Goal: Task Accomplishment & Management: Complete application form

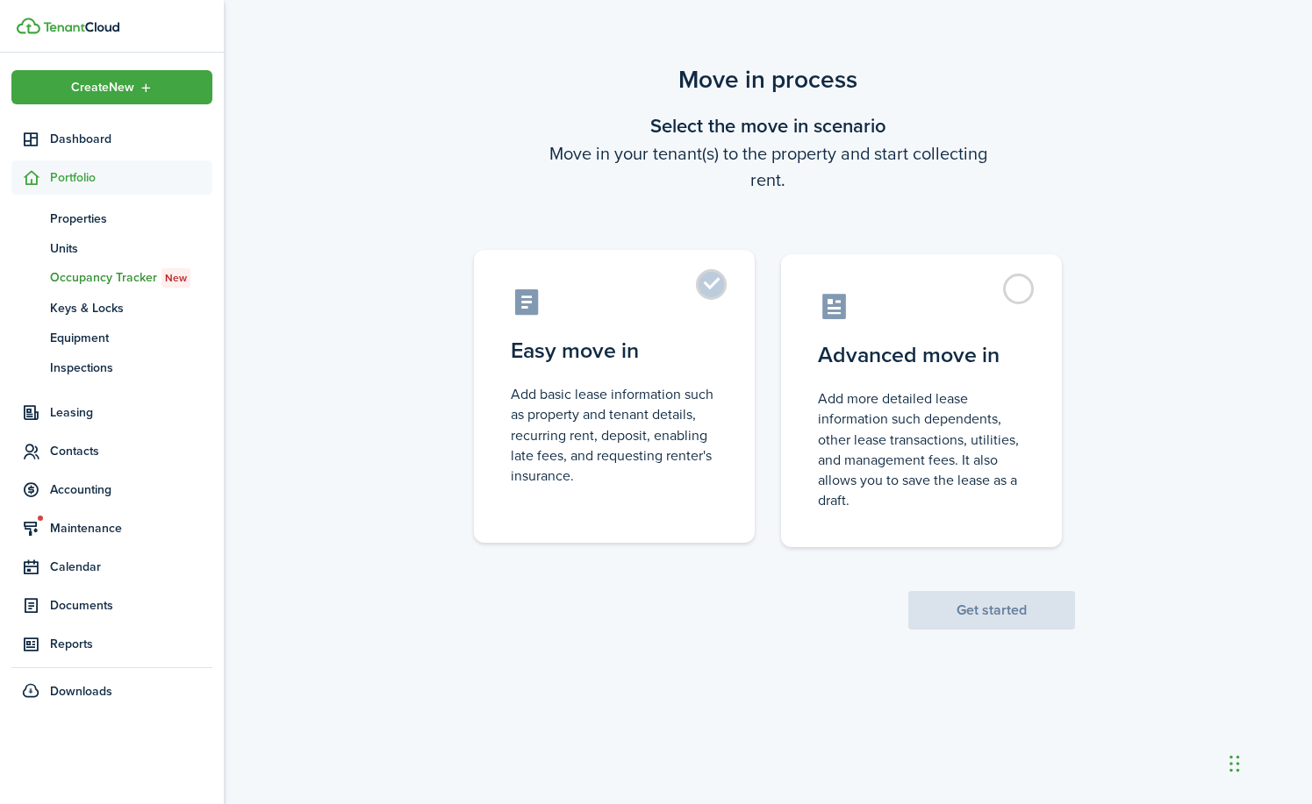
click at [713, 282] on label "Easy move in Add basic lease information such as property and tenant details, r…" at bounding box center [614, 396] width 281 height 293
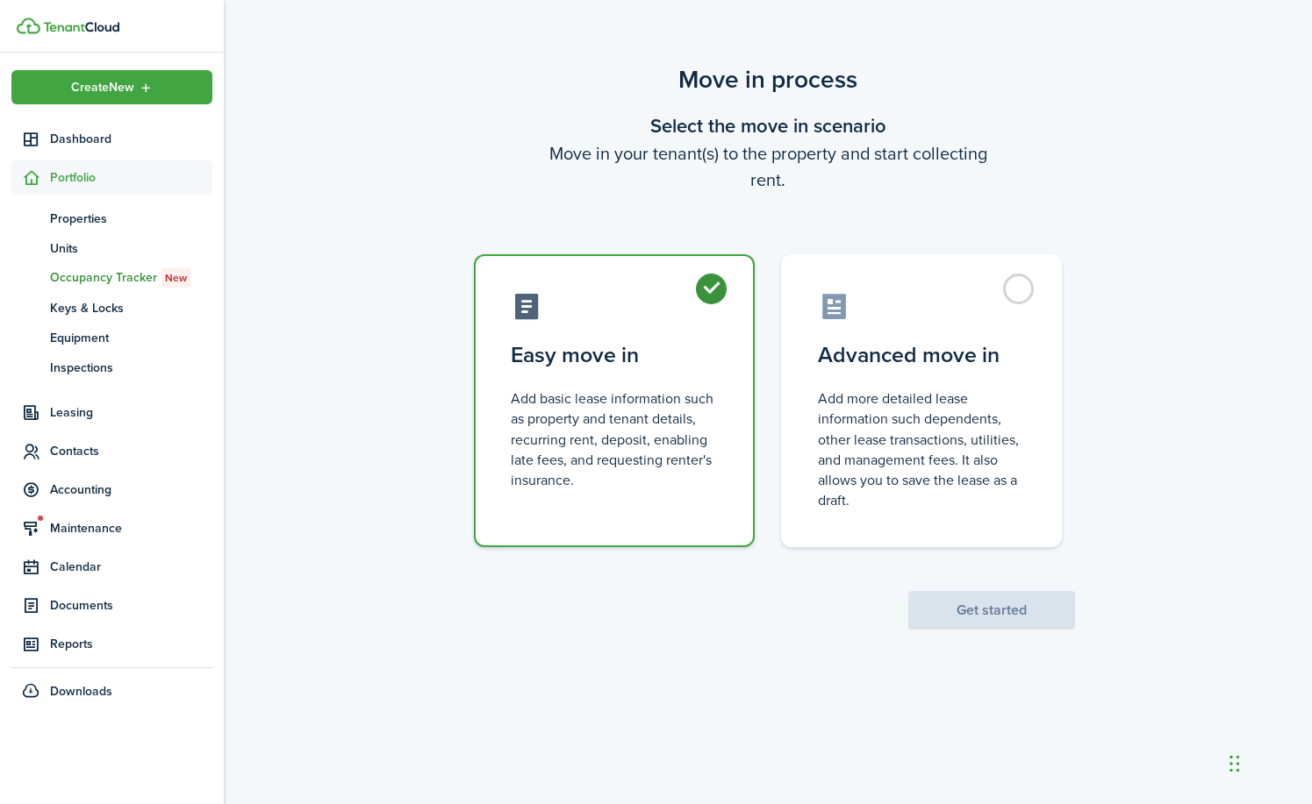
radio input "true"
click at [960, 609] on button "Get started" at bounding box center [991, 610] width 167 height 39
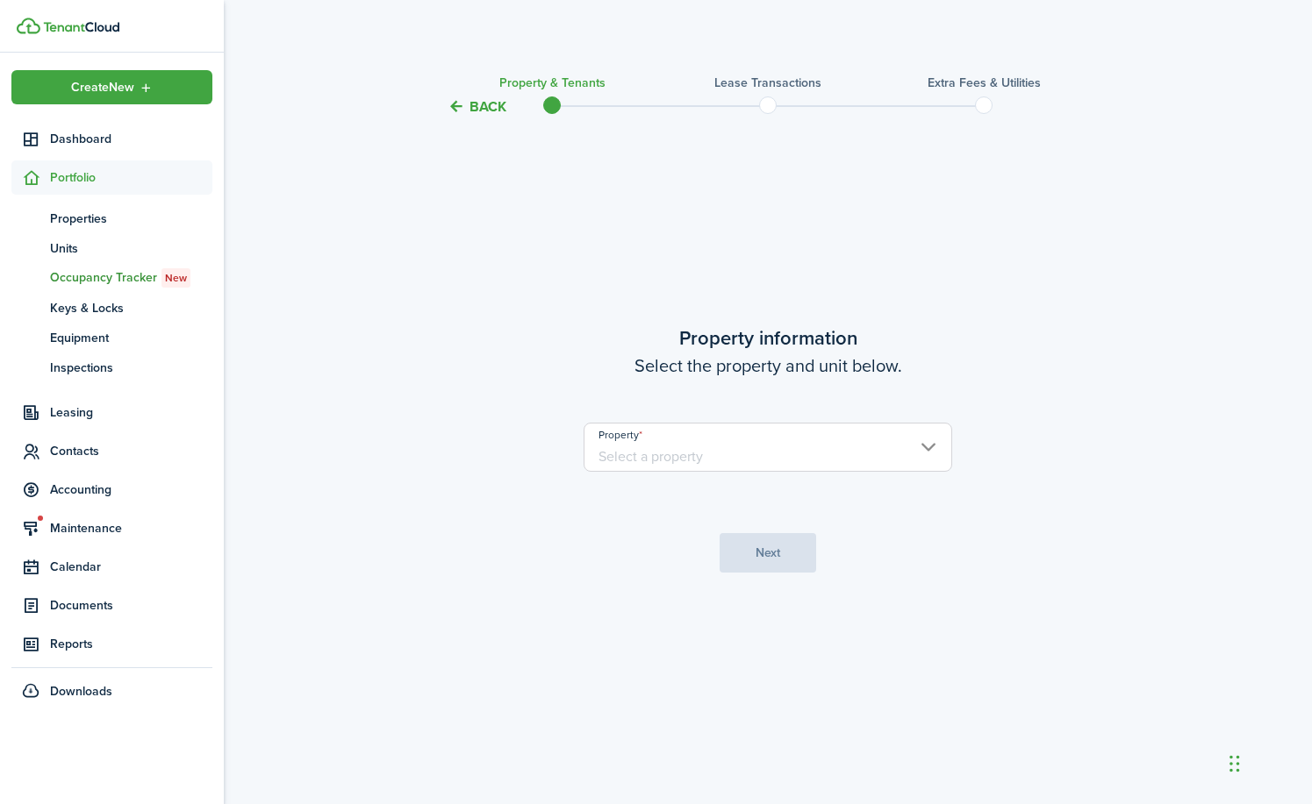
click at [52, 28] on img at bounding box center [81, 27] width 76 height 11
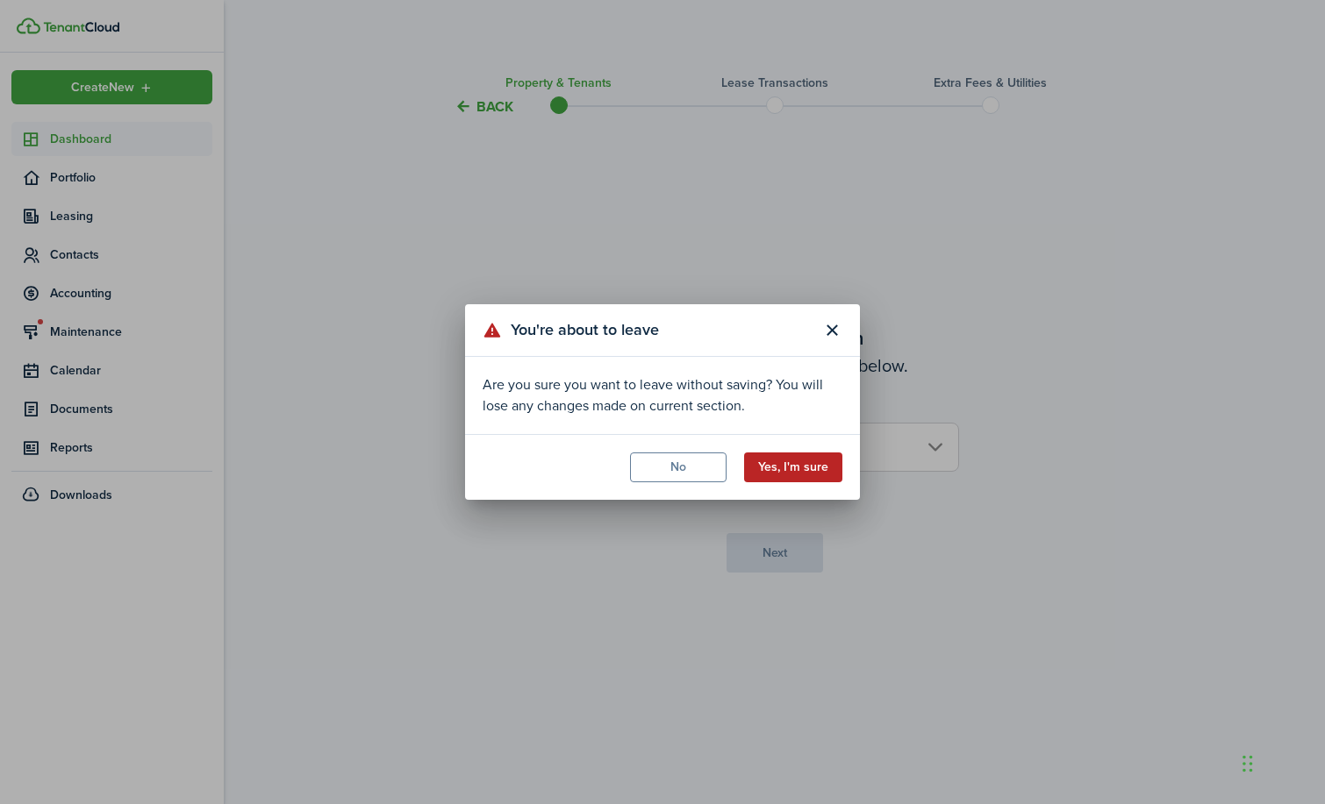
click at [771, 459] on button "Yes, I'm sure" at bounding box center [793, 468] width 98 height 30
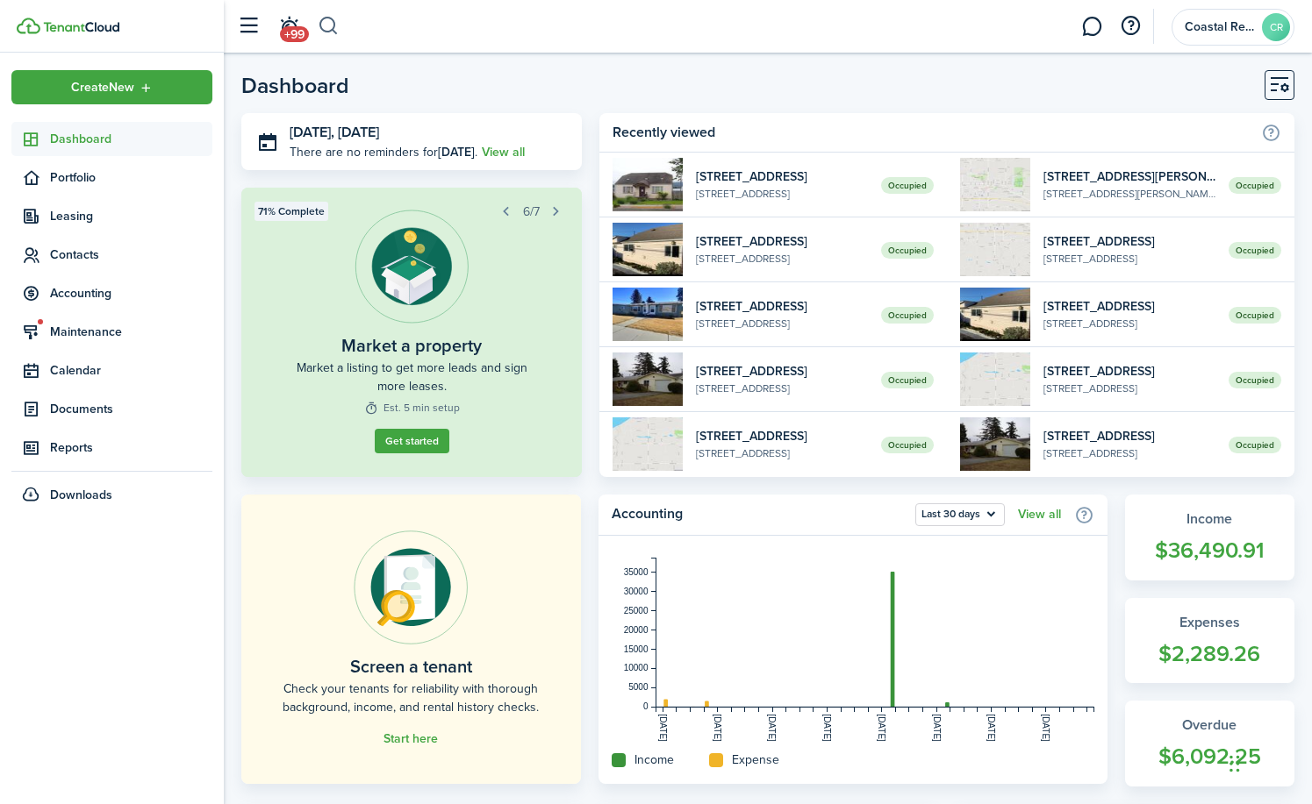
click at [323, 21] on button "button" at bounding box center [329, 26] width 22 height 30
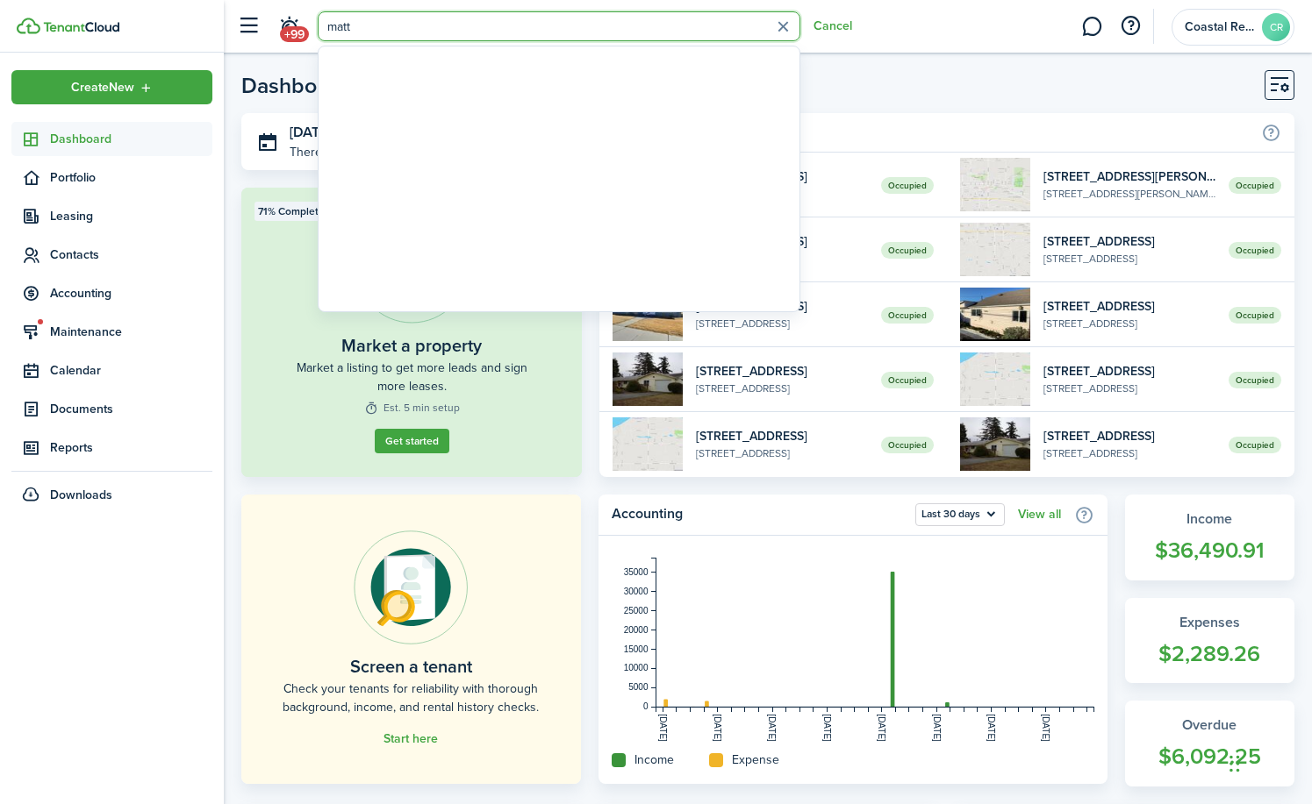
type input "matt"
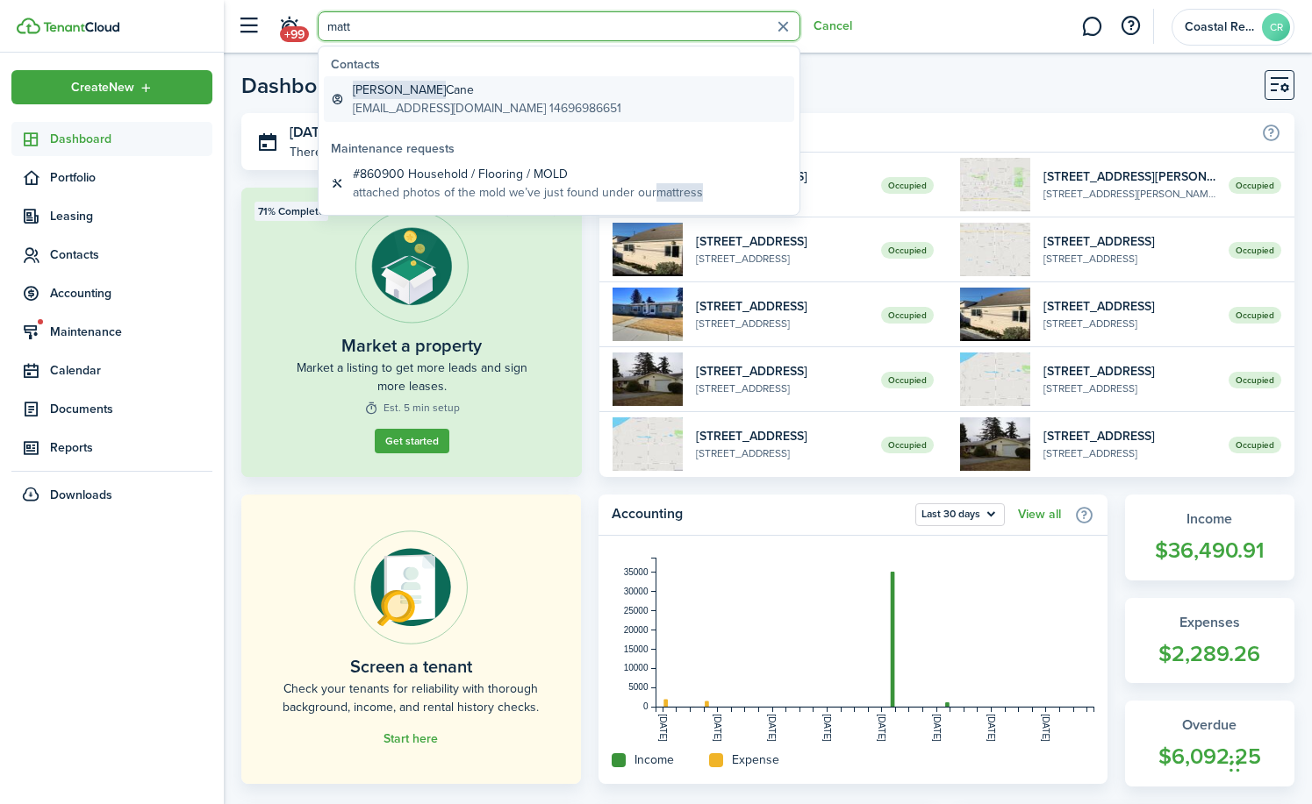
click at [418, 96] on global-search-item-title "[PERSON_NAME]" at bounding box center [487, 90] width 268 height 18
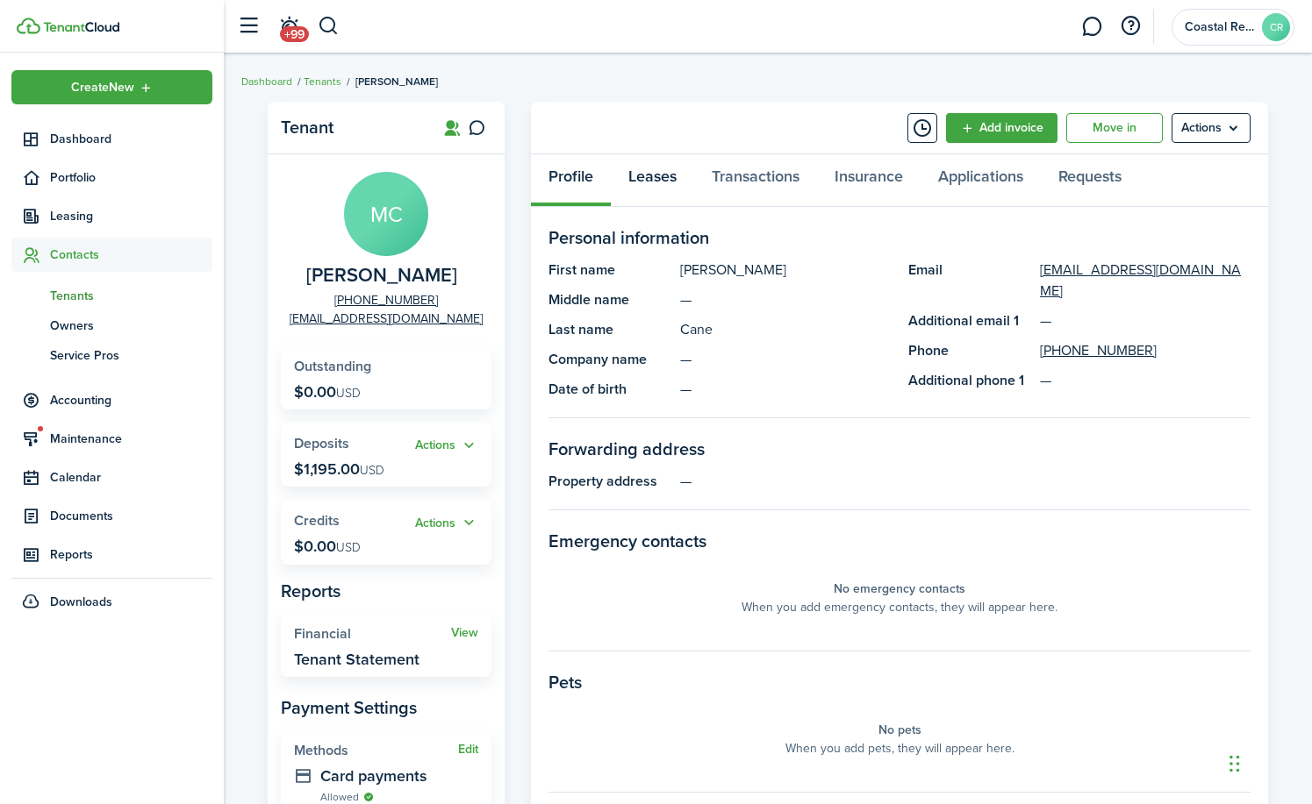
click at [657, 173] on link "Leases" at bounding box center [652, 180] width 83 height 53
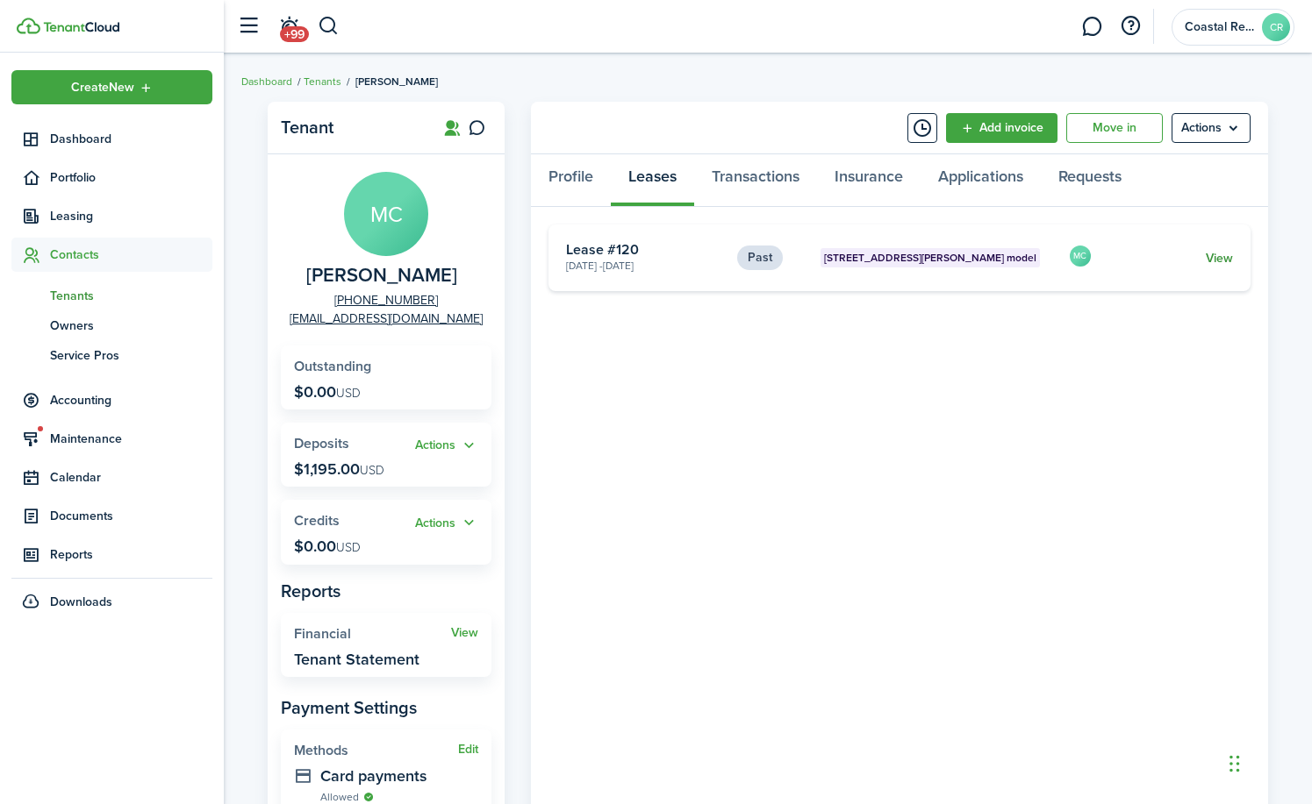
click at [1217, 258] on link "View" at bounding box center [1218, 258] width 27 height 18
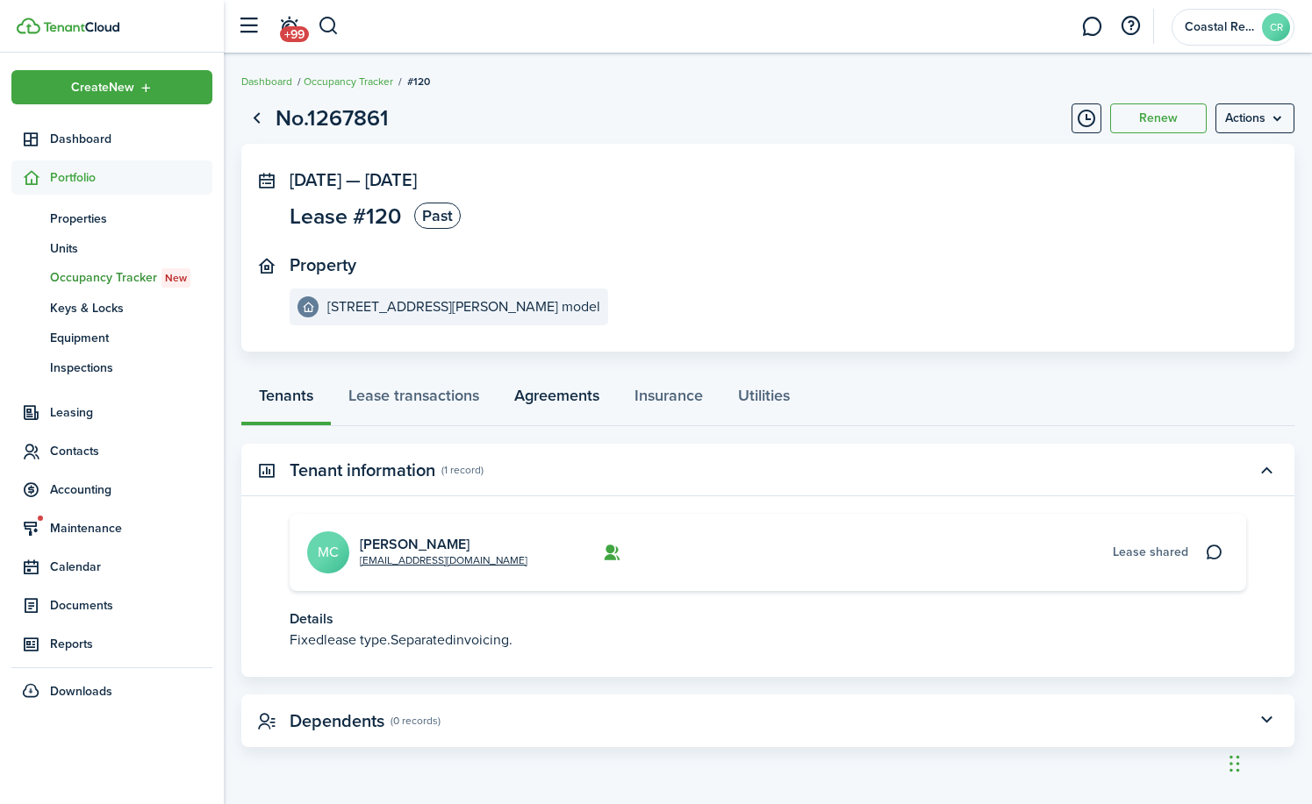
click at [531, 394] on link "Agreements" at bounding box center [557, 400] width 120 height 53
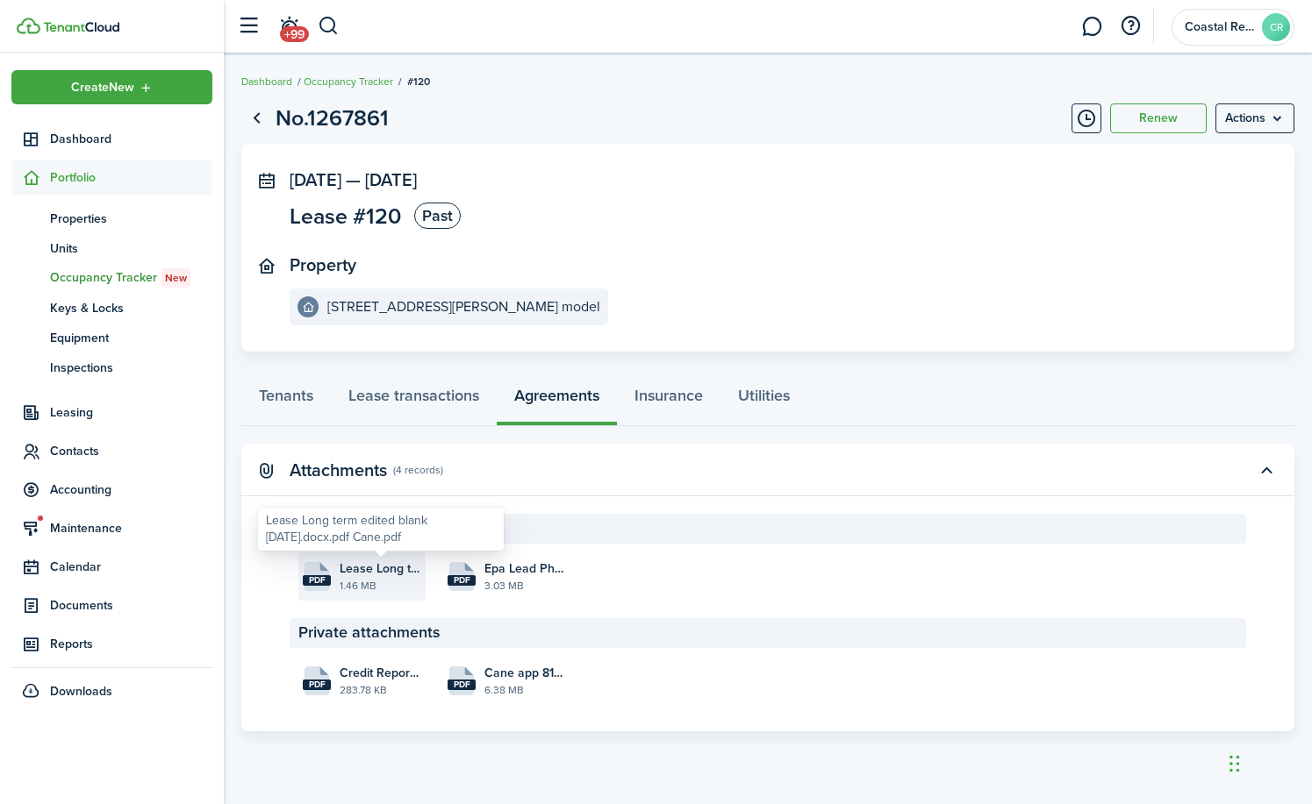
click at [367, 568] on span "Lease Long term edited blank [DATE].docx.pdf Cane.pdf" at bounding box center [381, 569] width 82 height 18
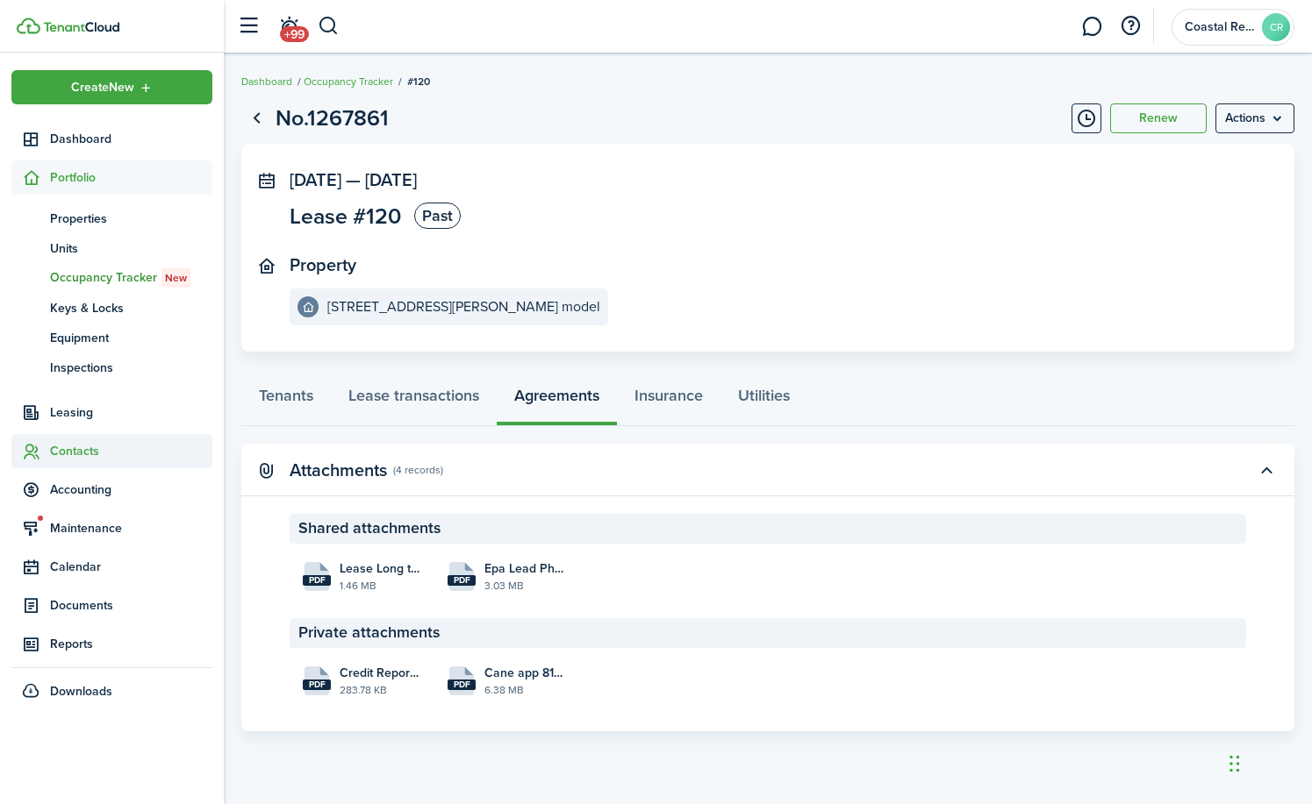
click at [75, 454] on span "Contacts" at bounding box center [131, 451] width 162 height 18
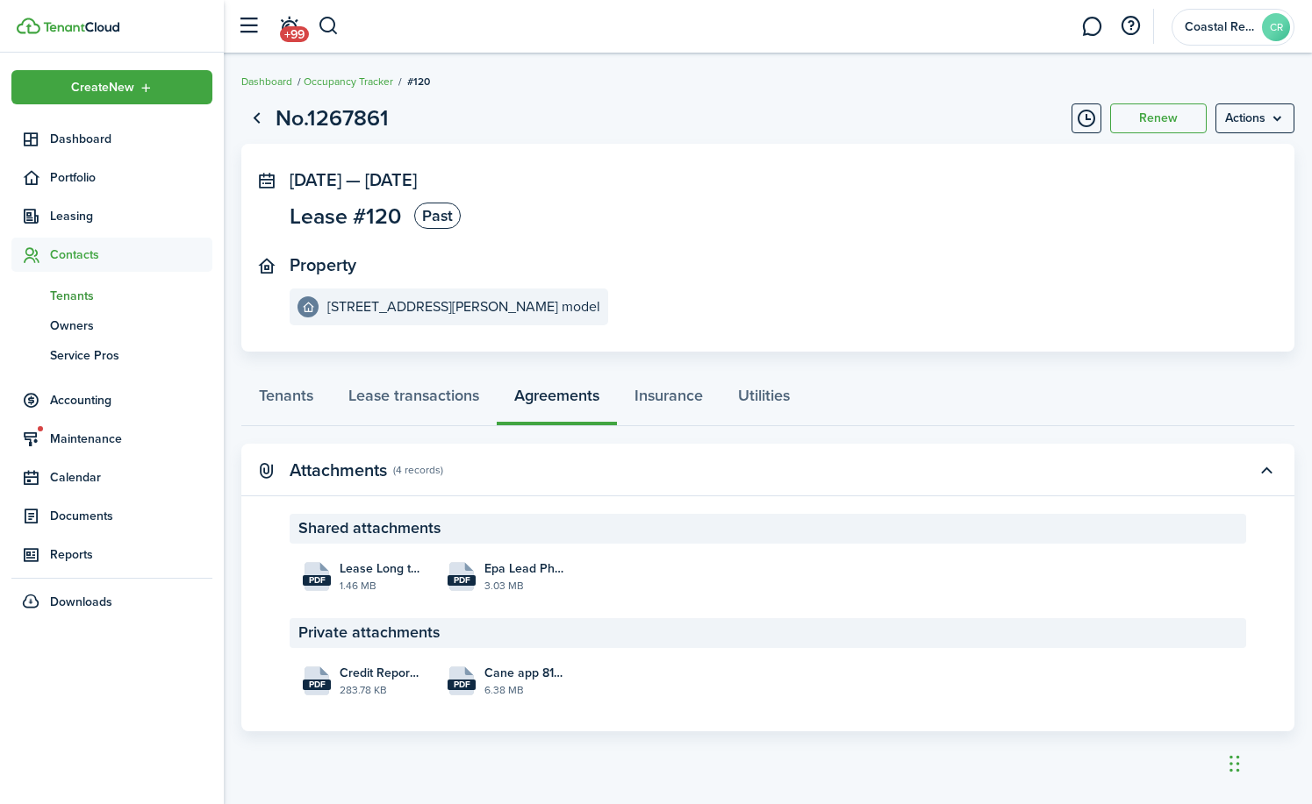
click at [71, 287] on span "Tenants" at bounding box center [131, 296] width 162 height 18
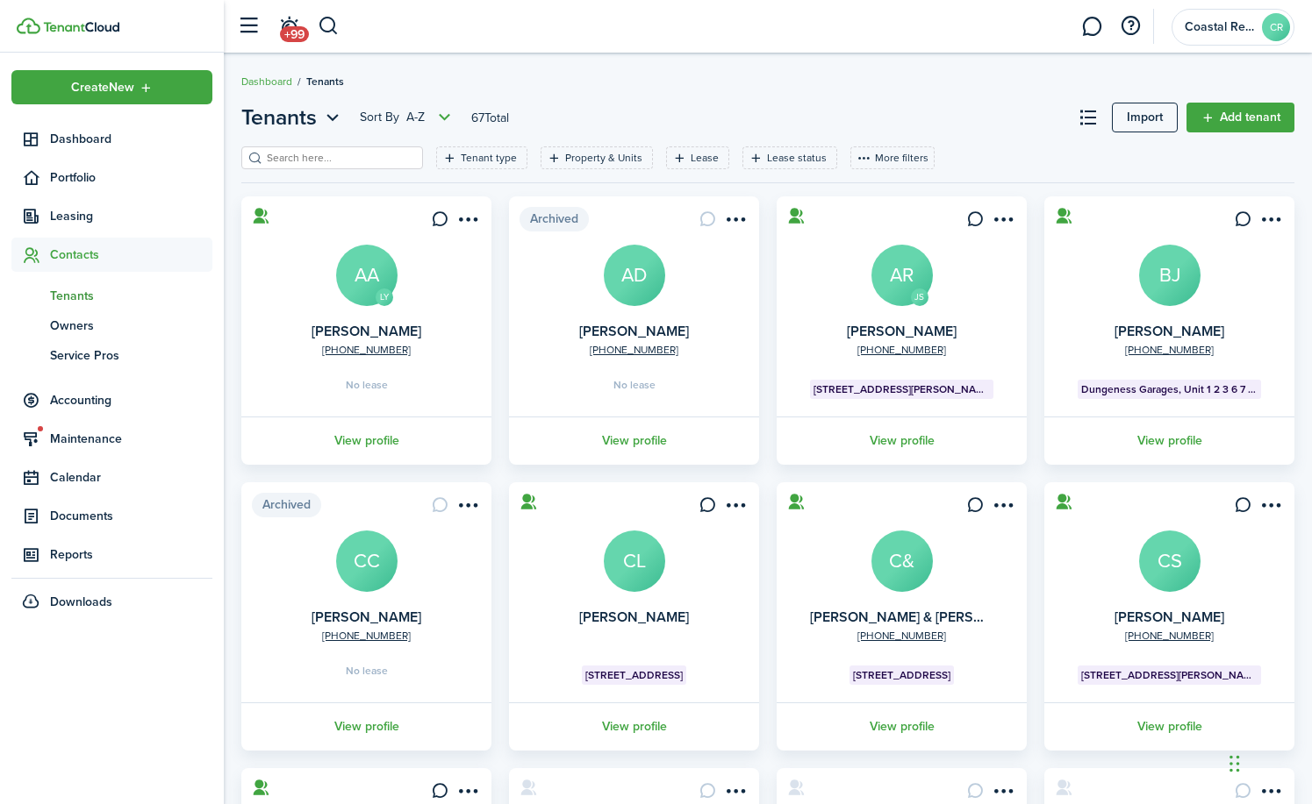
click at [297, 159] on input "search" at bounding box center [339, 158] width 154 height 17
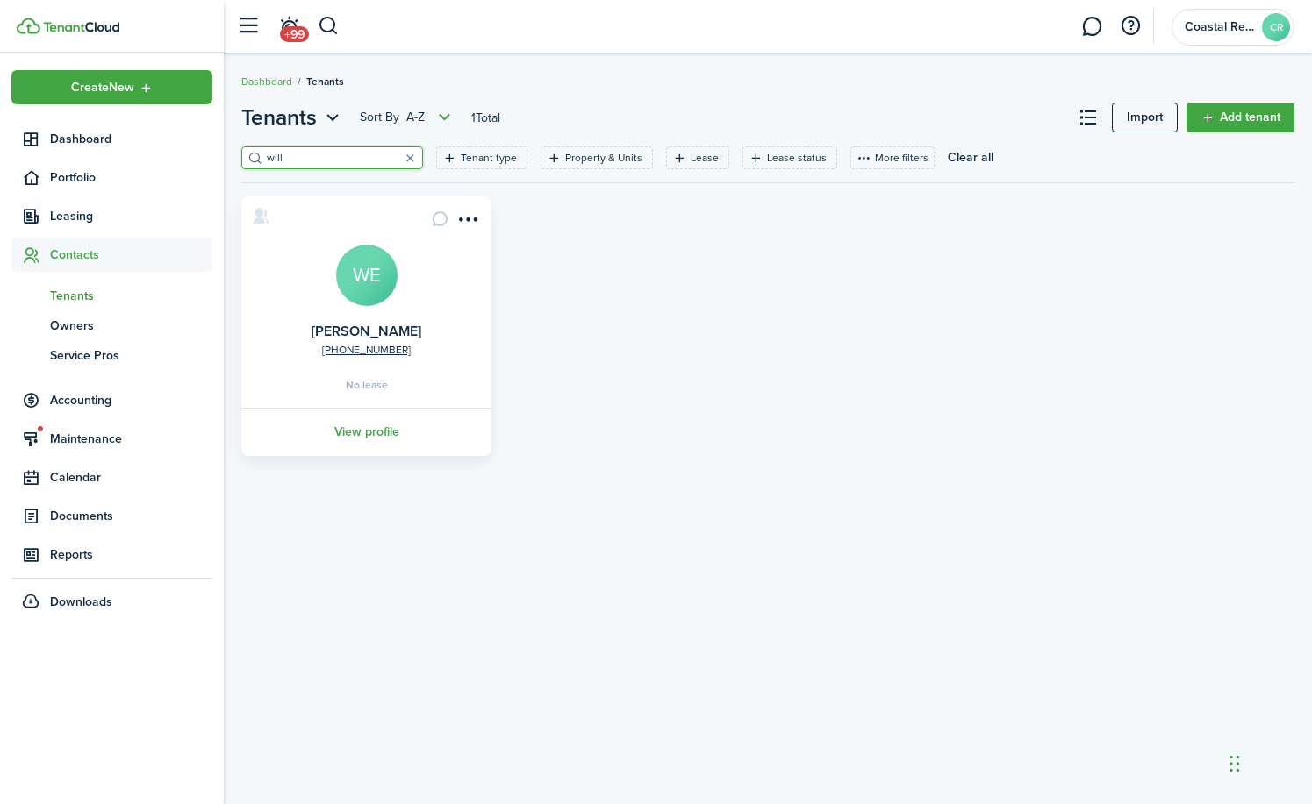
type input "will"
click at [381, 288] on avatar-text "WE" at bounding box center [366, 275] width 61 height 61
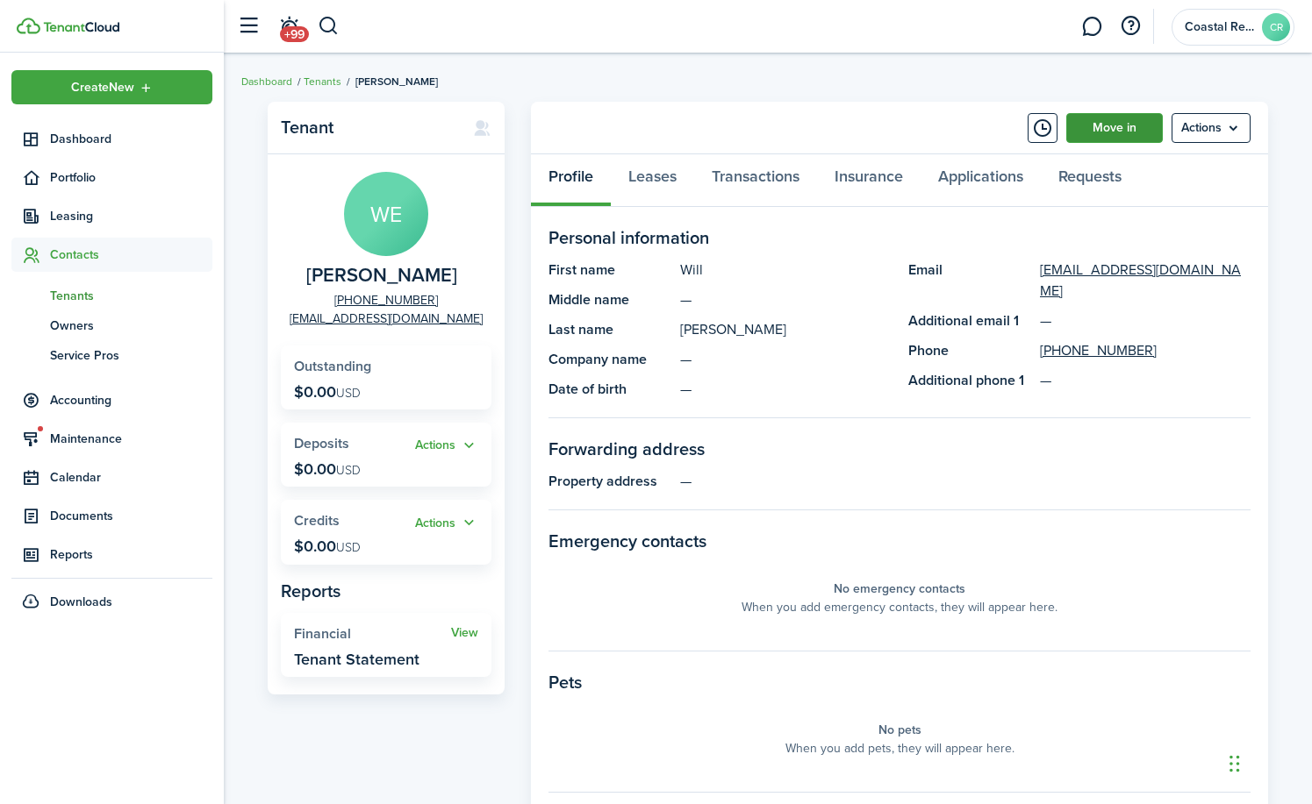
click at [1109, 127] on link "Move in" at bounding box center [1114, 128] width 97 height 30
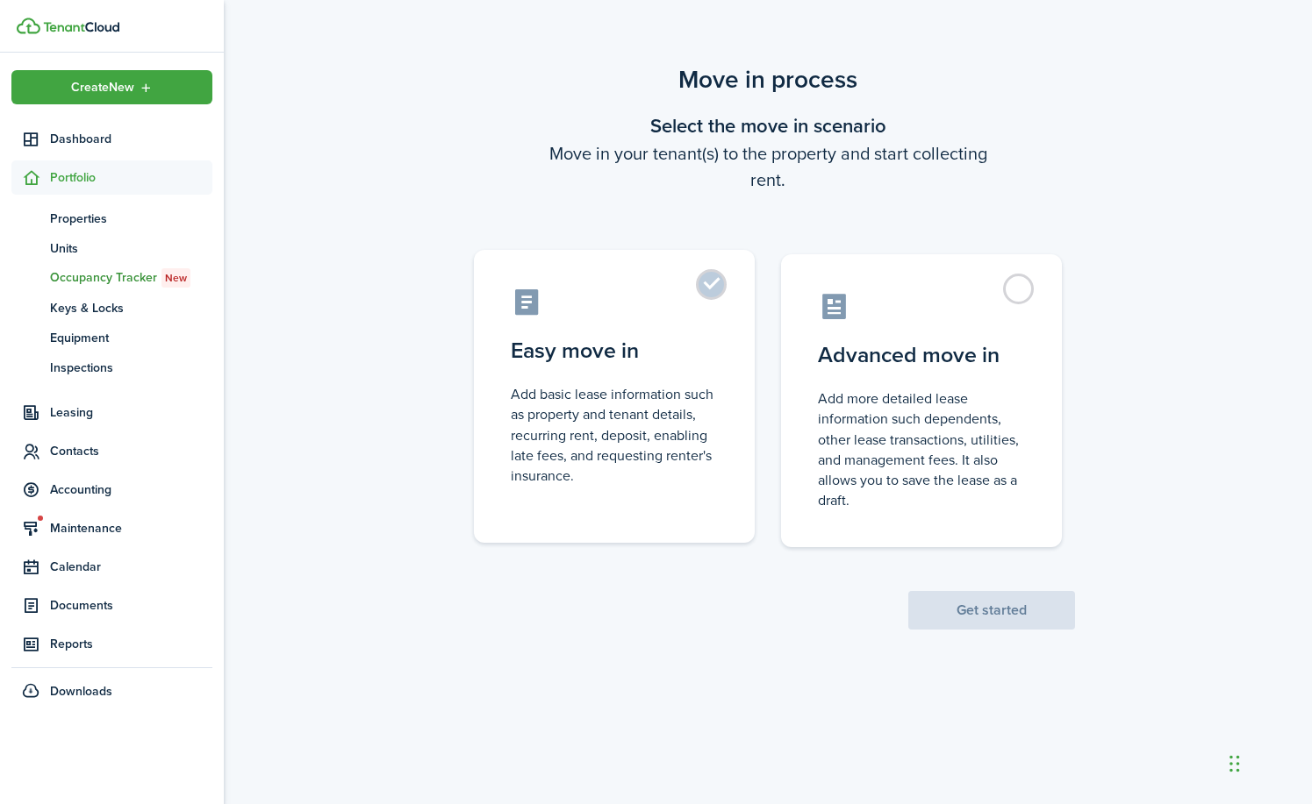
click at [706, 289] on label "Easy move in Add basic lease information such as property and tenant details, r…" at bounding box center [614, 396] width 281 height 293
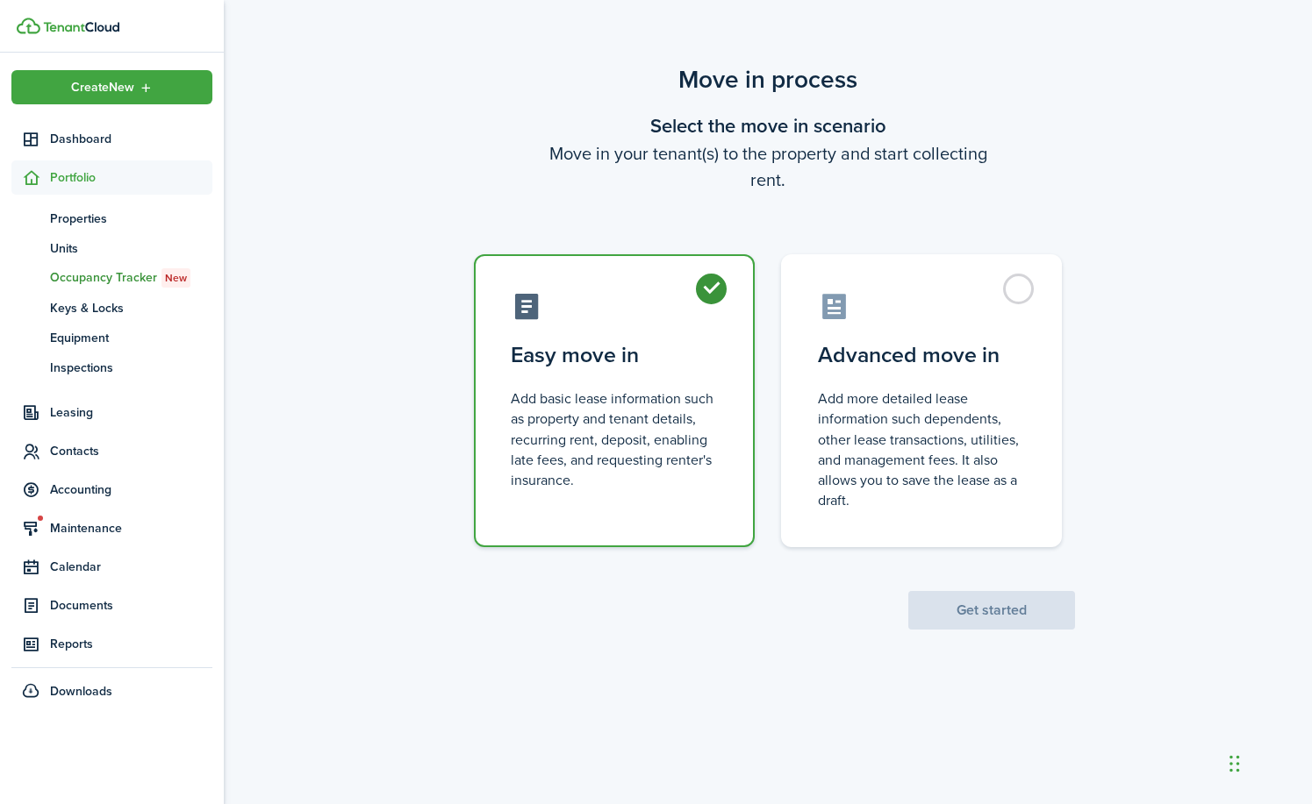
radio input "true"
click at [989, 606] on button "Get started" at bounding box center [991, 610] width 167 height 39
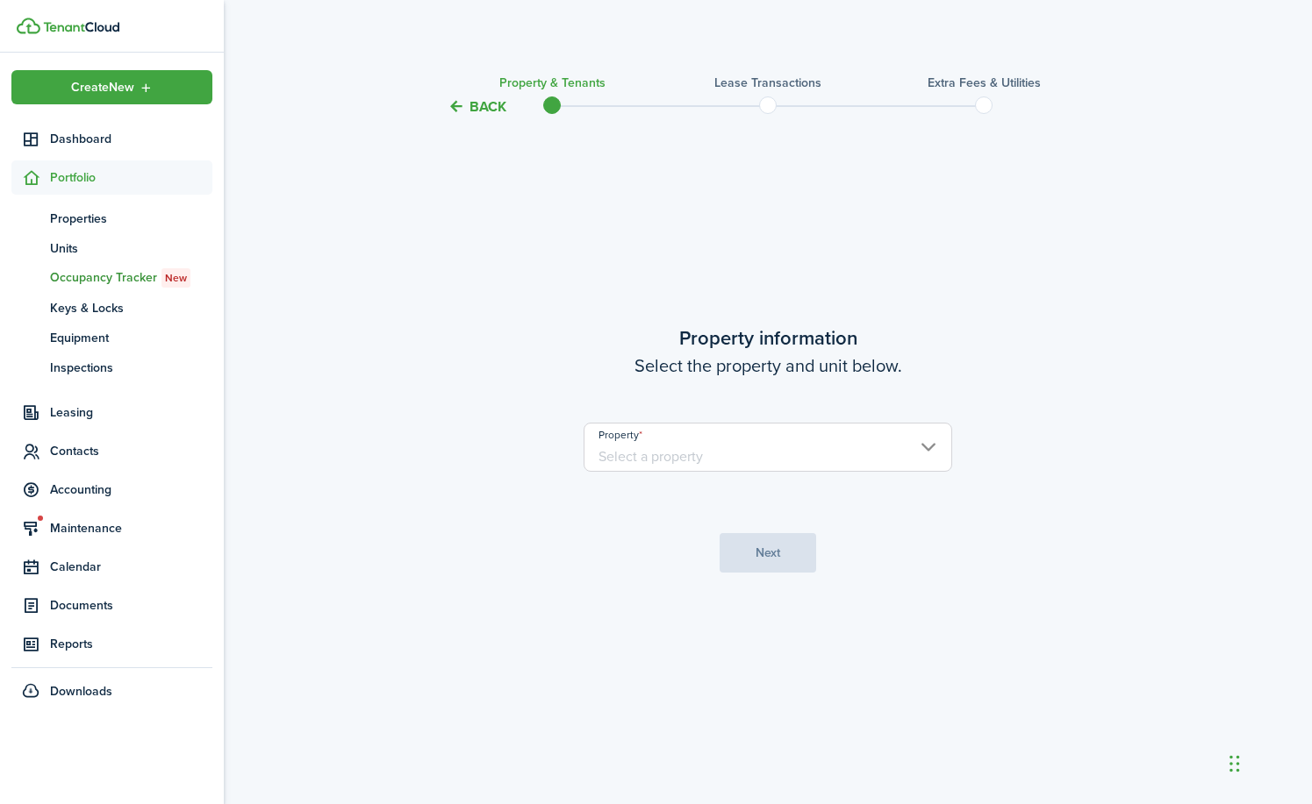
click at [931, 447] on input "Property" at bounding box center [767, 447] width 368 height 49
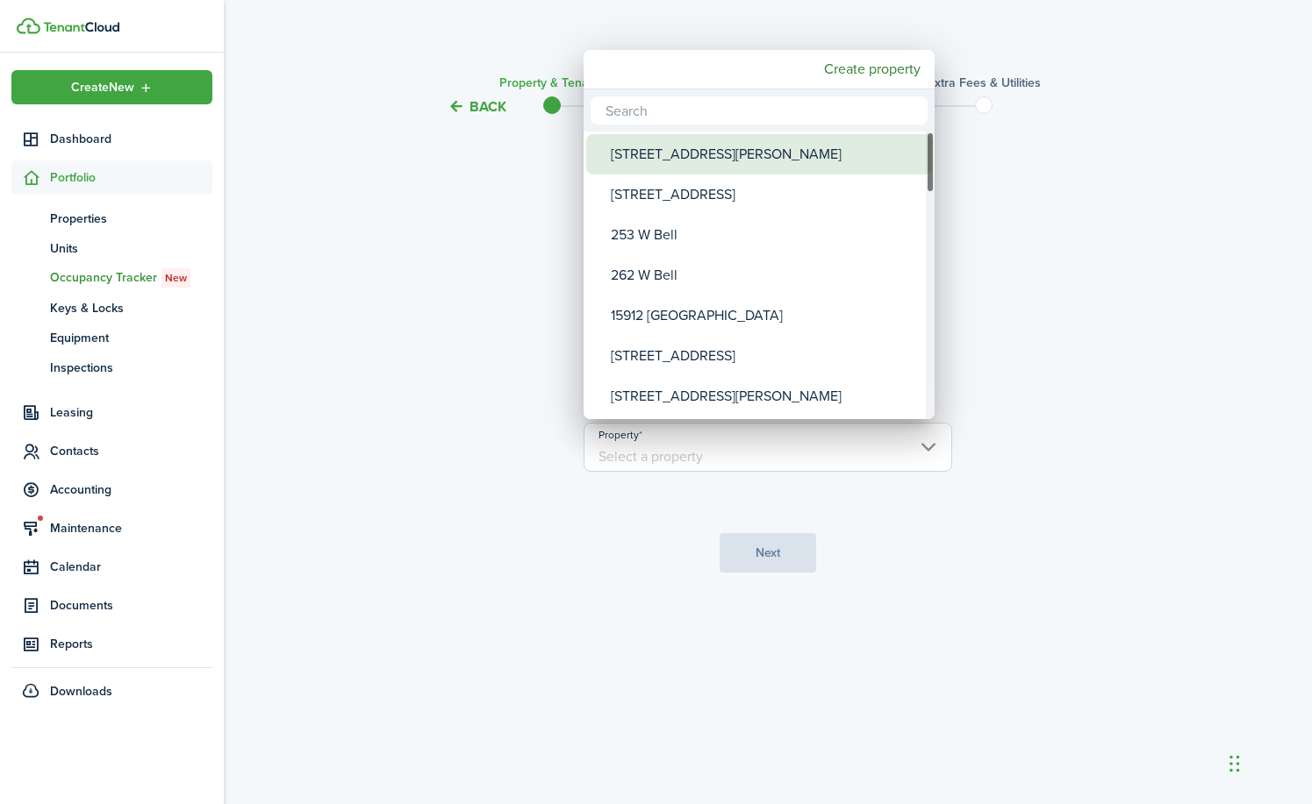
click at [661, 155] on div "[STREET_ADDRESS][PERSON_NAME]" at bounding box center [766, 154] width 311 height 40
type input "[STREET_ADDRESS][PERSON_NAME]"
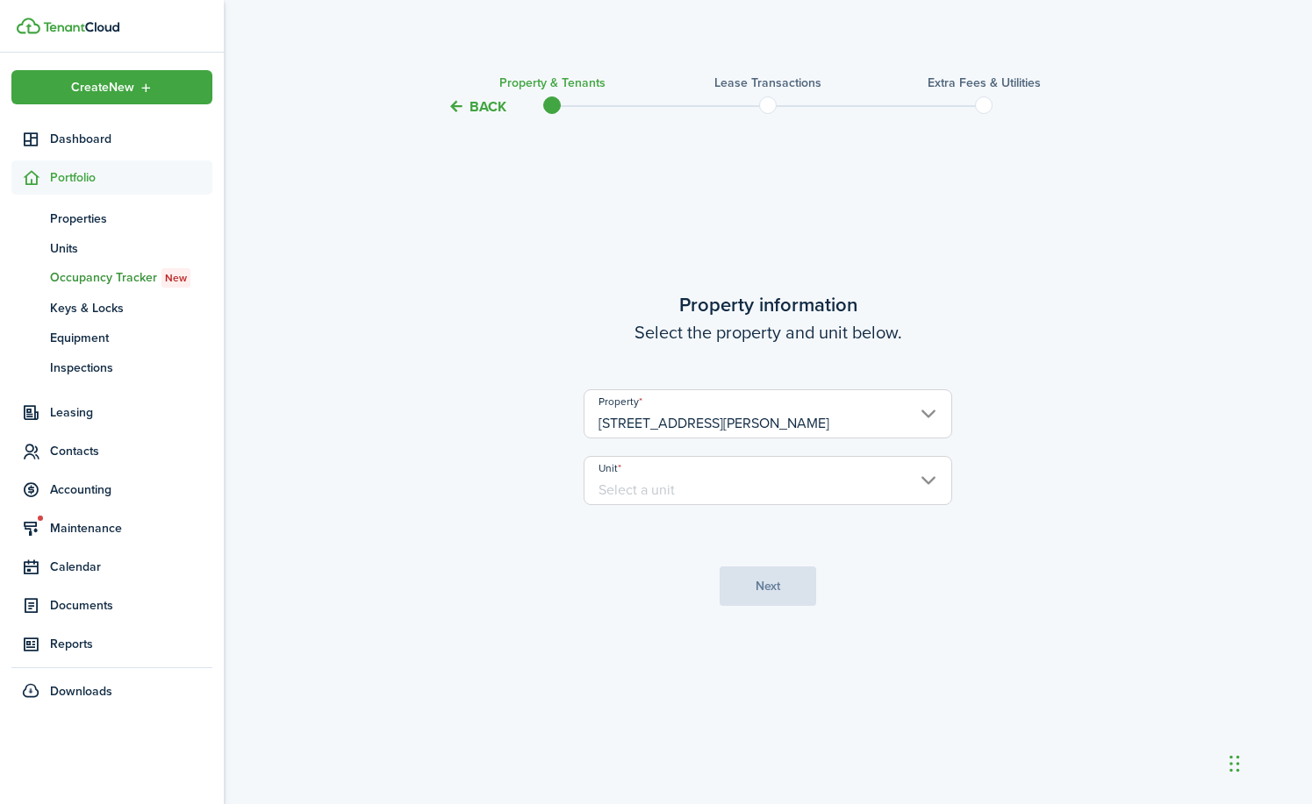
click at [926, 484] on input "Unit" at bounding box center [767, 480] width 368 height 49
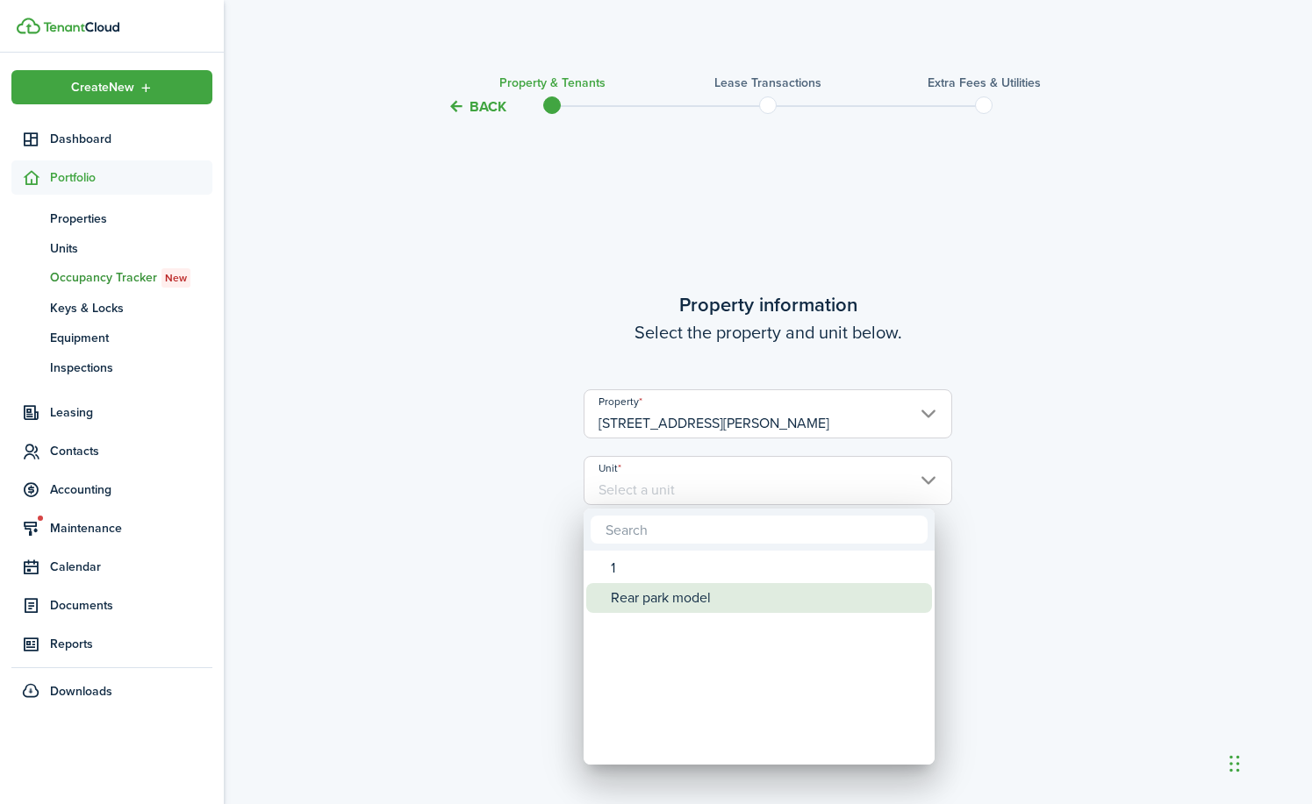
click at [697, 599] on div "Rear park model" at bounding box center [766, 598] width 311 height 30
type input "Rear park model"
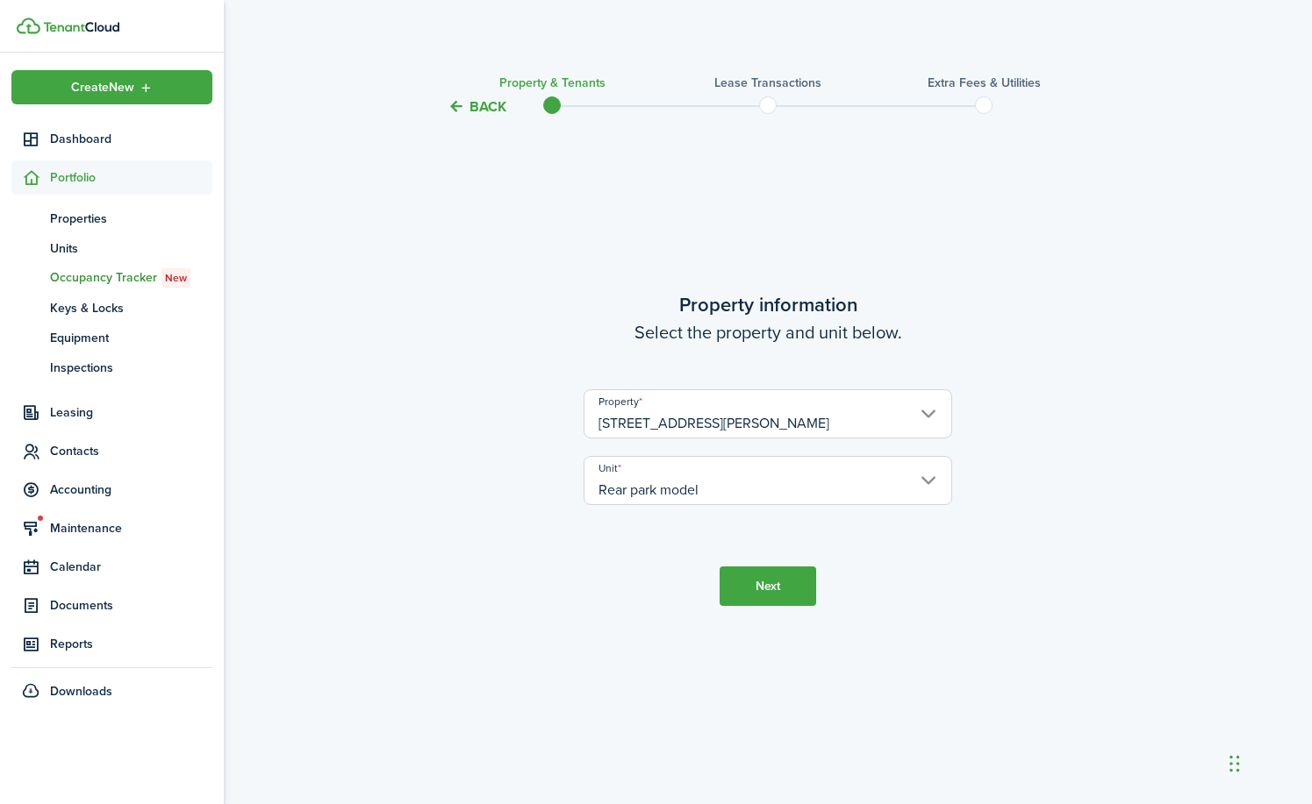
click at [789, 583] on button "Next" at bounding box center [767, 586] width 97 height 39
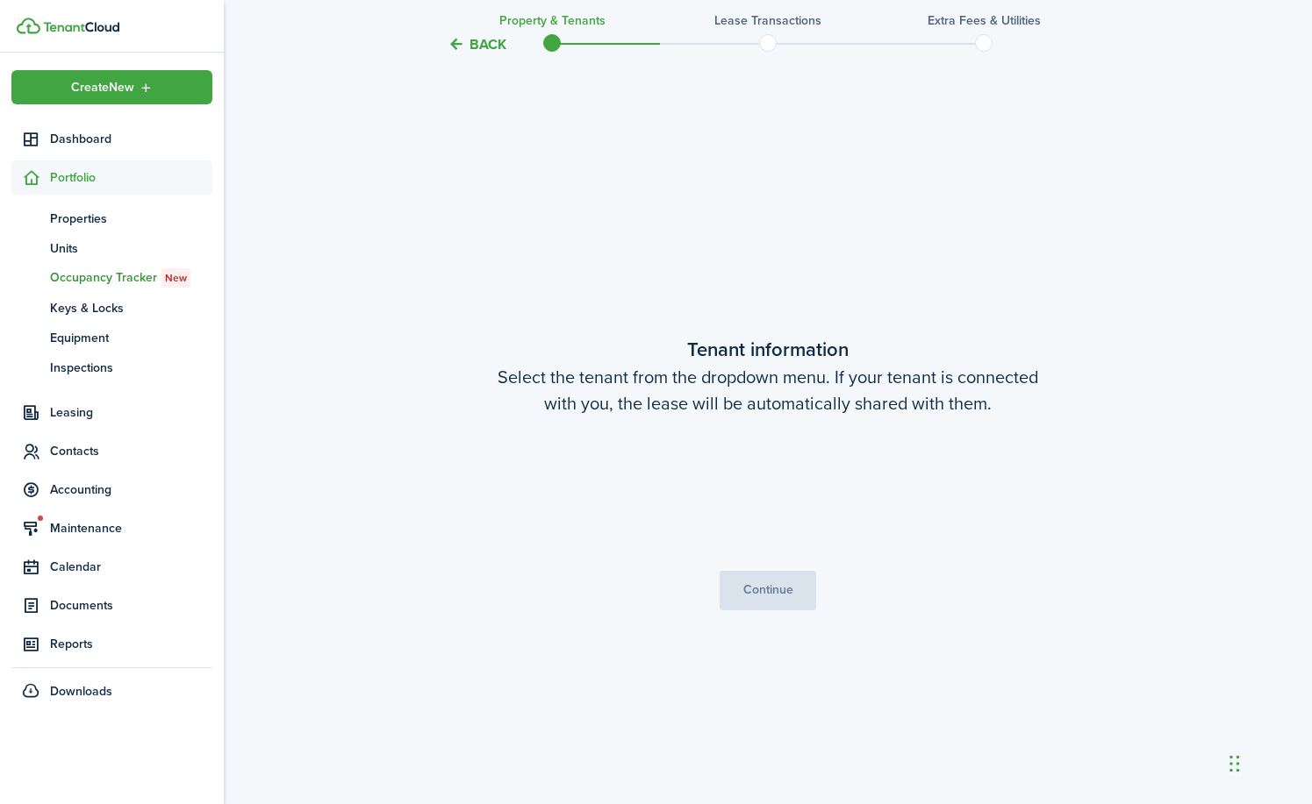
scroll to position [687, 0]
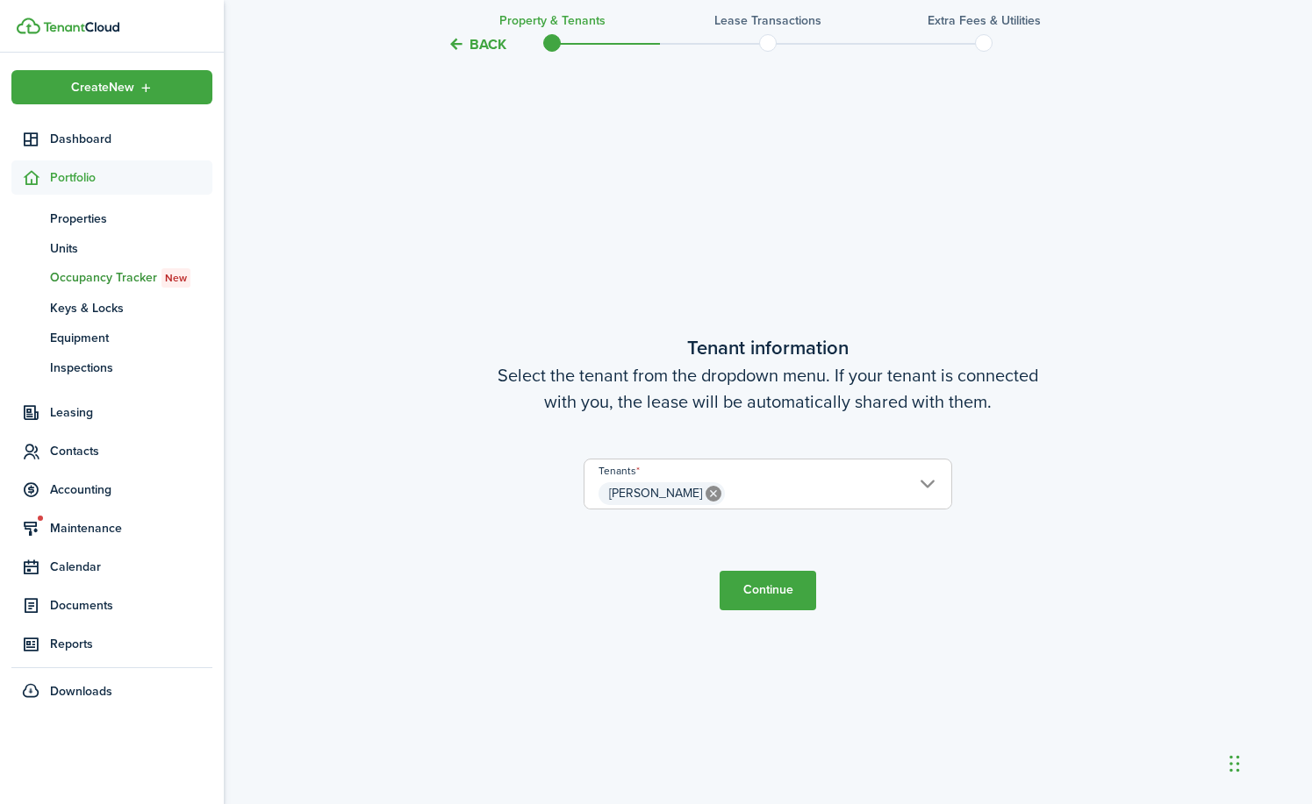
click at [786, 598] on button "Continue" at bounding box center [767, 590] width 97 height 39
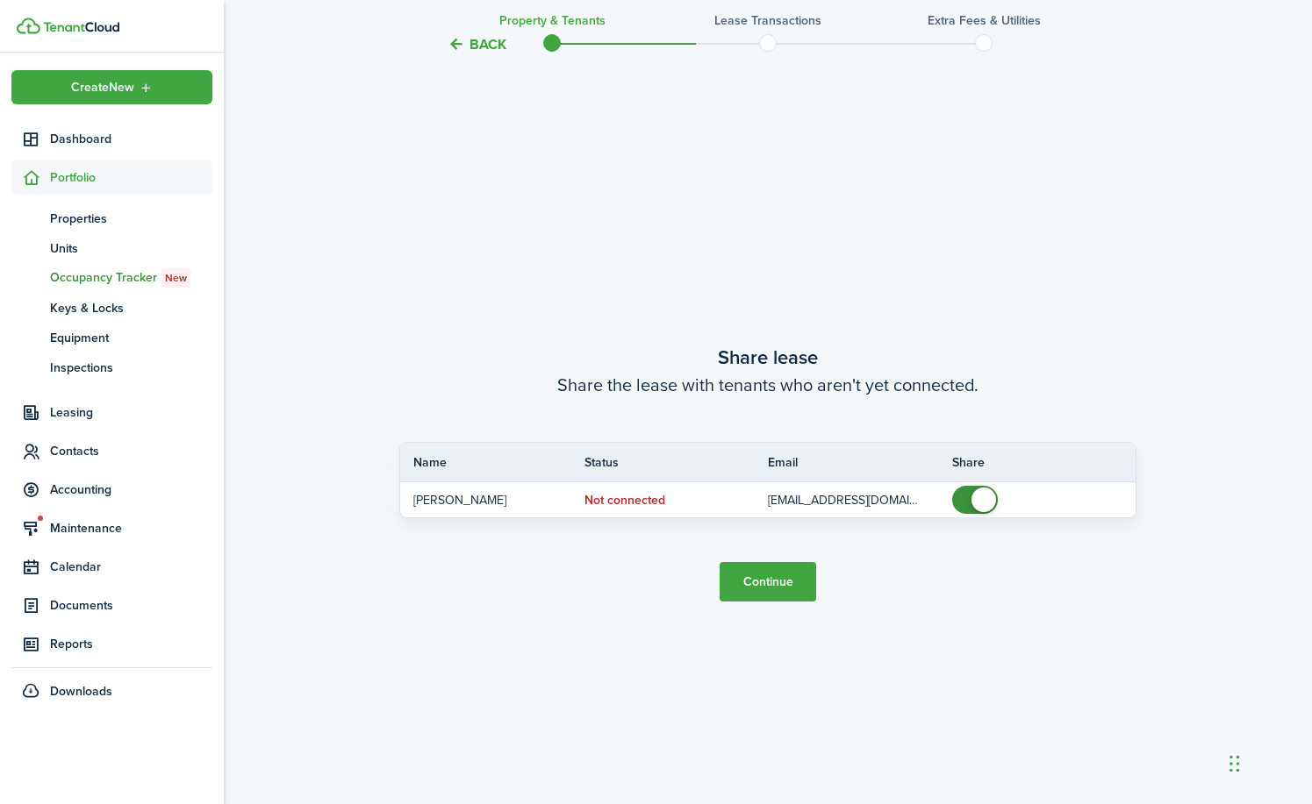
scroll to position [1491, 0]
click at [784, 585] on button "Continue" at bounding box center [767, 580] width 97 height 39
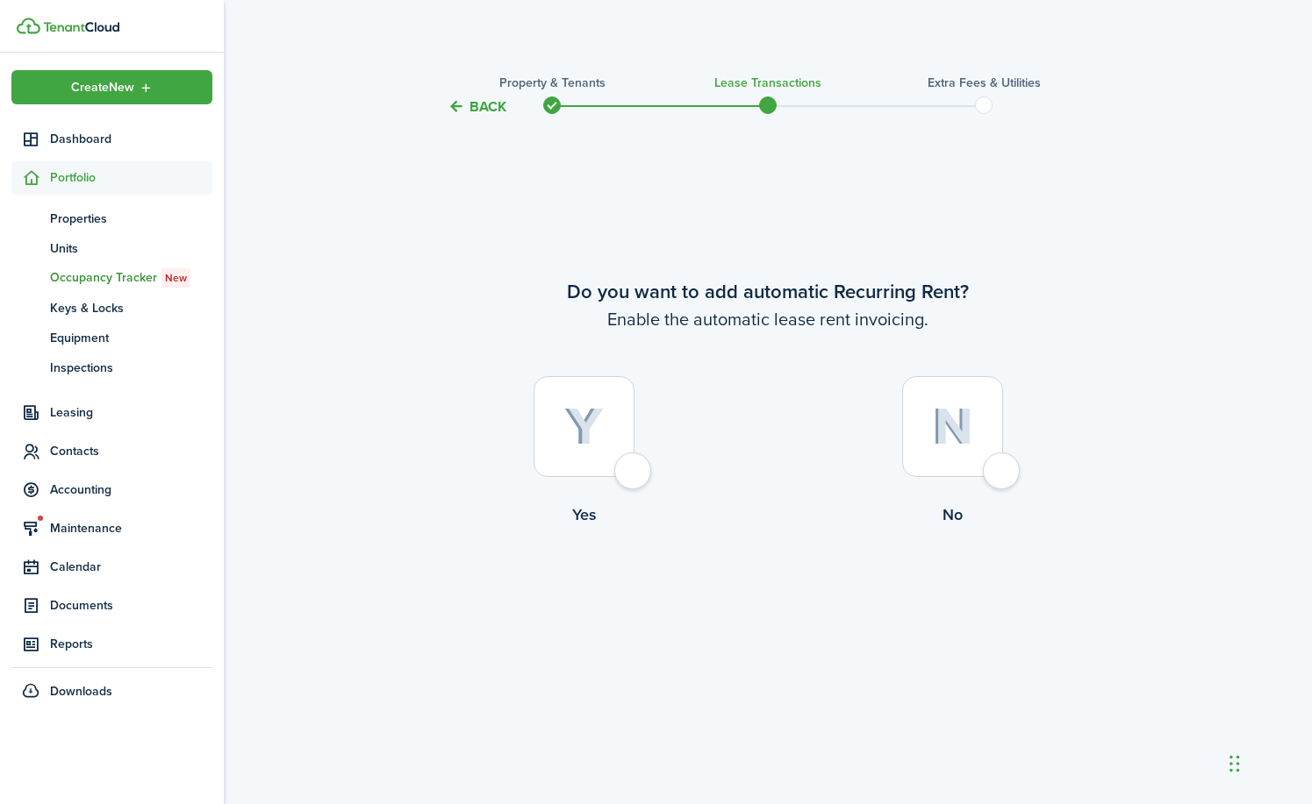
click at [634, 471] on div at bounding box center [583, 426] width 101 height 101
radio input "true"
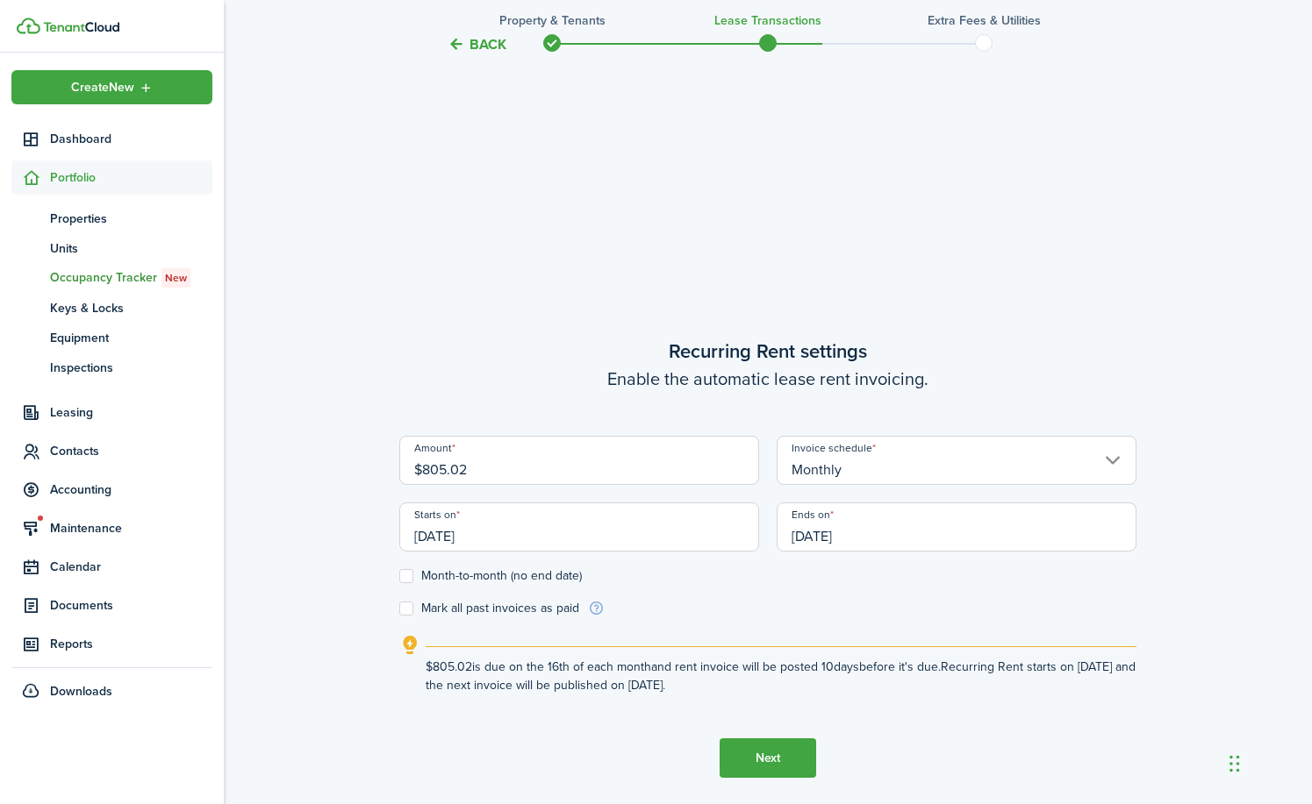
scroll to position [687, 0]
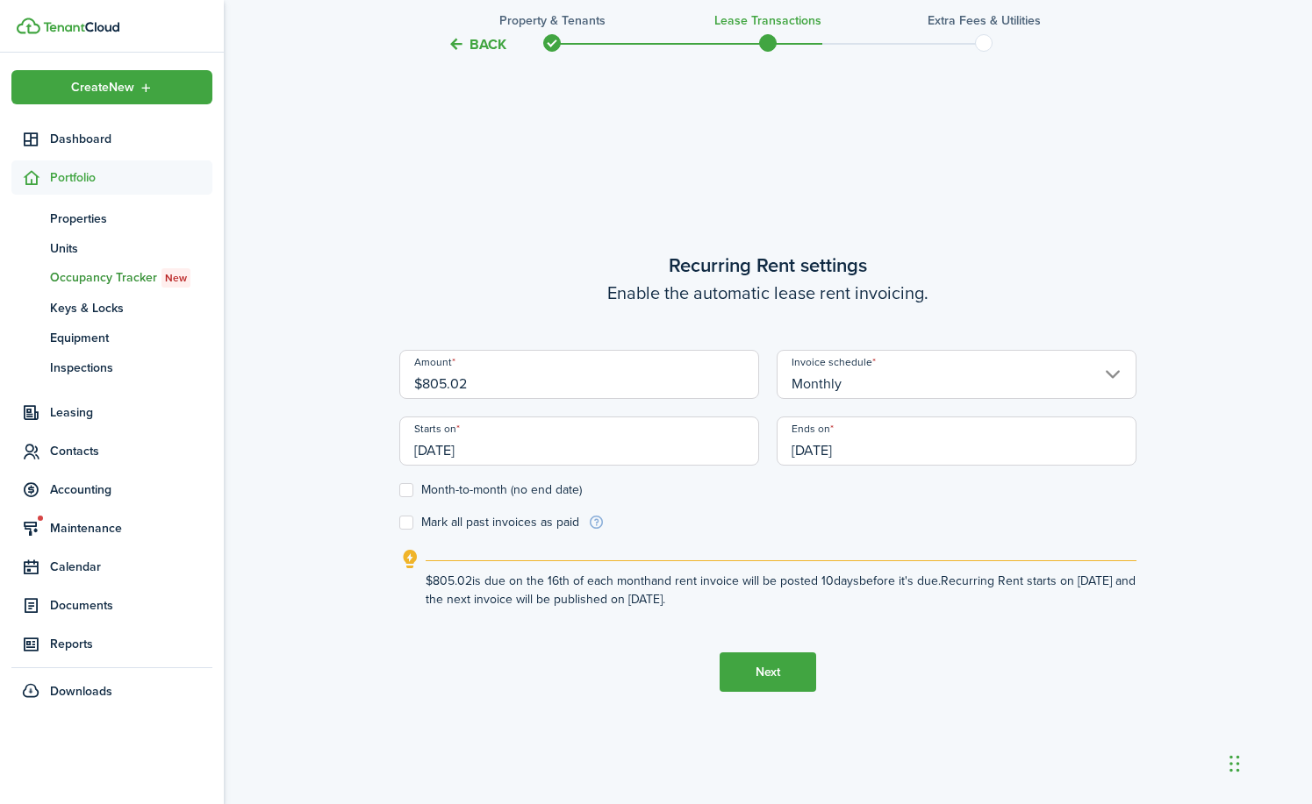
click at [886, 454] on input "[DATE]" at bounding box center [956, 441] width 360 height 49
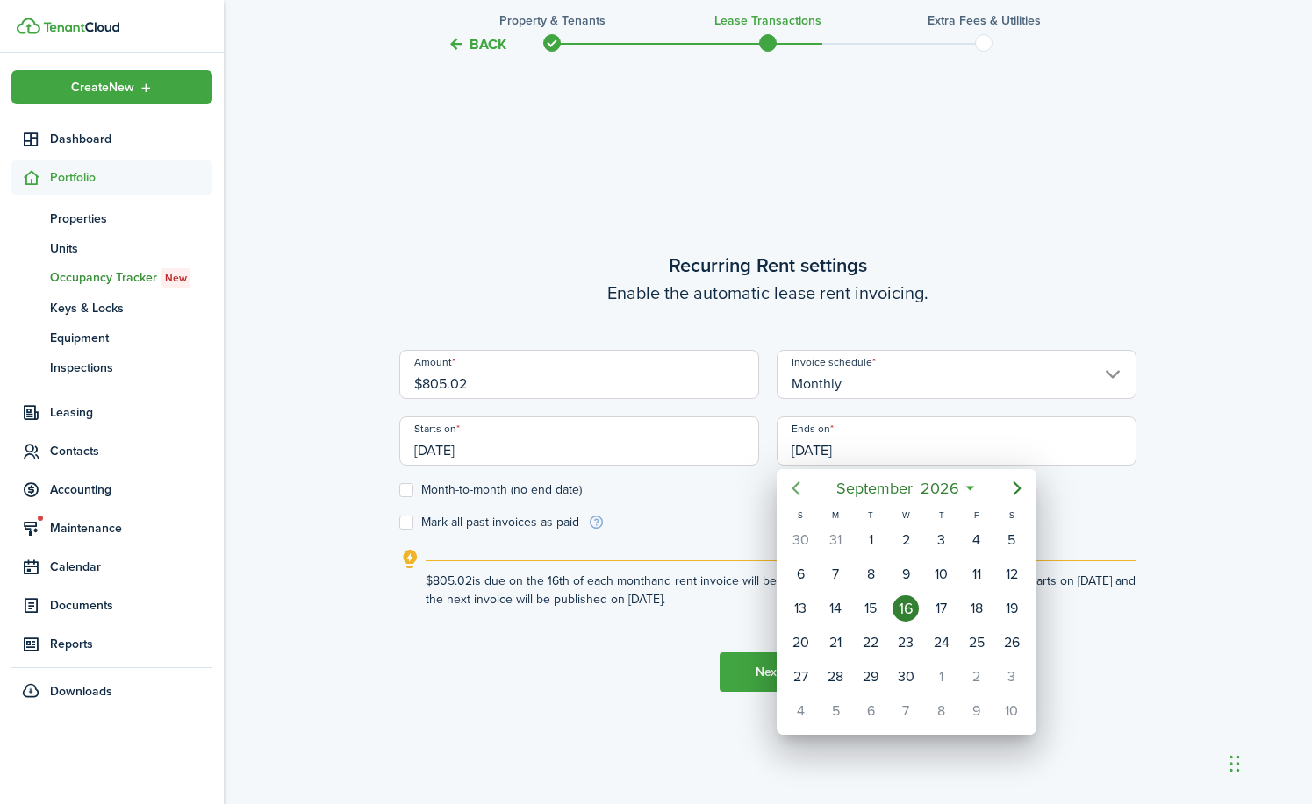
click at [799, 485] on icon "Previous page" at bounding box center [795, 488] width 21 height 21
click at [798, 484] on icon "Previous page" at bounding box center [796, 489] width 8 height 14
click at [1012, 488] on icon "Next page" at bounding box center [1016, 488] width 21 height 21
click at [972, 681] on div "31" at bounding box center [976, 677] width 26 height 26
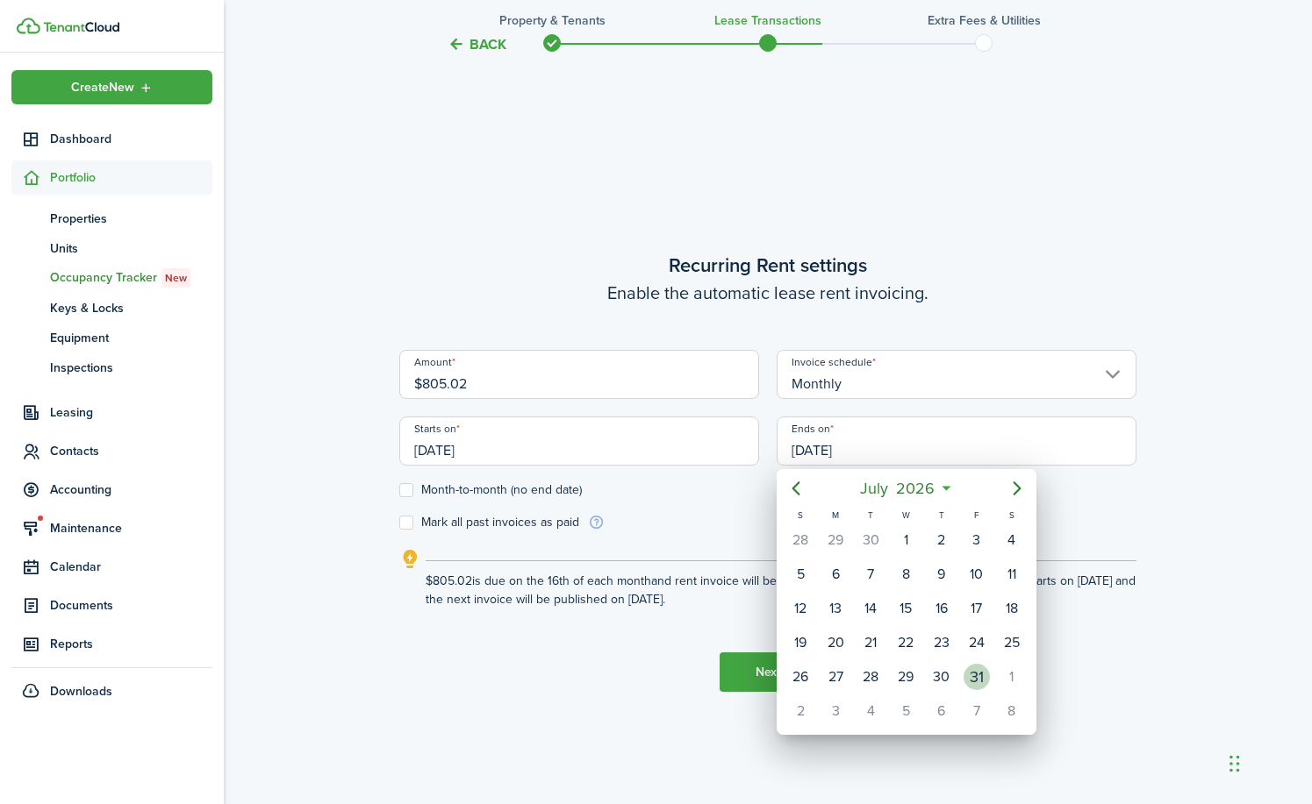
type input "[DATE]"
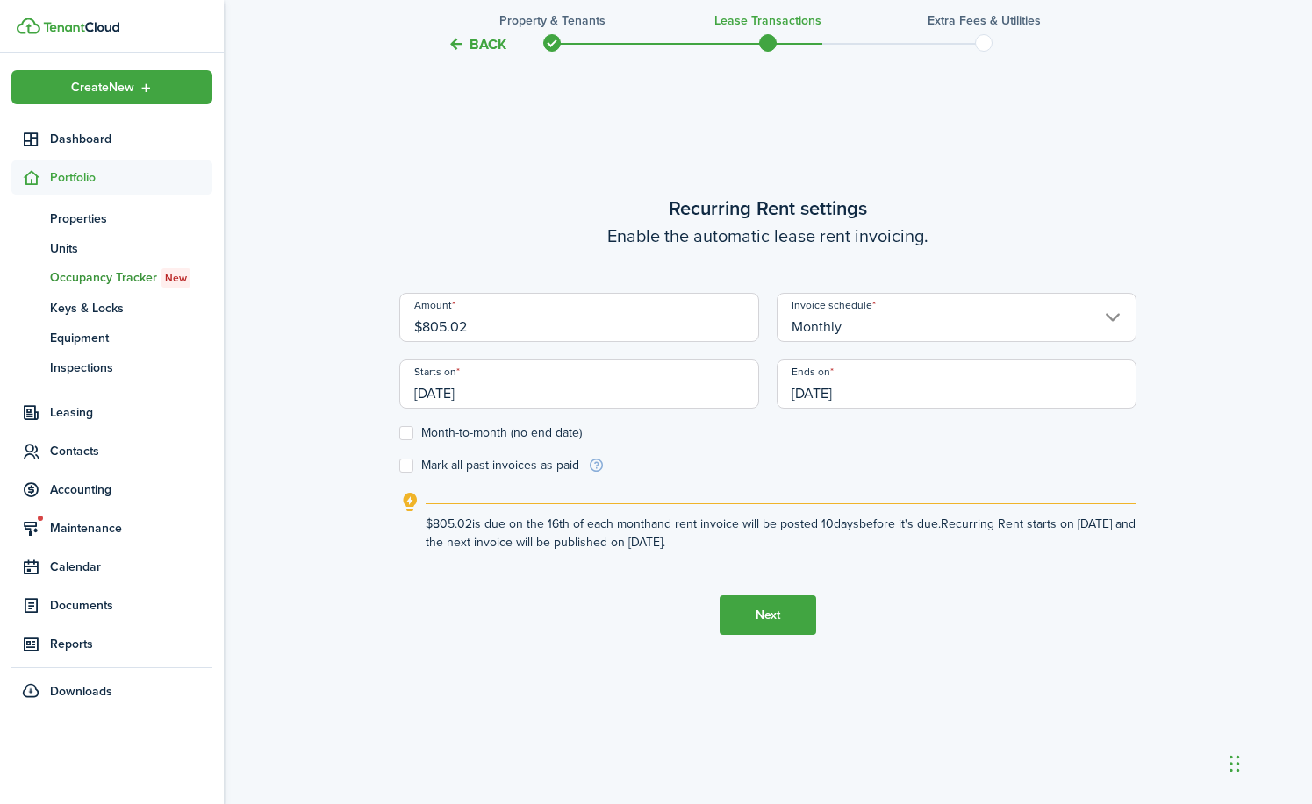
scroll to position [775, 0]
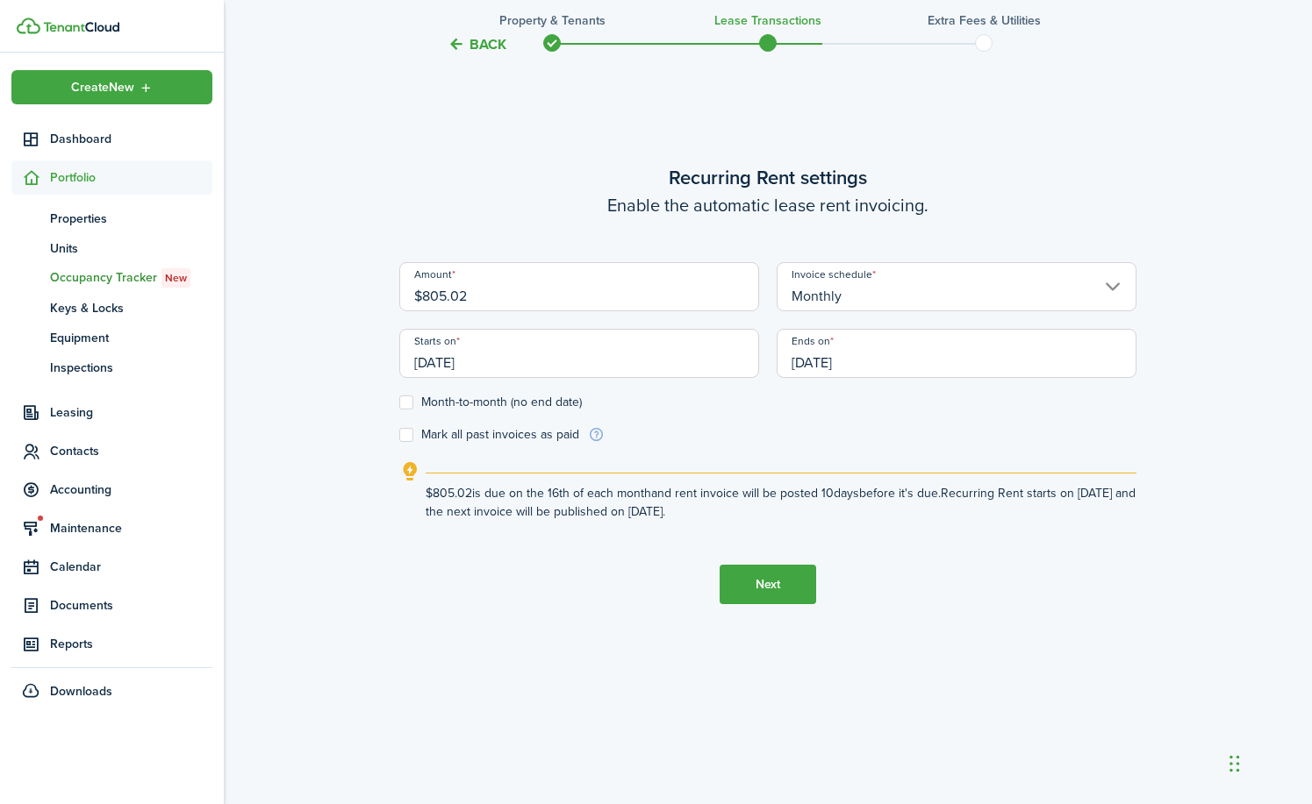
click at [475, 300] on input "$805.02" at bounding box center [579, 286] width 360 height 49
click at [430, 359] on input "[DATE]" at bounding box center [579, 353] width 360 height 49
type input "$1,195.00"
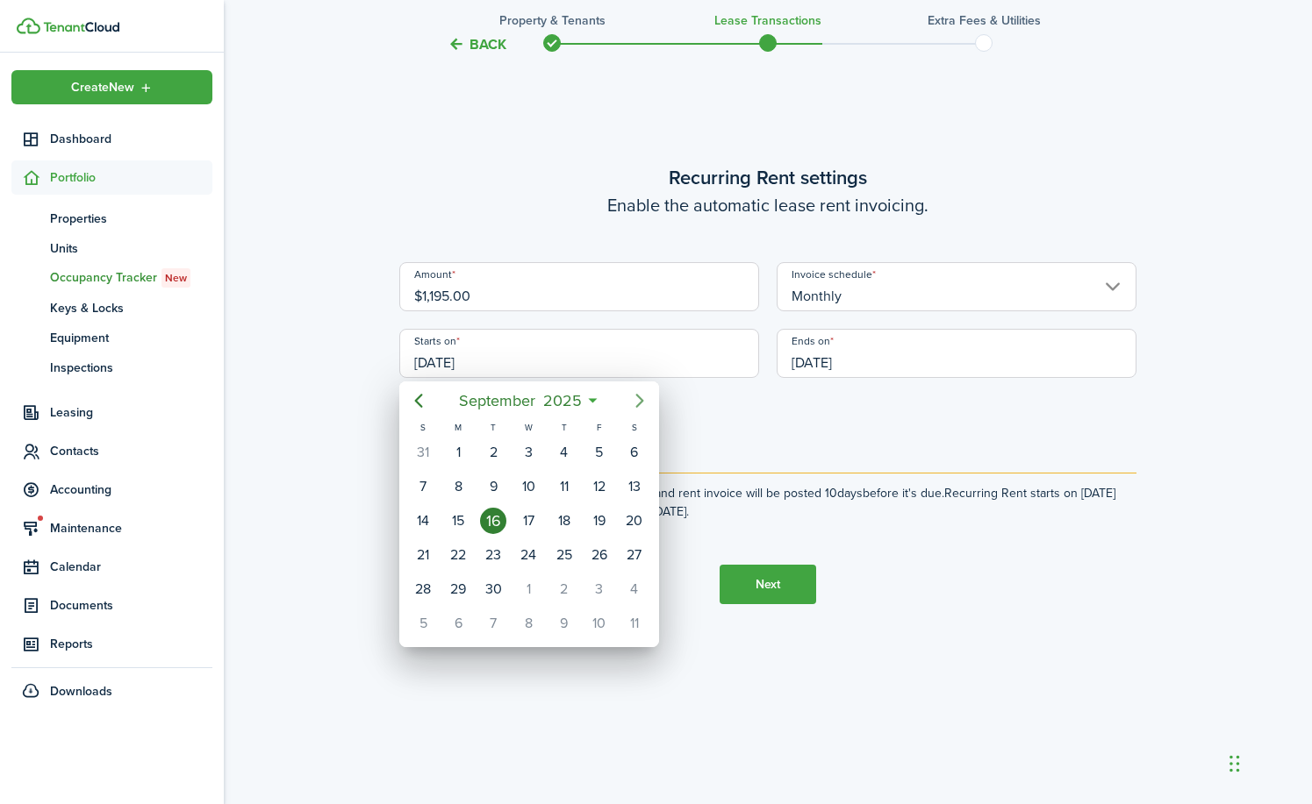
click at [644, 396] on icon "Next page" at bounding box center [639, 400] width 21 height 21
click at [529, 456] on div "1" at bounding box center [528, 453] width 26 height 26
type input "[DATE]"
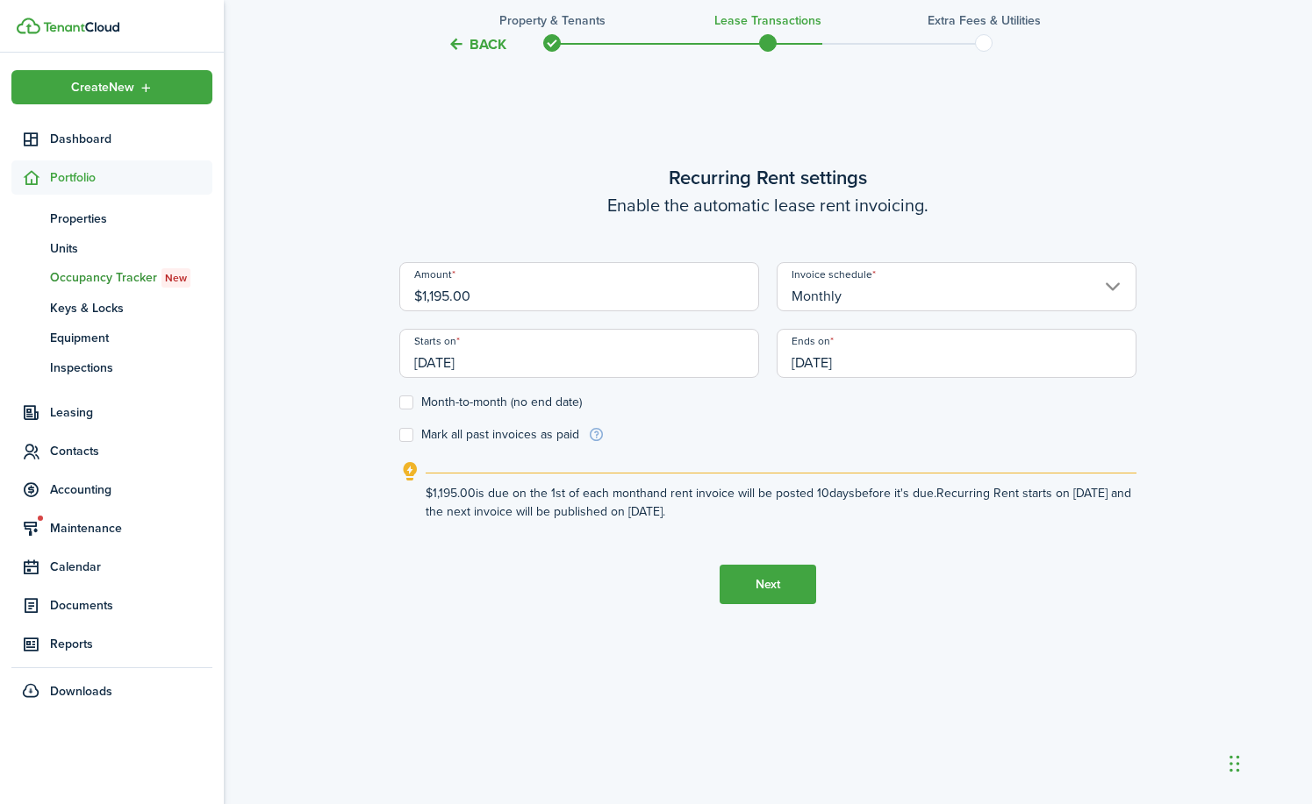
click at [754, 581] on button "Next" at bounding box center [767, 584] width 97 height 39
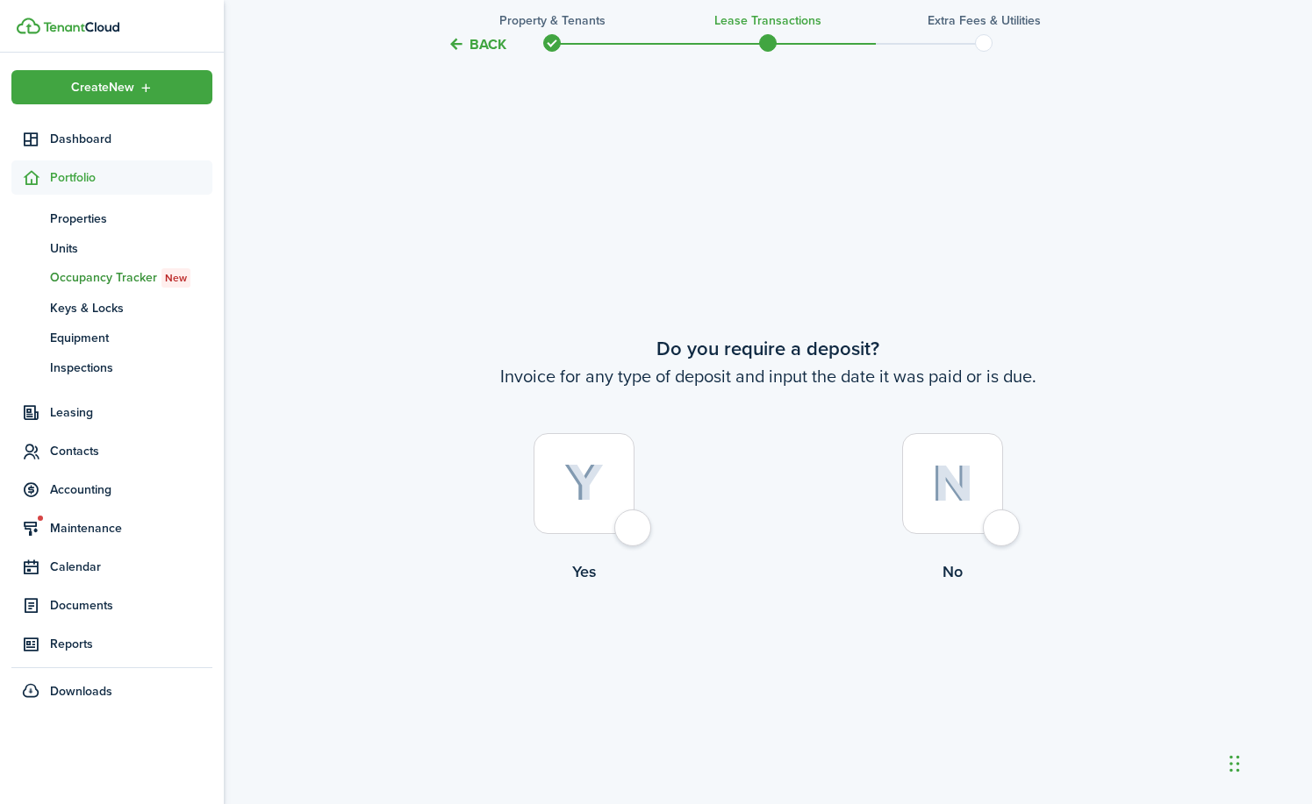
scroll to position [1491, 0]
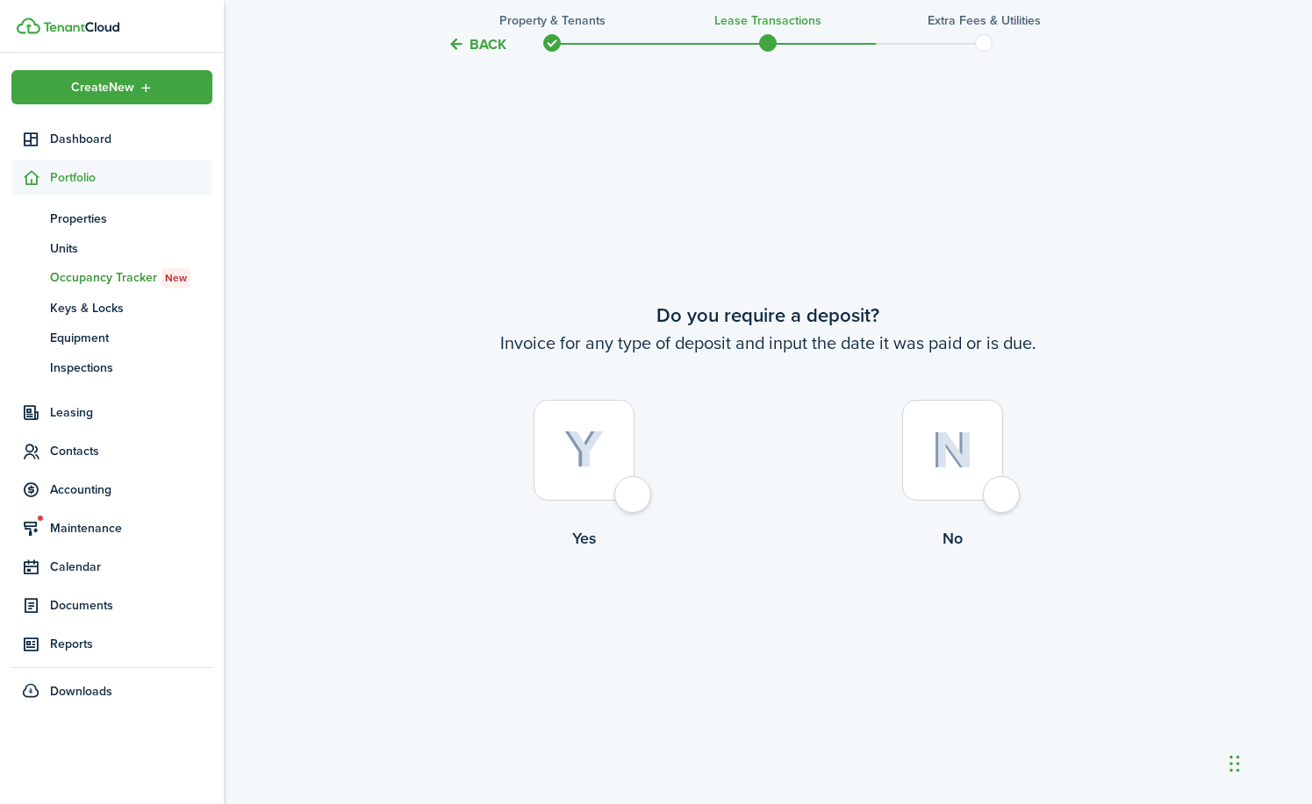
click at [626, 495] on div at bounding box center [583, 450] width 101 height 101
radio input "true"
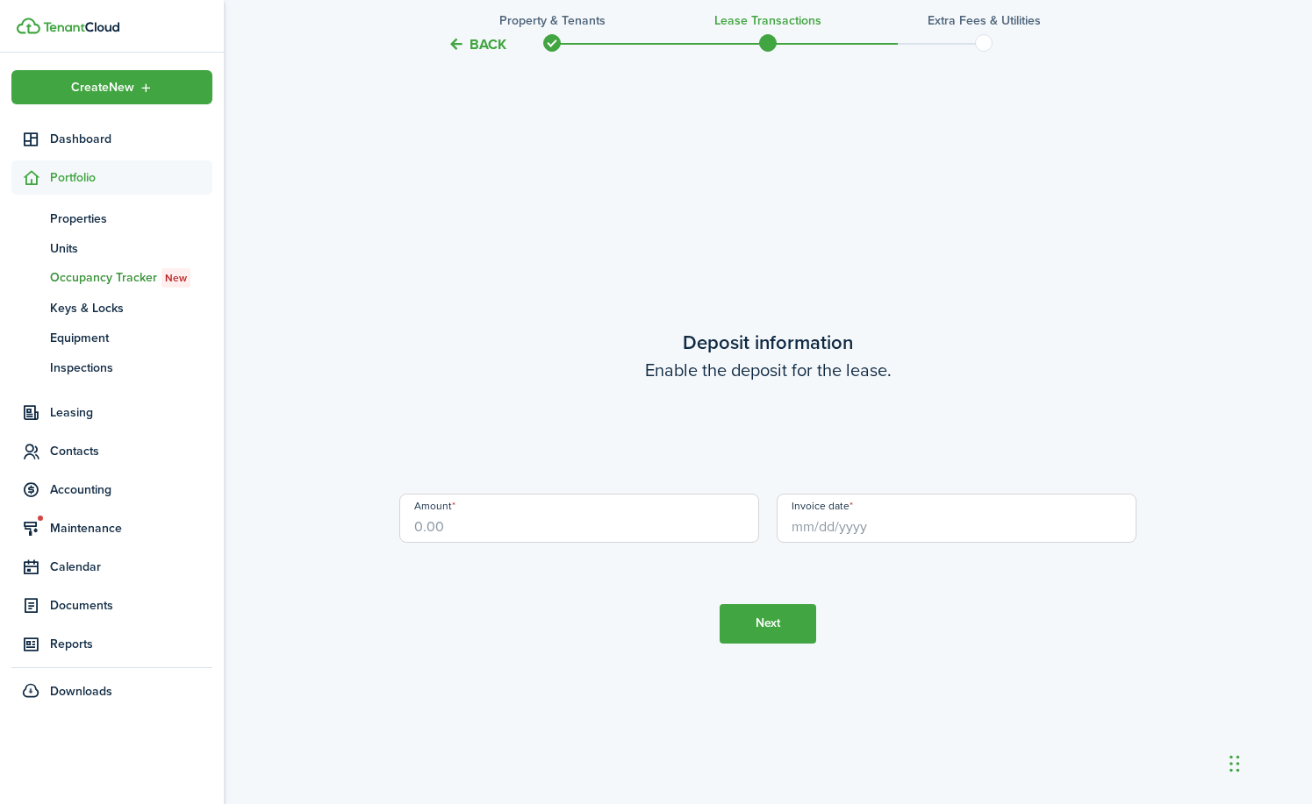
scroll to position [2296, 0]
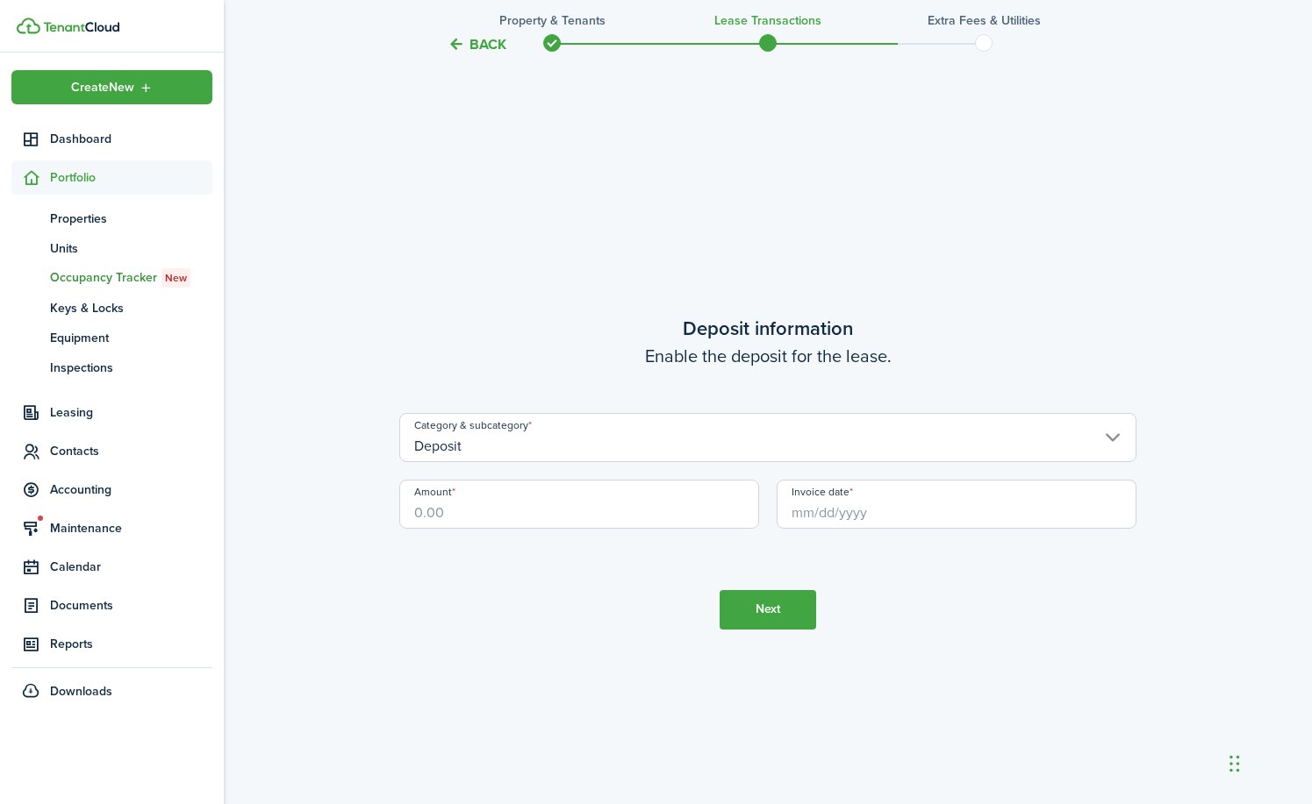
click at [495, 512] on input "Amount" at bounding box center [579, 504] width 360 height 49
click at [850, 506] on input "Invoice date" at bounding box center [956, 504] width 360 height 49
type input "$1,195.00"
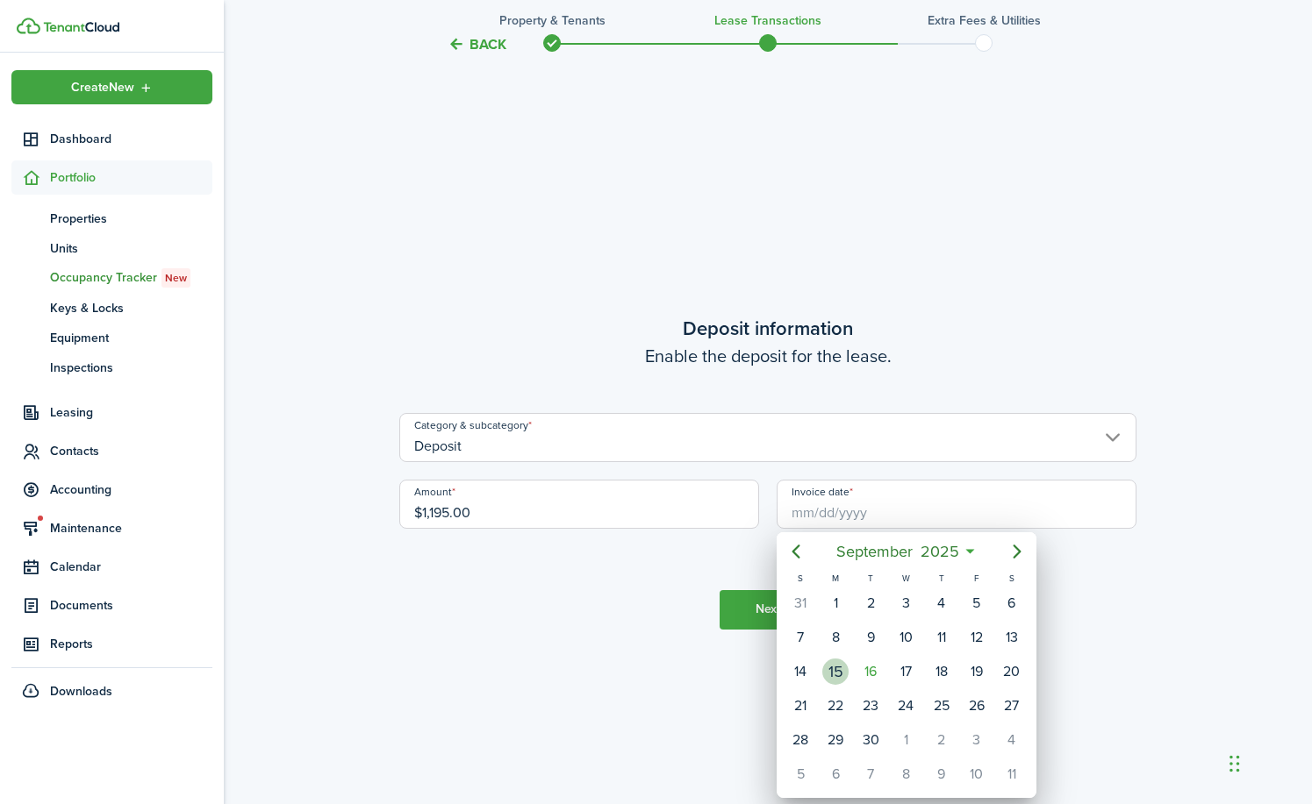
click at [832, 669] on div "15" at bounding box center [835, 672] width 26 height 26
type input "[DATE]"
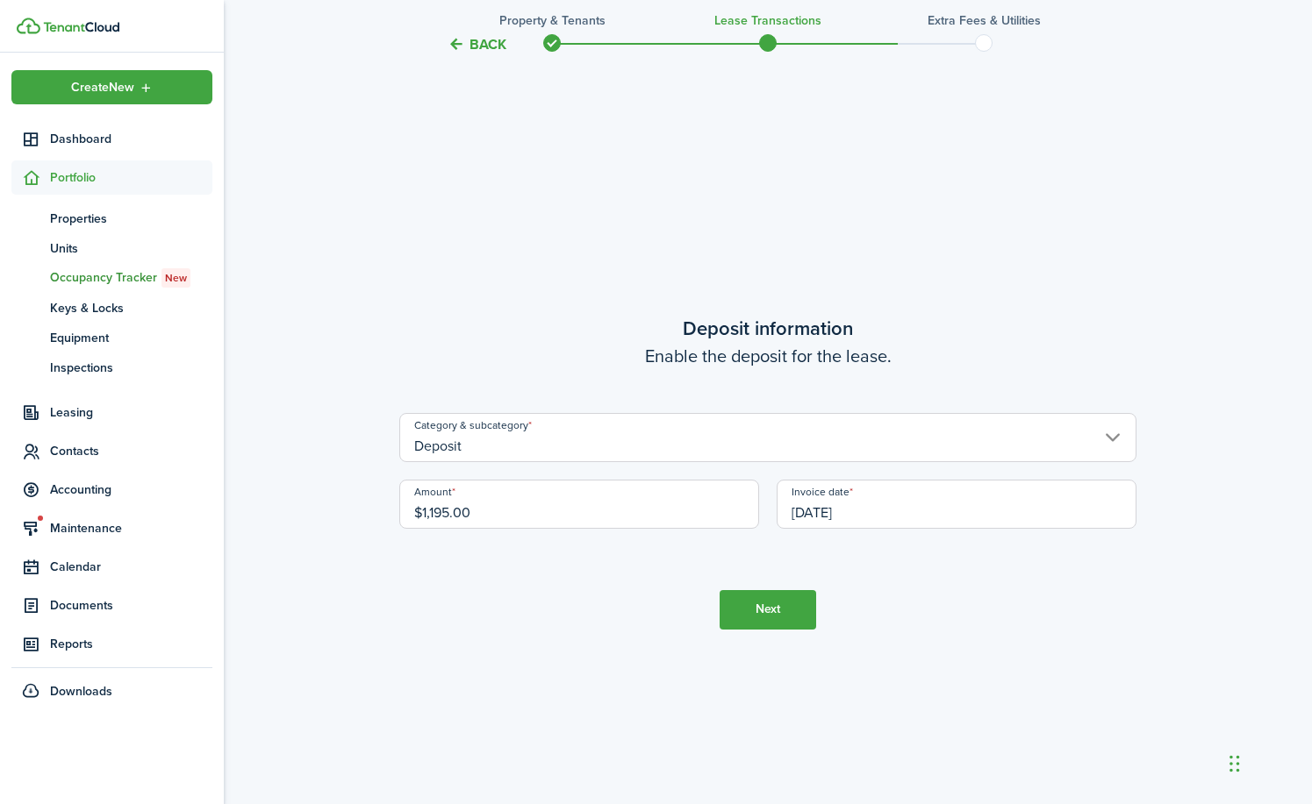
click at [747, 616] on button "Next" at bounding box center [767, 609] width 97 height 39
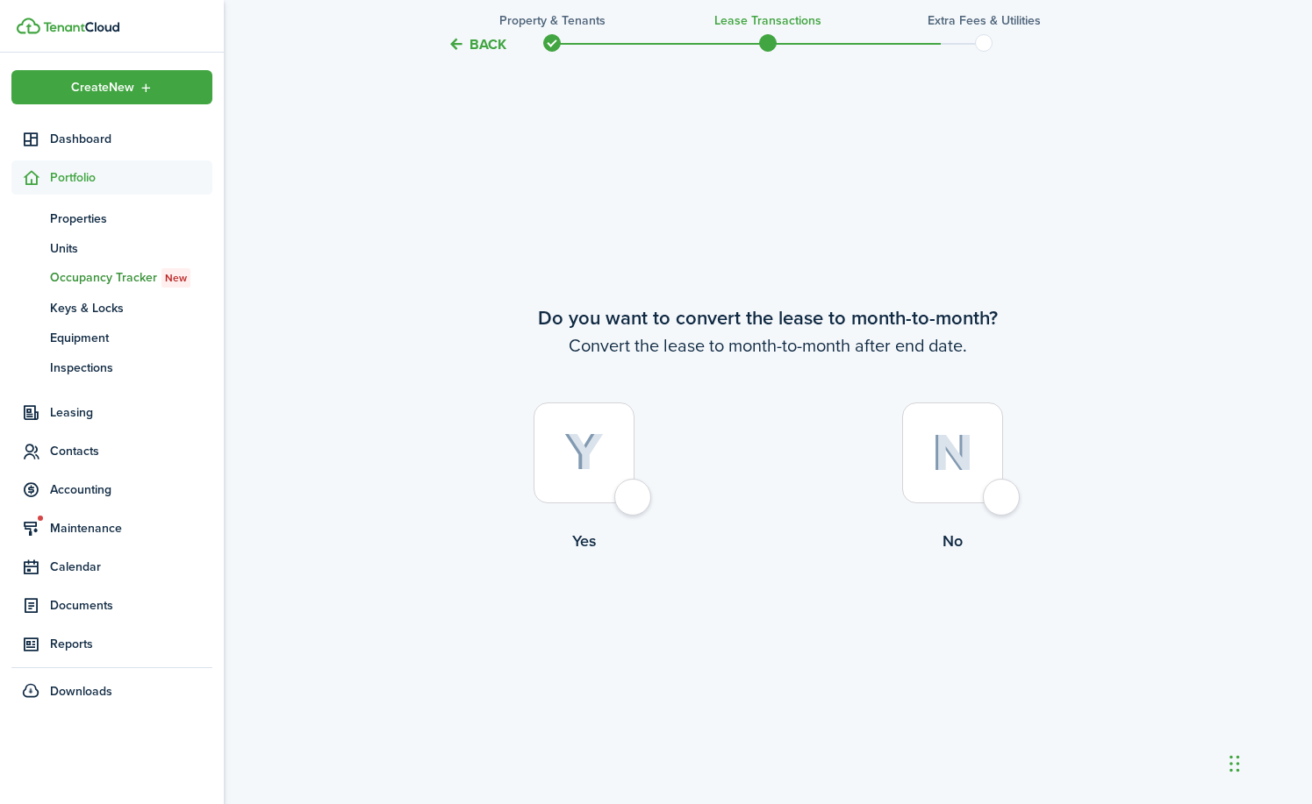
scroll to position [3100, 0]
click at [995, 493] on div at bounding box center [952, 450] width 101 height 101
radio input "true"
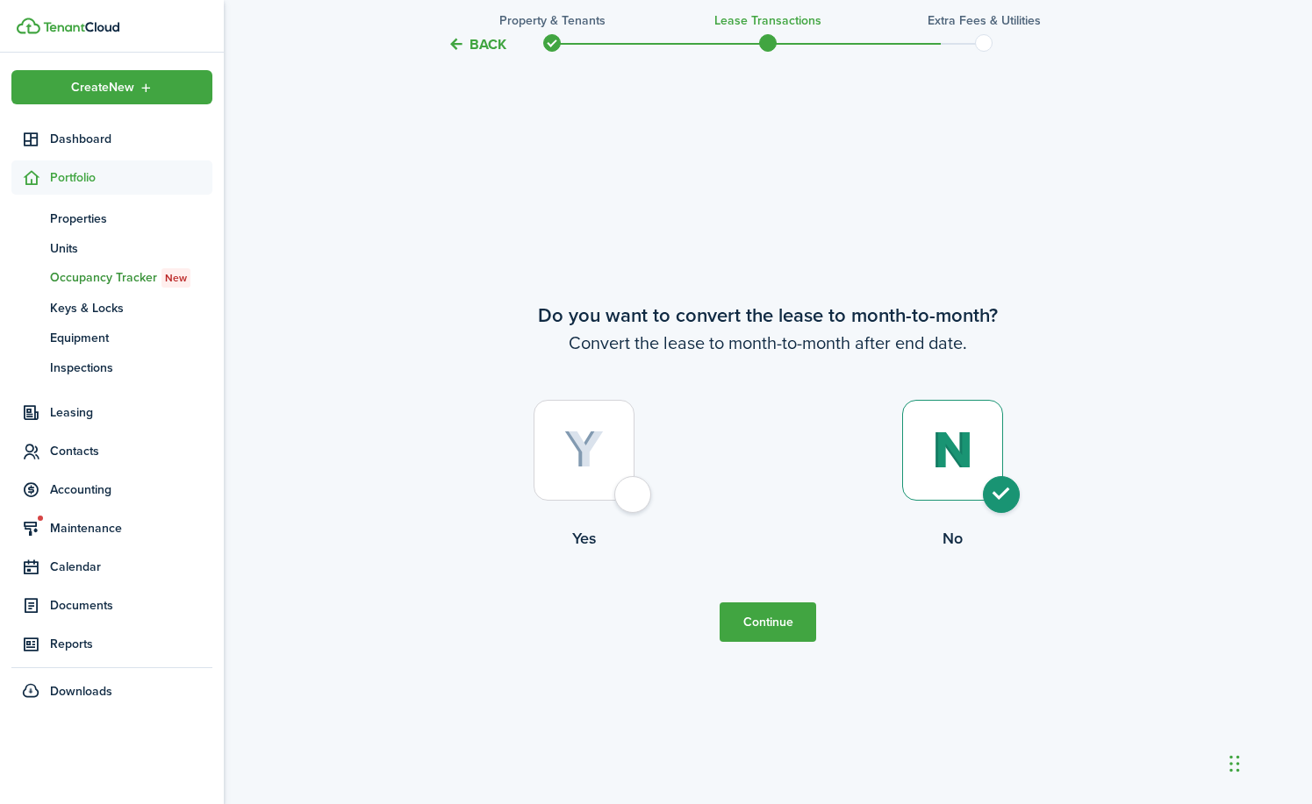
click at [774, 633] on button "Continue" at bounding box center [767, 622] width 97 height 39
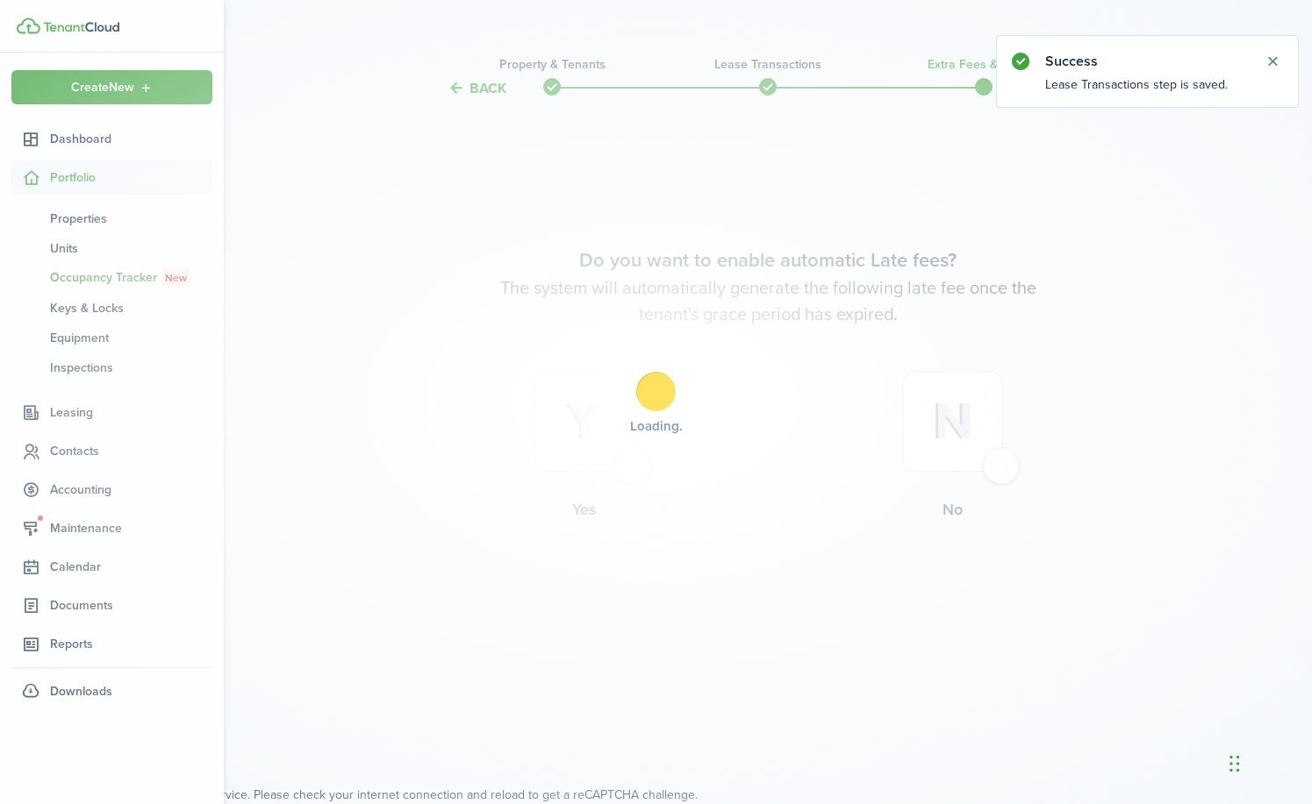
scroll to position [0, 0]
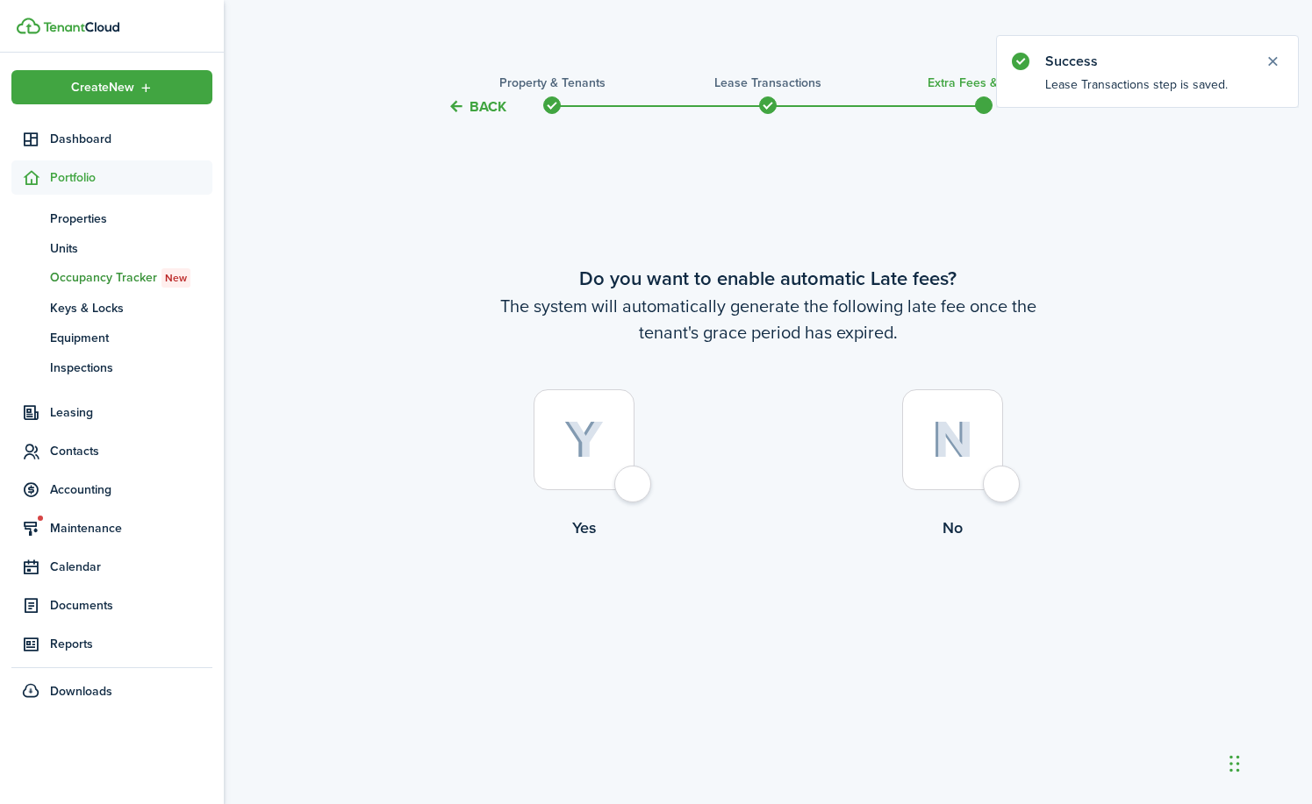
click at [630, 489] on div at bounding box center [583, 440] width 101 height 101
radio input "true"
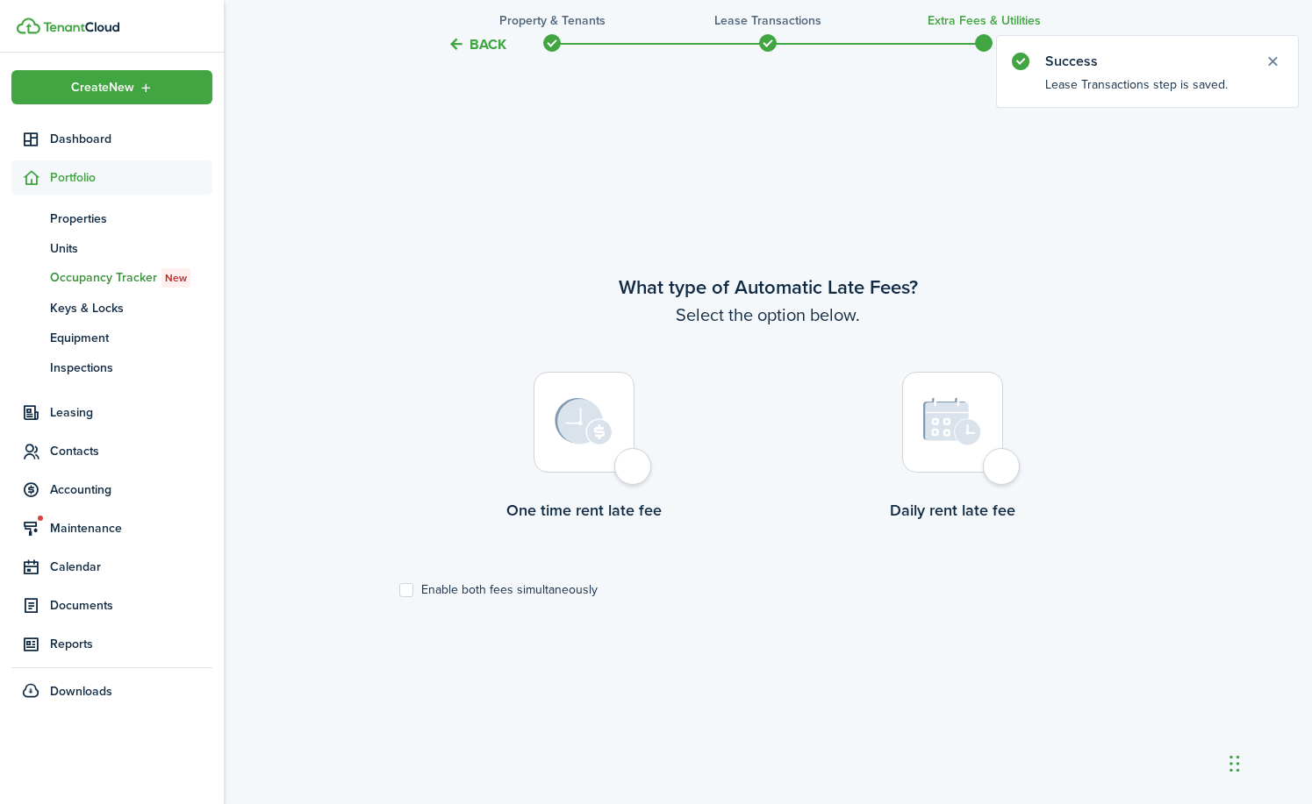
scroll to position [687, 0]
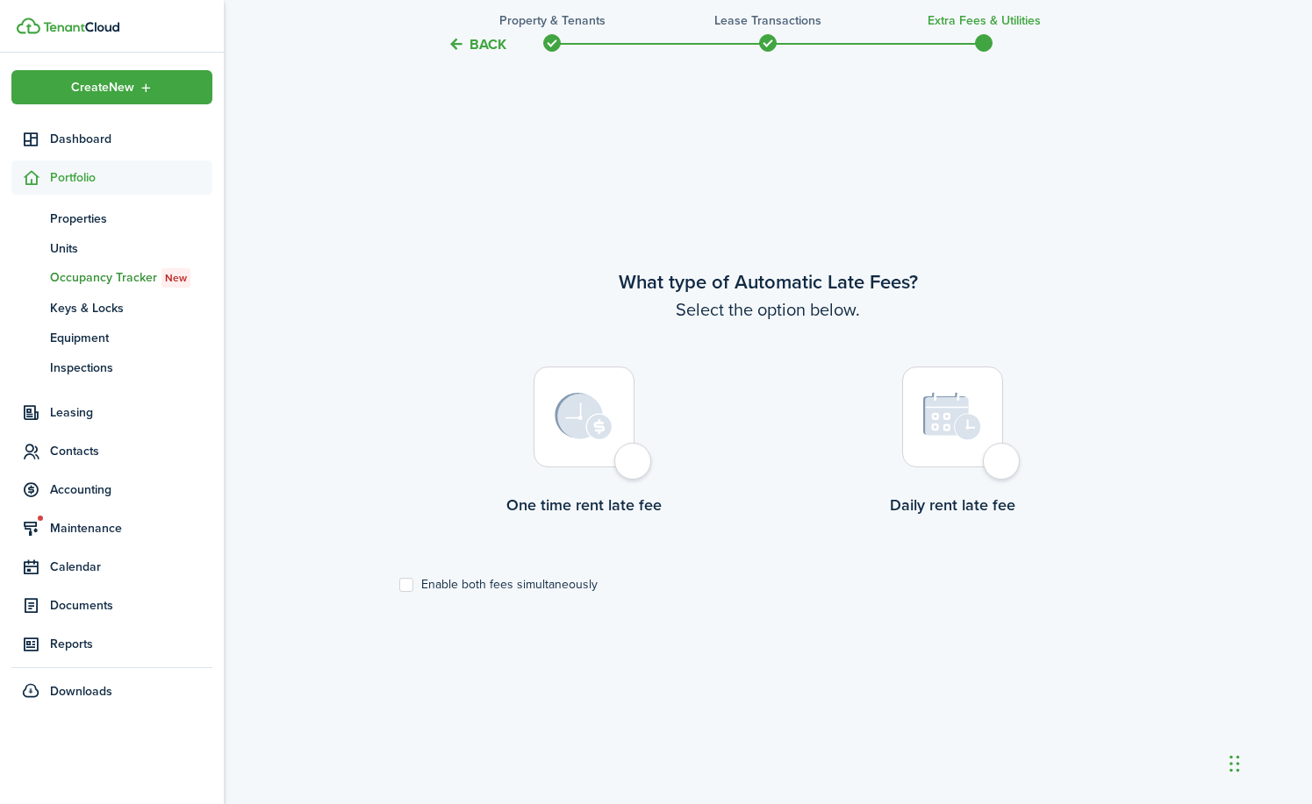
click at [994, 458] on div at bounding box center [952, 417] width 101 height 101
radio input "true"
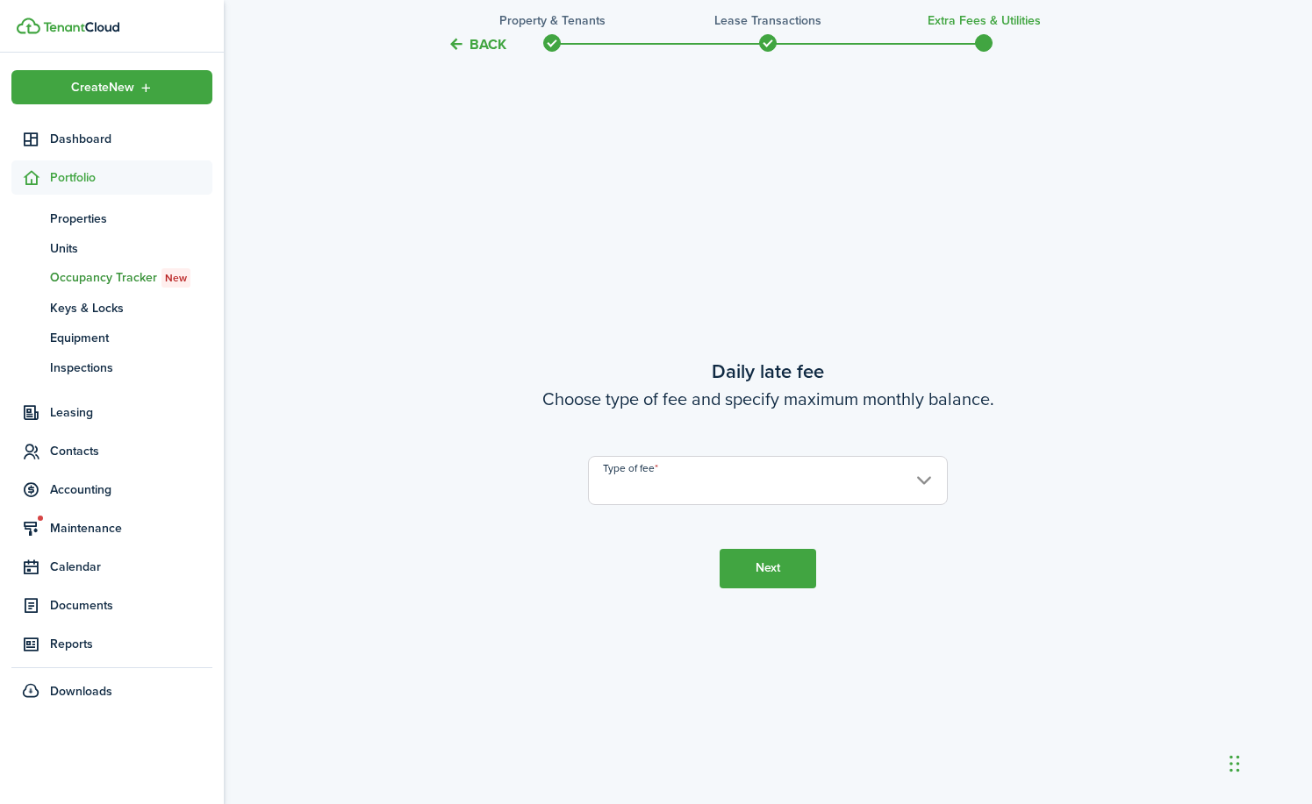
scroll to position [1491, 0]
click at [926, 475] on input "Type of fee" at bounding box center [768, 479] width 360 height 49
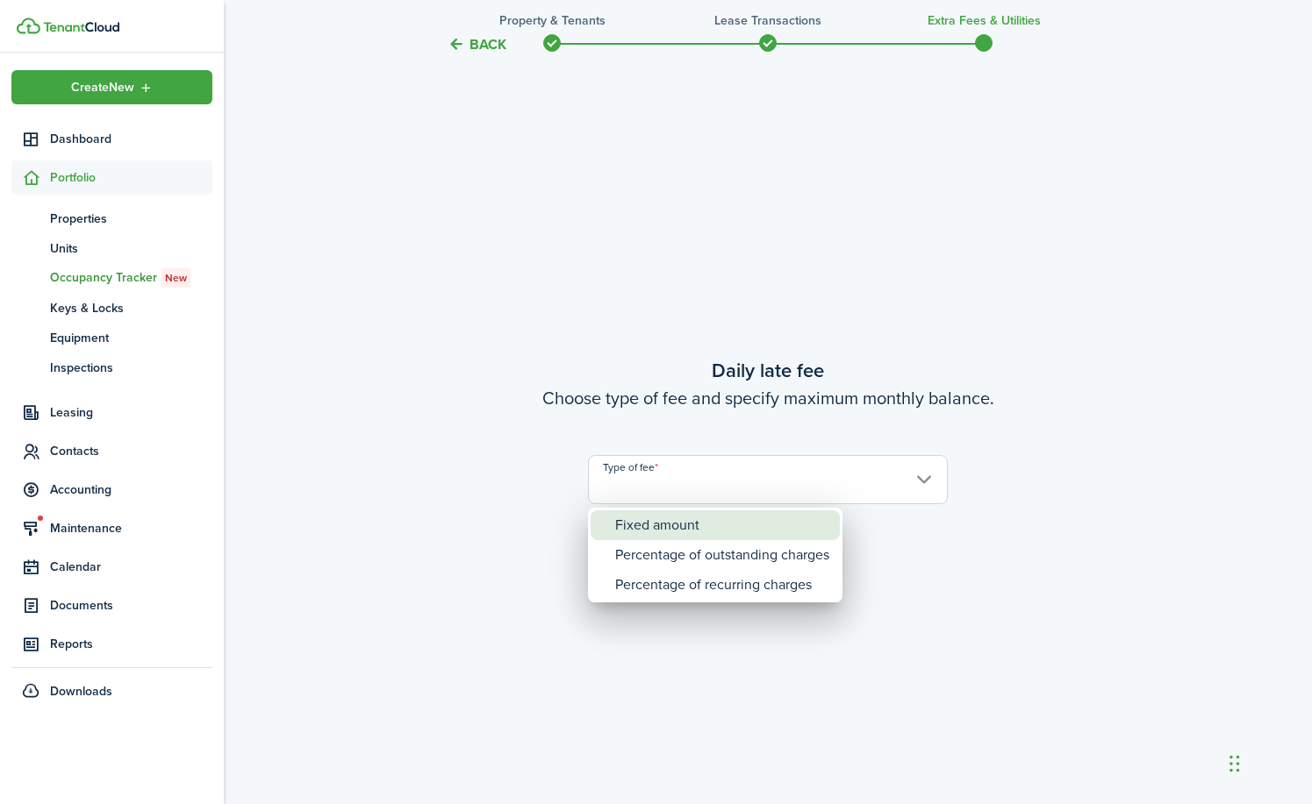
click at [690, 527] on div "Fixed amount" at bounding box center [722, 526] width 214 height 30
type input "Fixed amount"
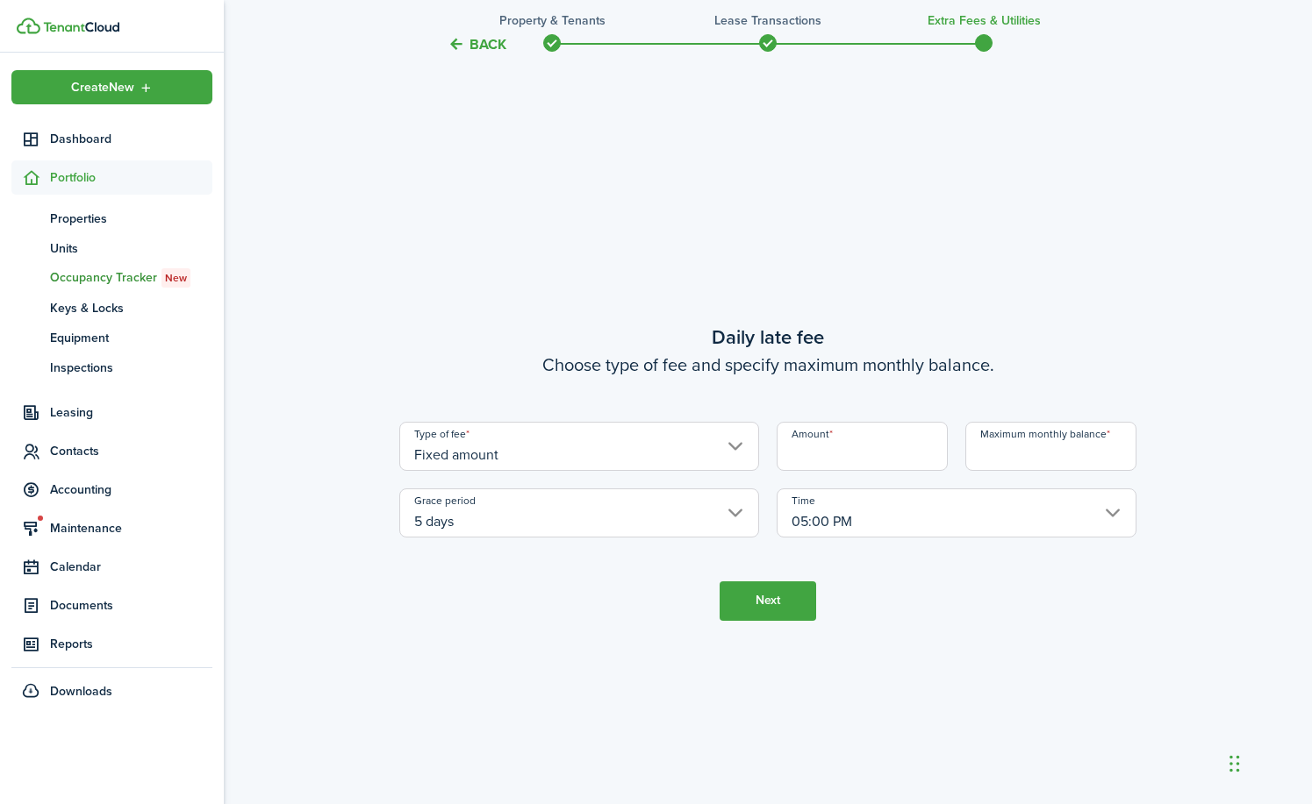
click at [864, 455] on input "Amount" at bounding box center [861, 446] width 171 height 49
type input "$5.00"
click at [1004, 455] on input "Maximum monthly balance" at bounding box center [1050, 446] width 171 height 49
type input "$1,000.00"
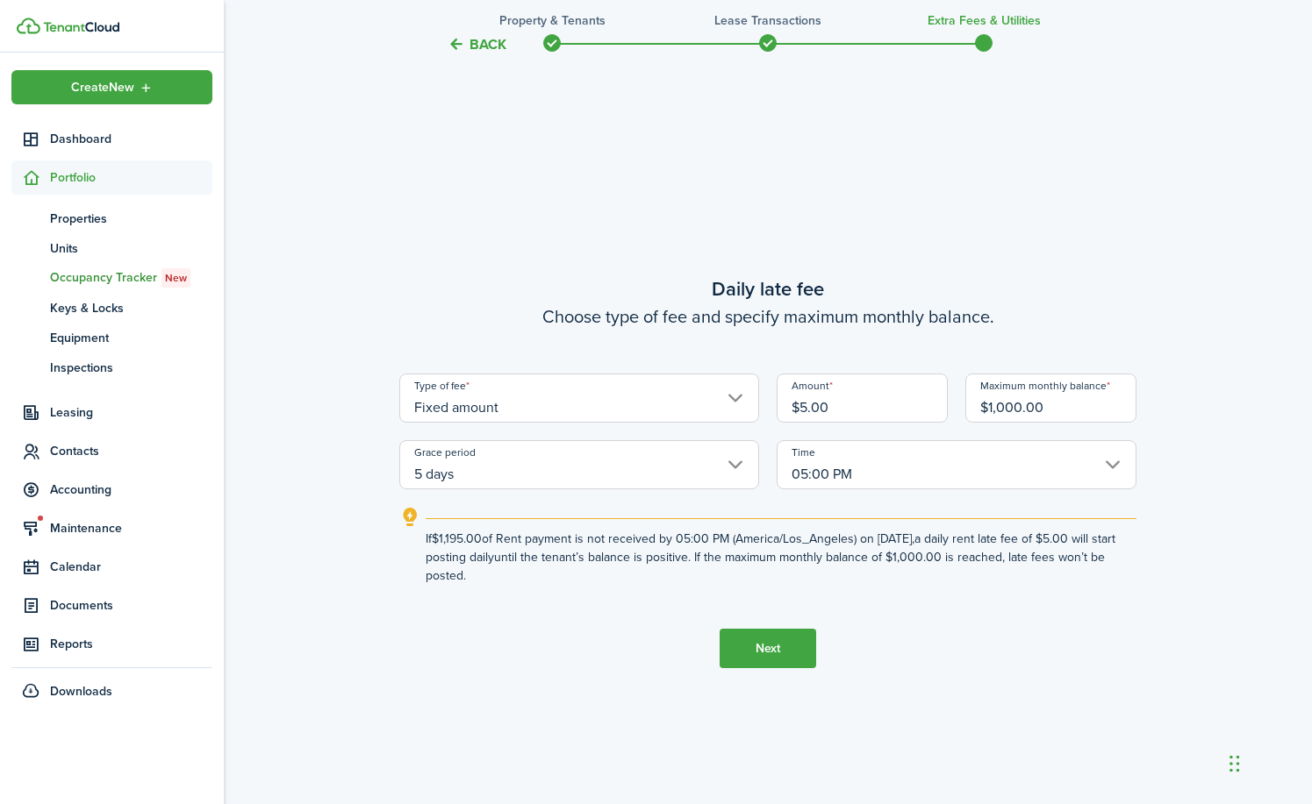
click at [757, 651] on button "Next" at bounding box center [767, 648] width 97 height 39
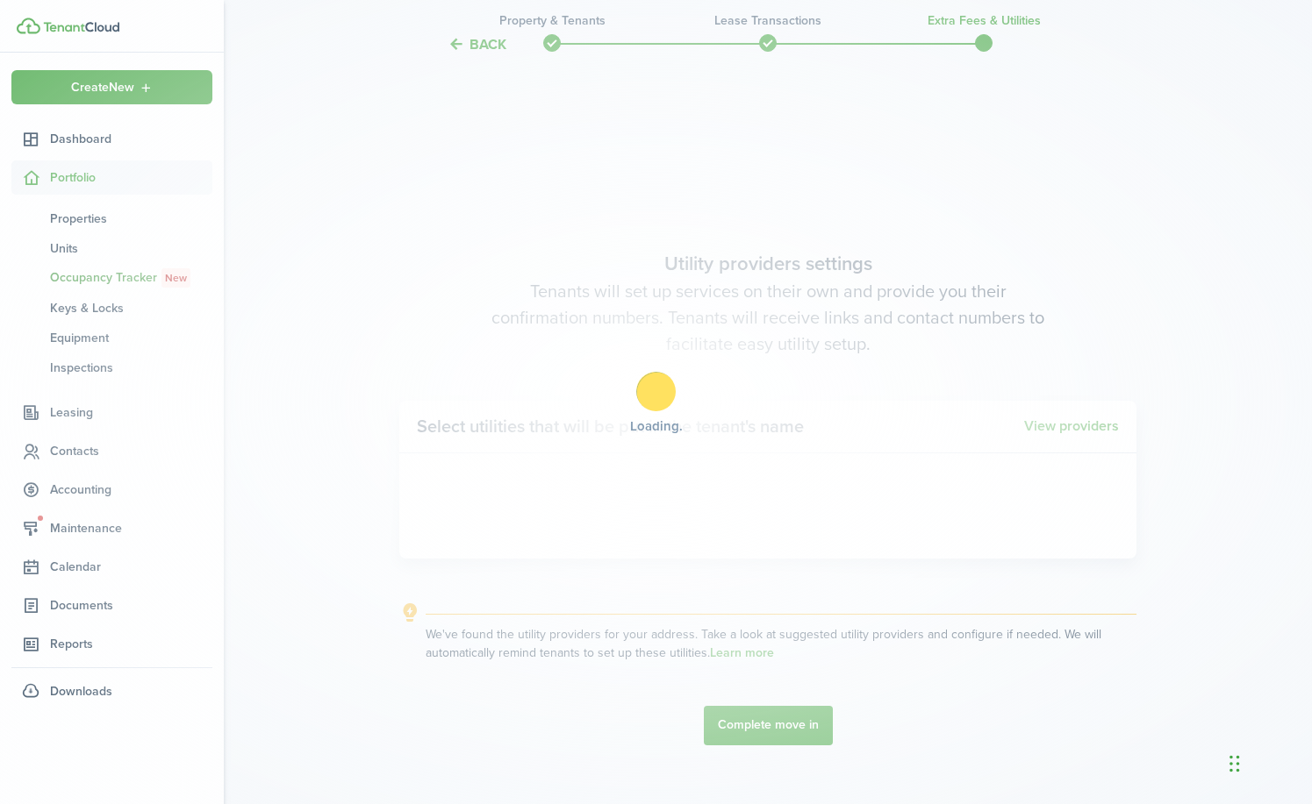
scroll to position [2296, 0]
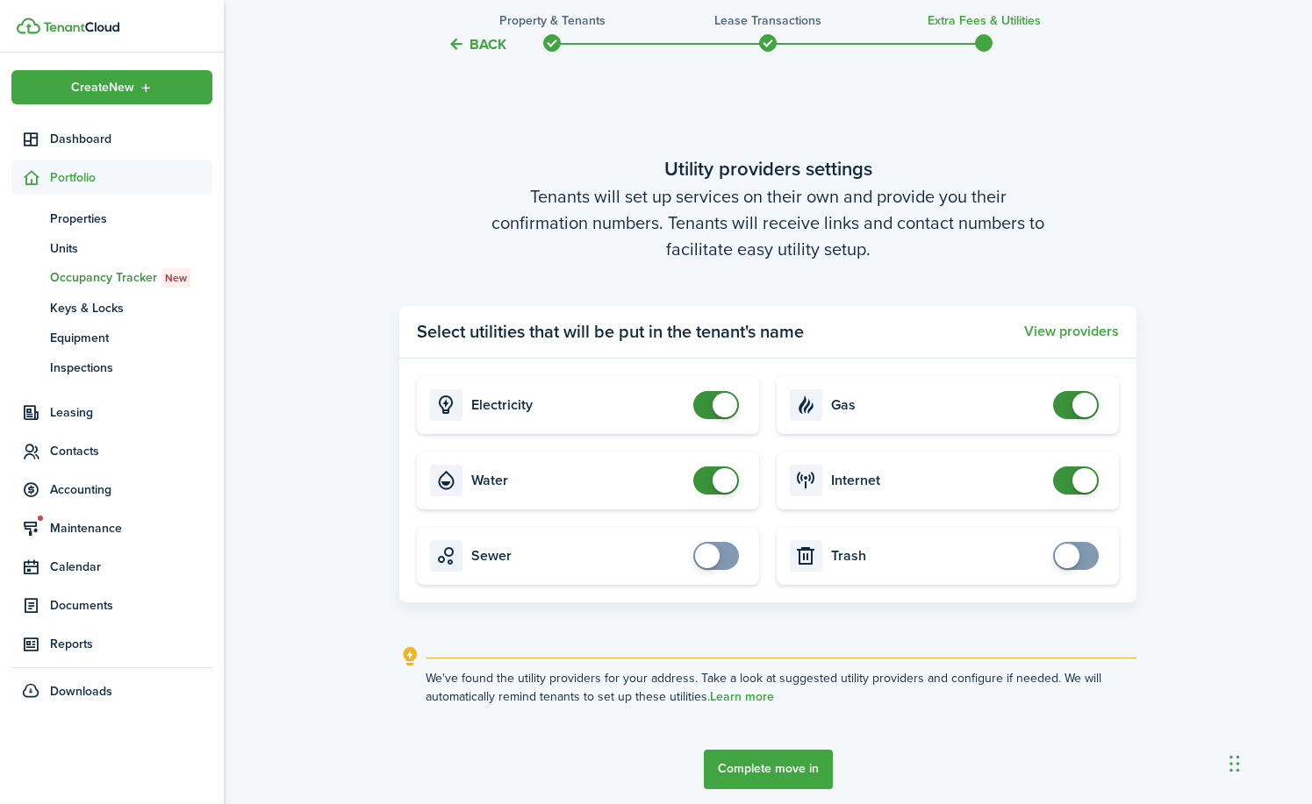
checkbox input "false"
click at [723, 411] on span at bounding box center [724, 405] width 25 height 25
checkbox input "false"
click at [721, 483] on span at bounding box center [724, 480] width 25 height 25
checkbox input "true"
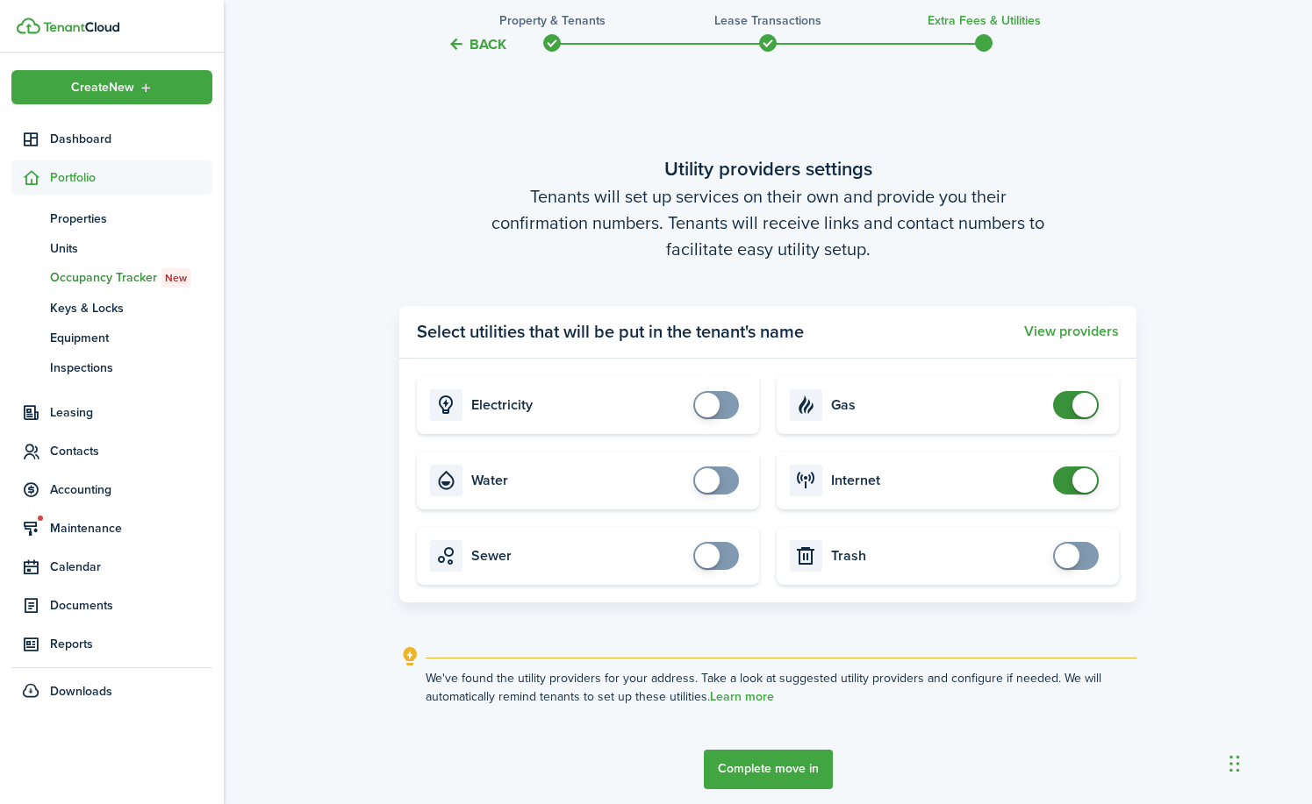
click at [1063, 563] on span at bounding box center [1067, 556] width 25 height 25
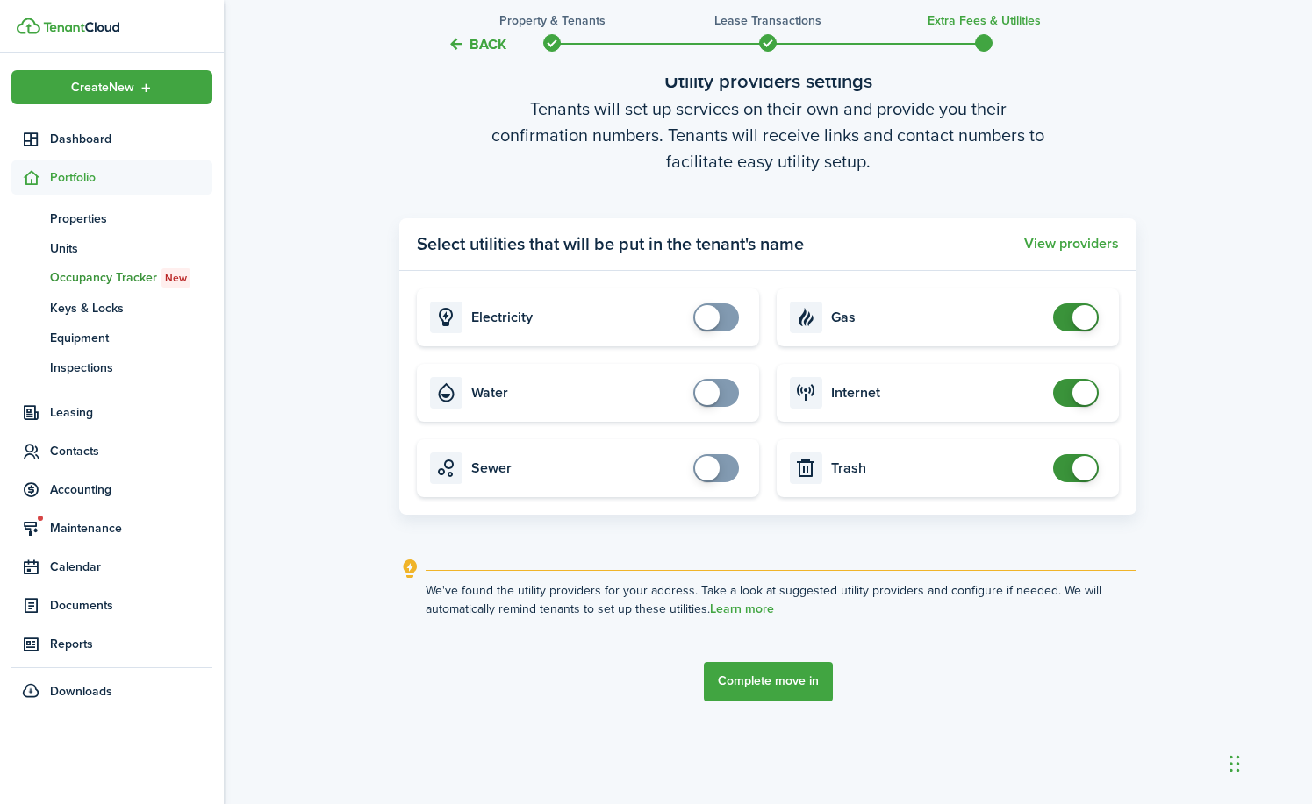
scroll to position [2413, 0]
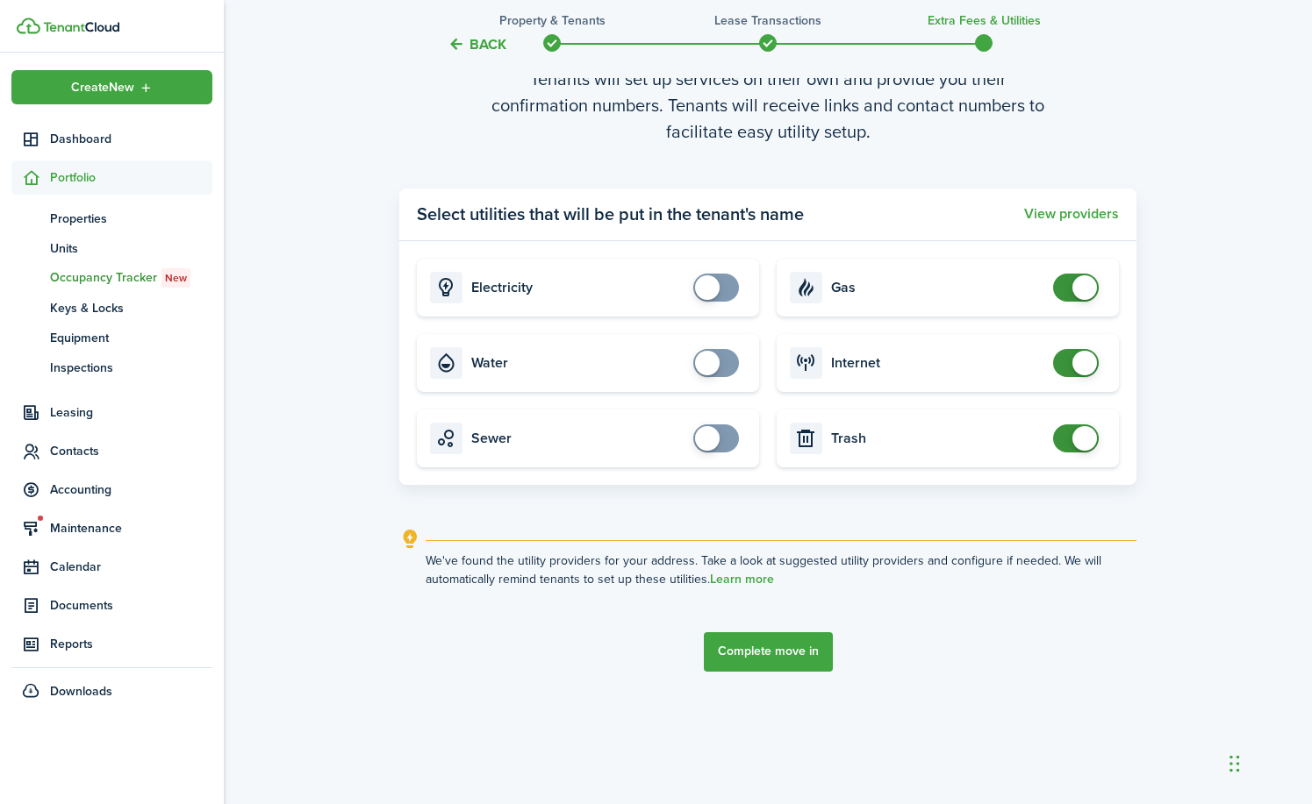
click at [765, 649] on button "Complete move in" at bounding box center [768, 652] width 129 height 39
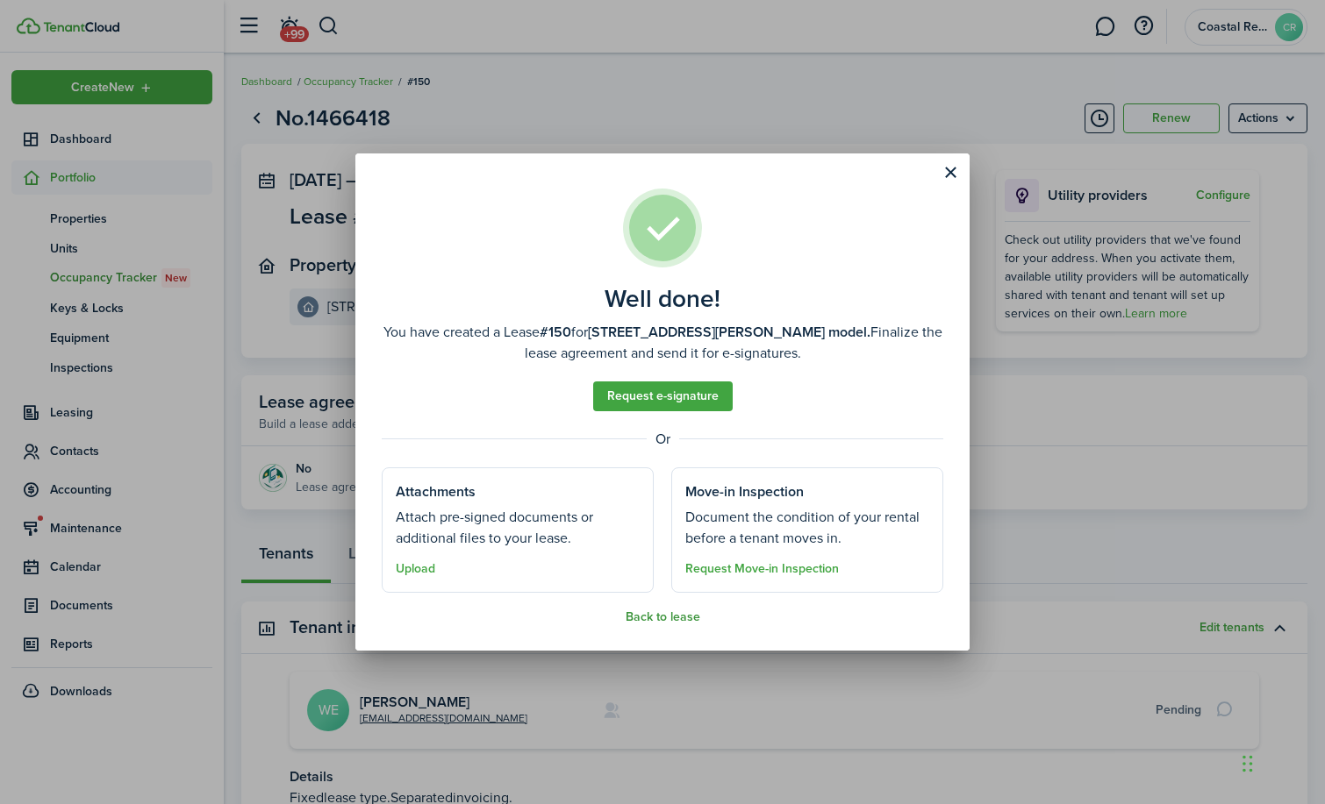
click at [645, 619] on button "Back to lease" at bounding box center [663, 618] width 75 height 14
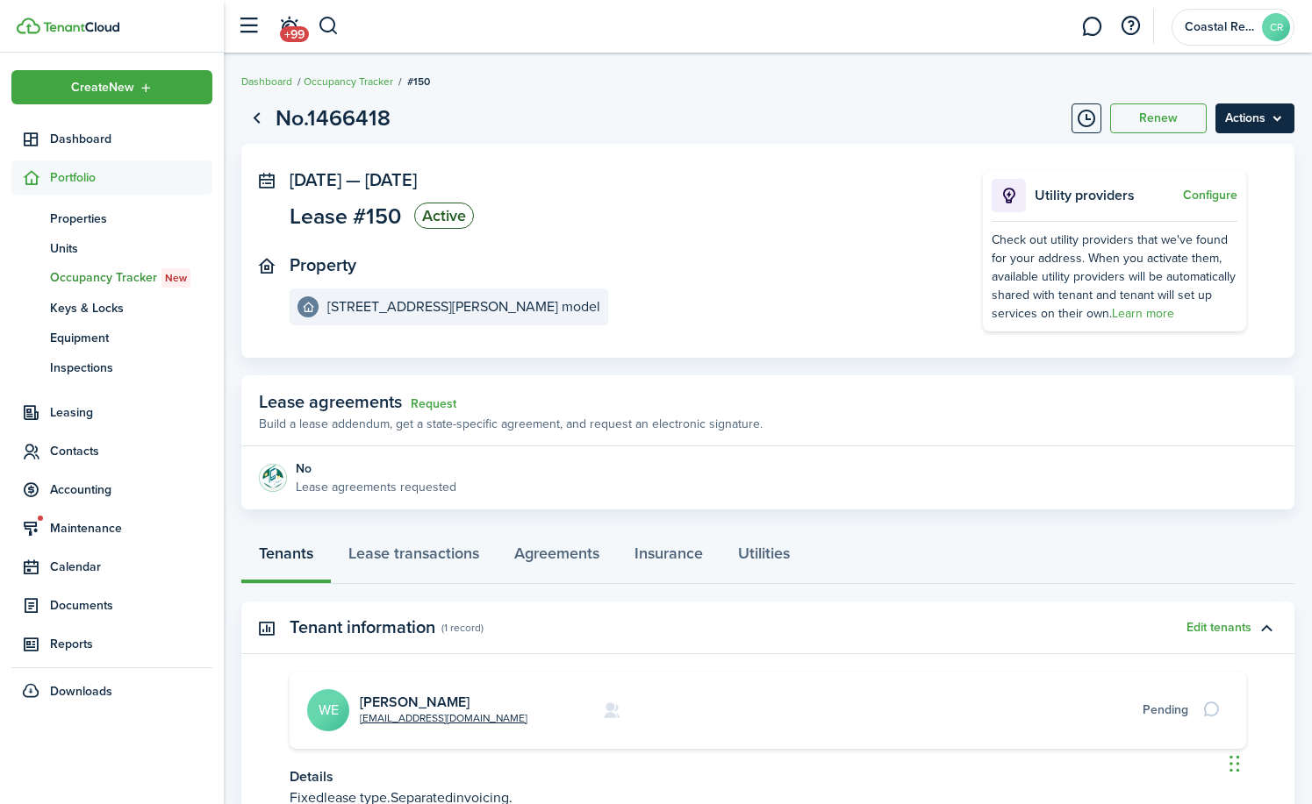
click at [1260, 121] on menu-btn "Actions" at bounding box center [1254, 119] width 79 height 30
click at [327, 22] on button "button" at bounding box center [329, 26] width 22 height 30
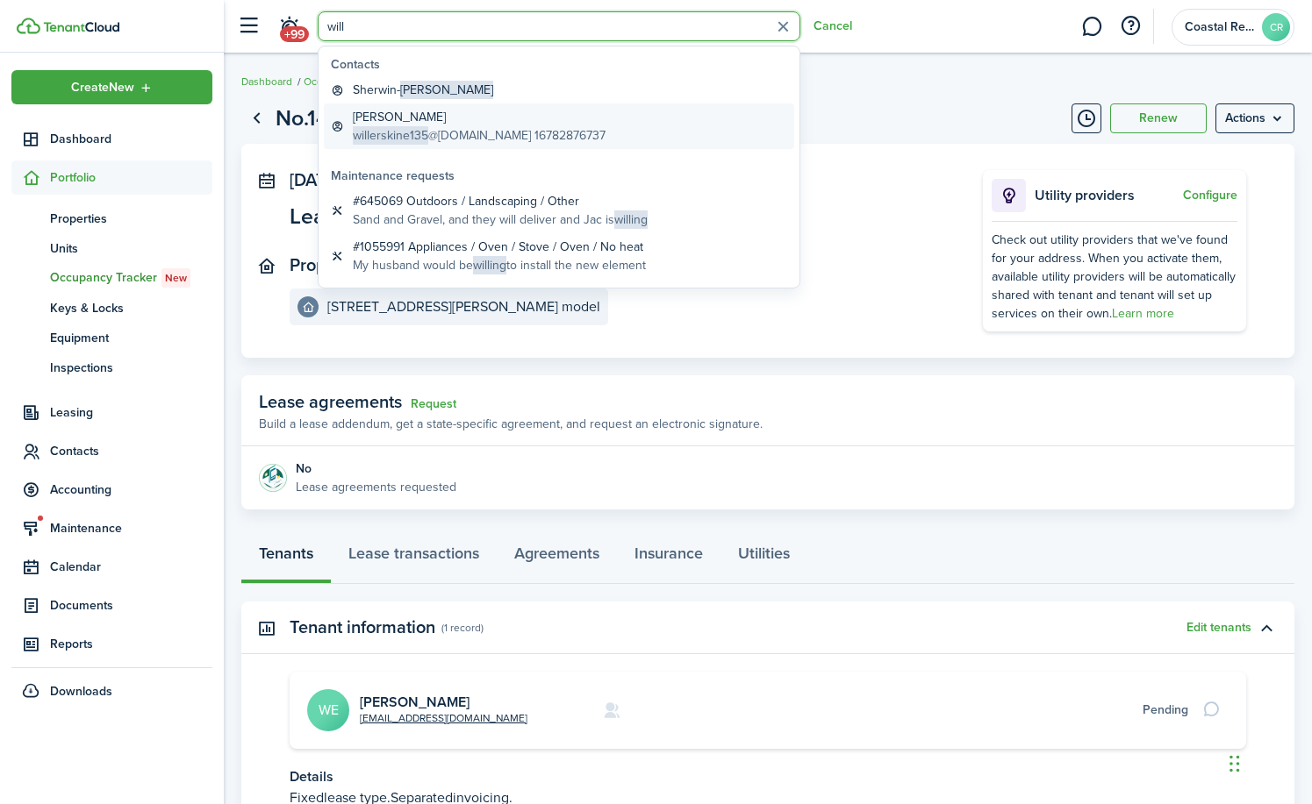
type input "will"
click at [398, 131] on span "willerskine135" at bounding box center [390, 135] width 75 height 18
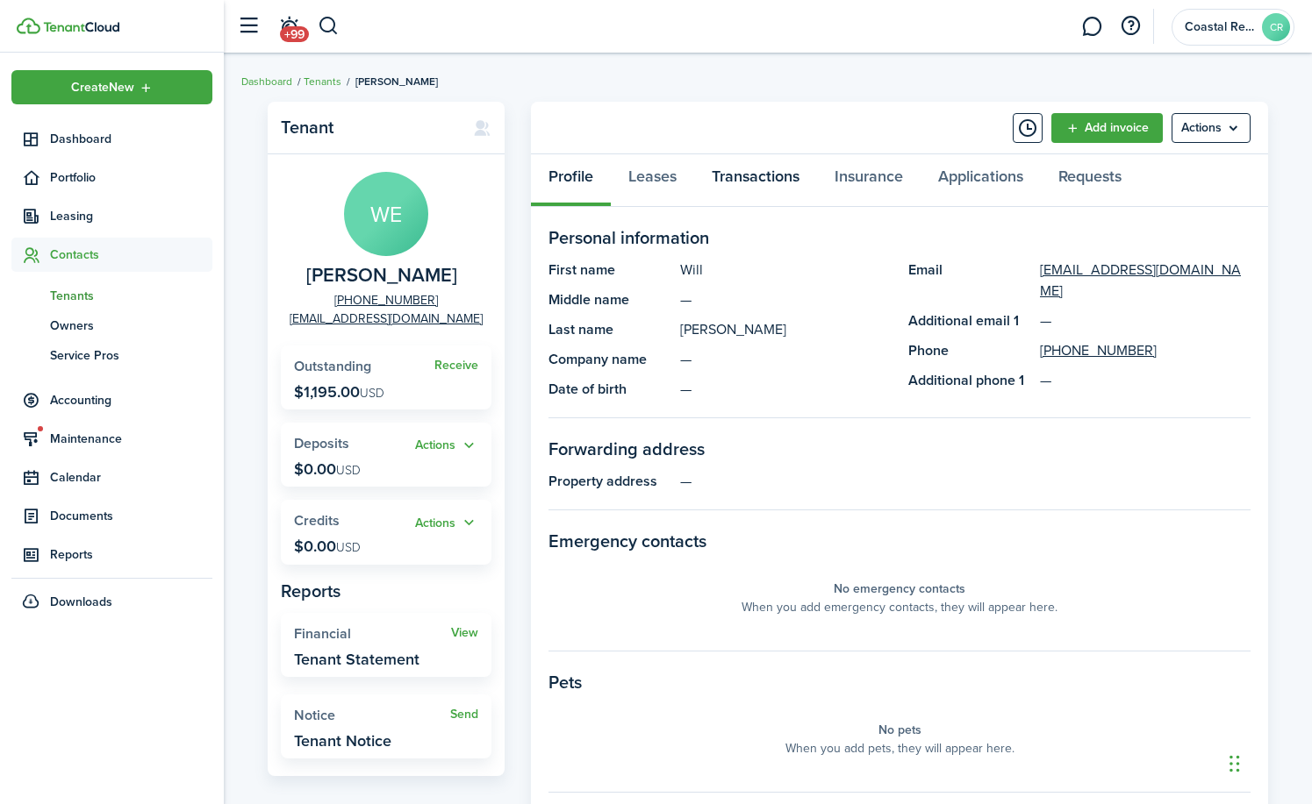
click at [726, 181] on link "Transactions" at bounding box center [755, 180] width 123 height 53
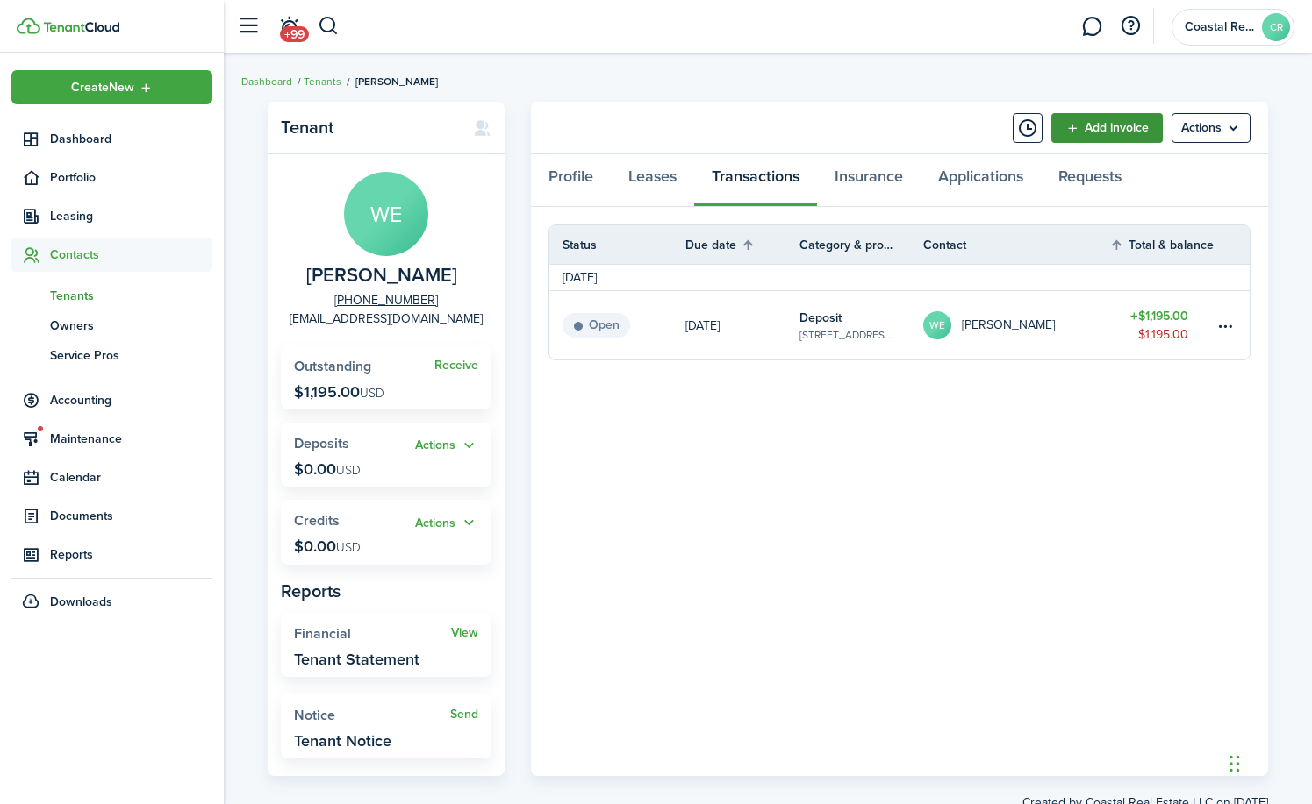
click at [1102, 129] on link "Add invoice" at bounding box center [1106, 128] width 111 height 30
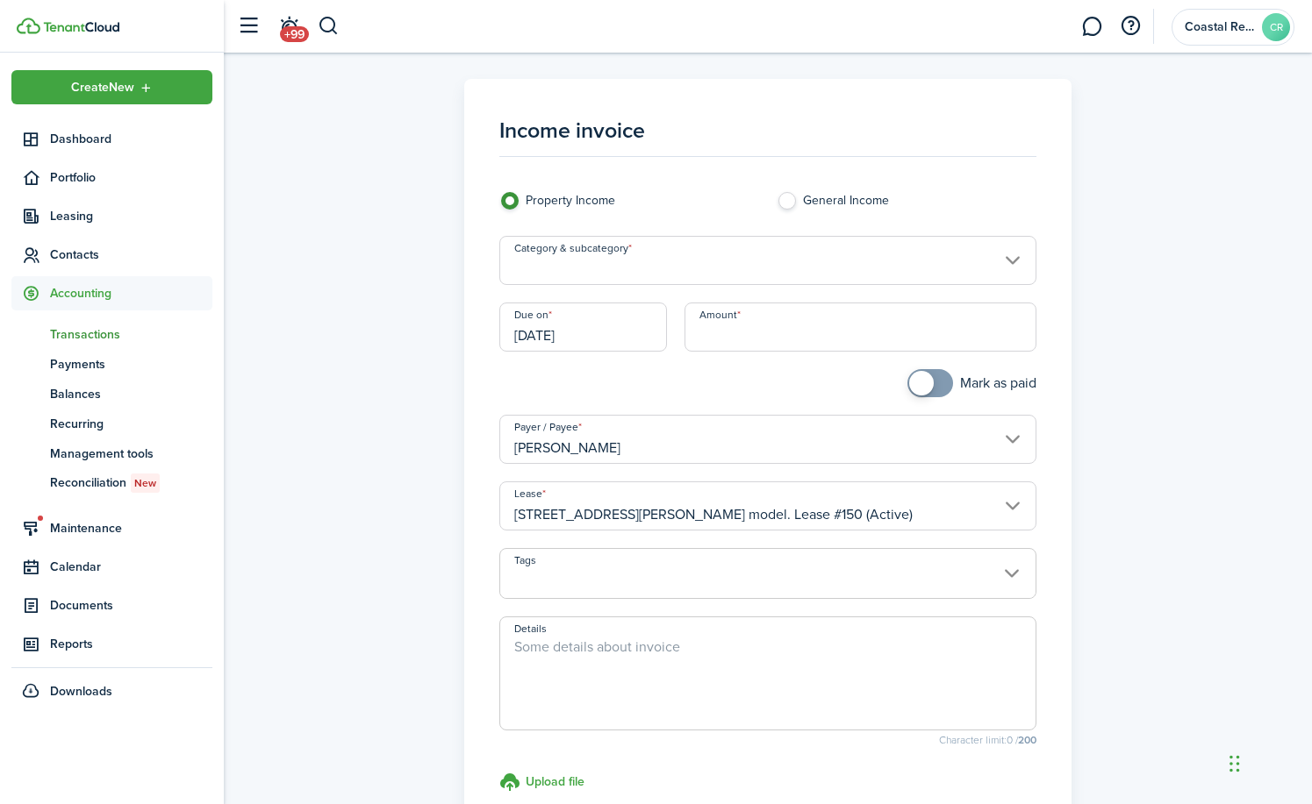
click at [1018, 260] on input "Category & subcategory" at bounding box center [767, 260] width 537 height 49
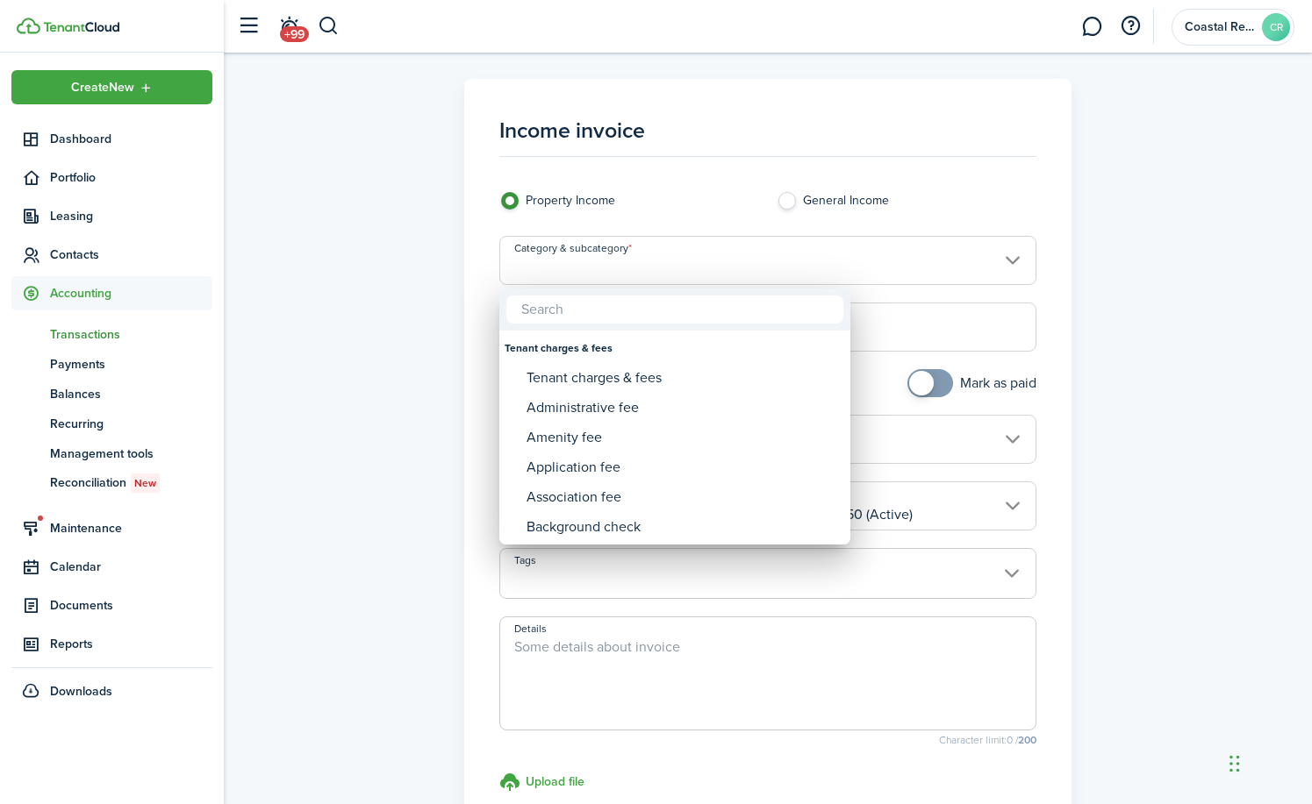
type input "j"
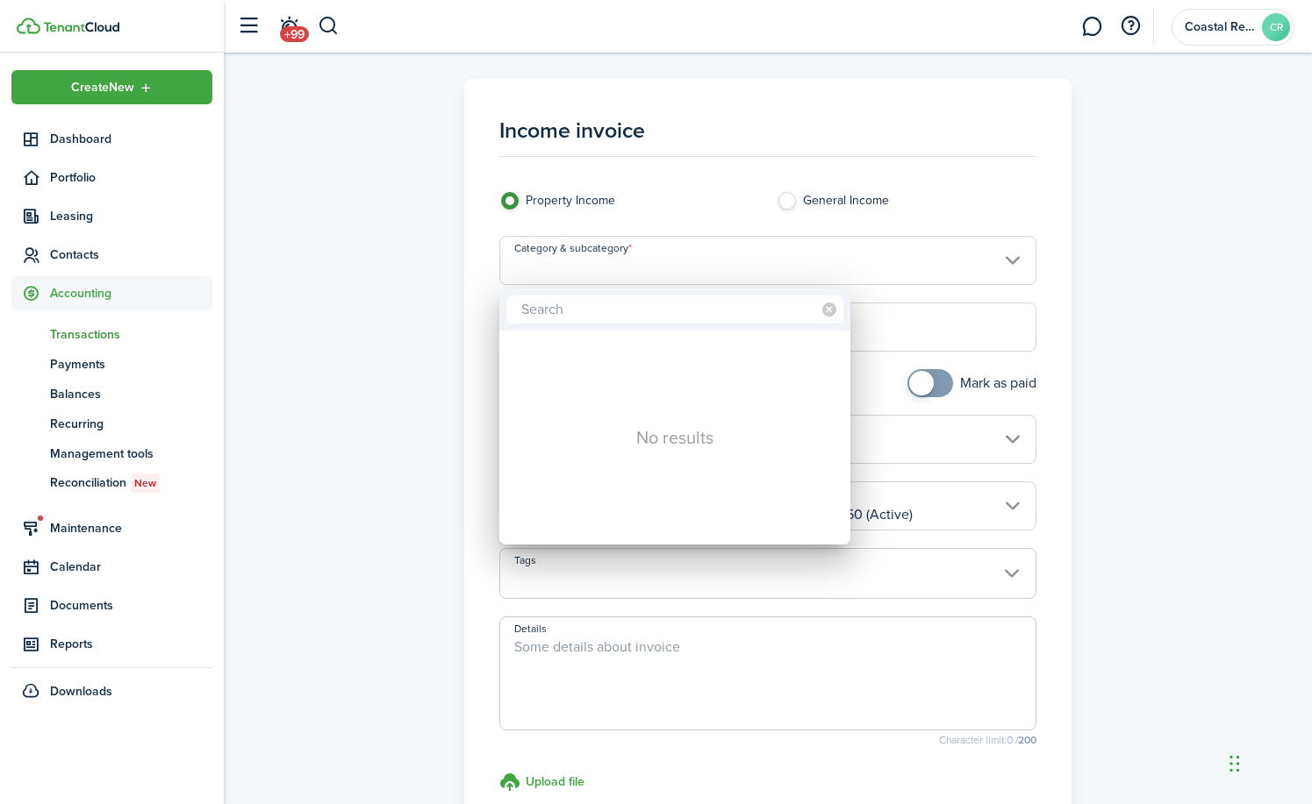
type input "f"
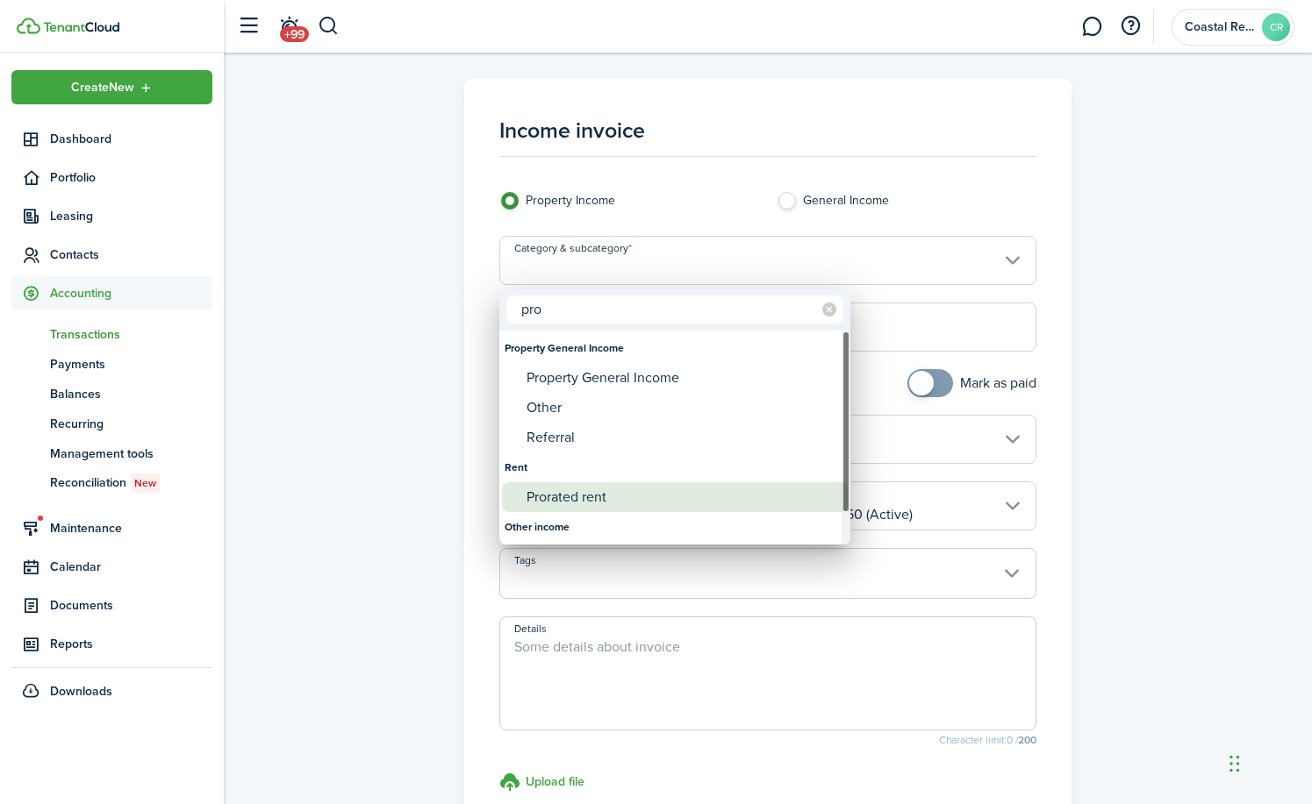
type input "pro"
click at [583, 503] on div "Prorated rent" at bounding box center [681, 498] width 311 height 30
type input "Rent / Prorated rent"
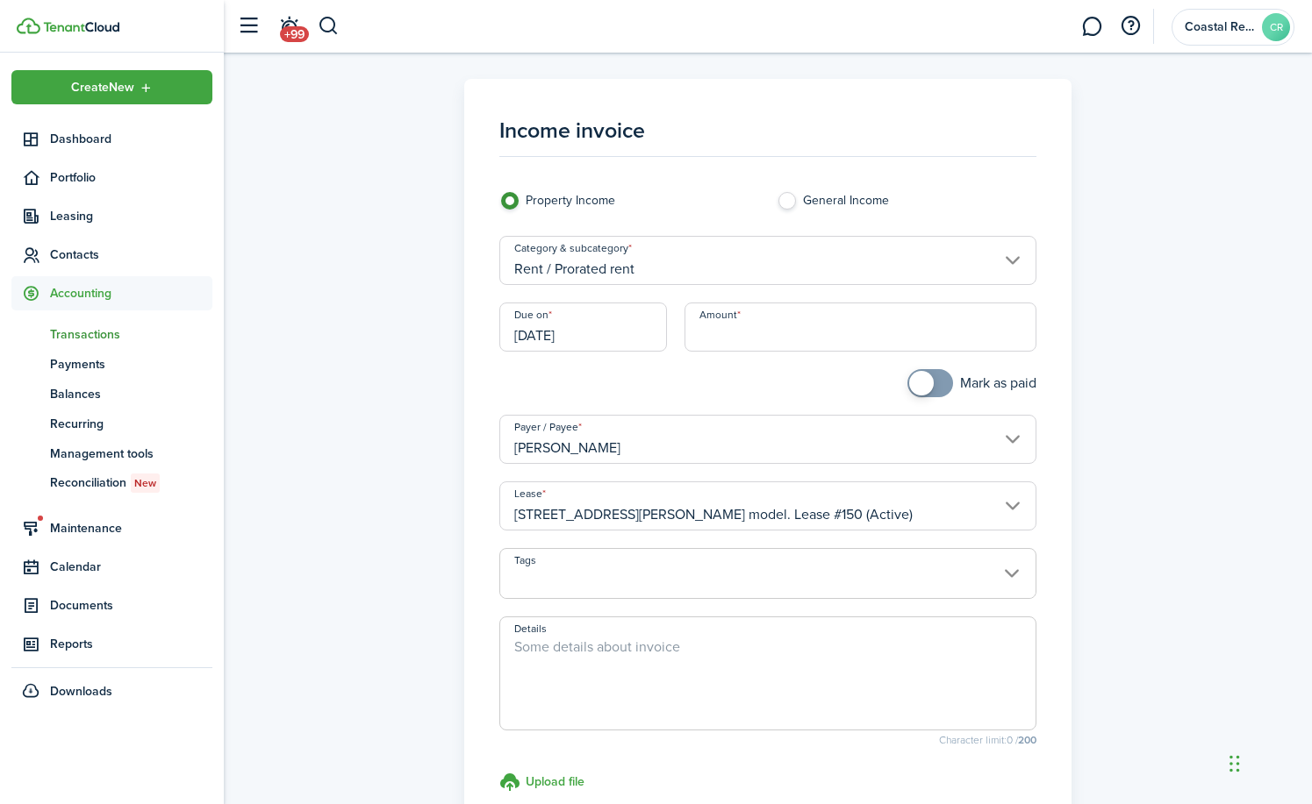
click at [697, 333] on input "Amount" at bounding box center [860, 327] width 352 height 49
type input "$597.50"
click at [745, 380] on div at bounding box center [628, 392] width 277 height 46
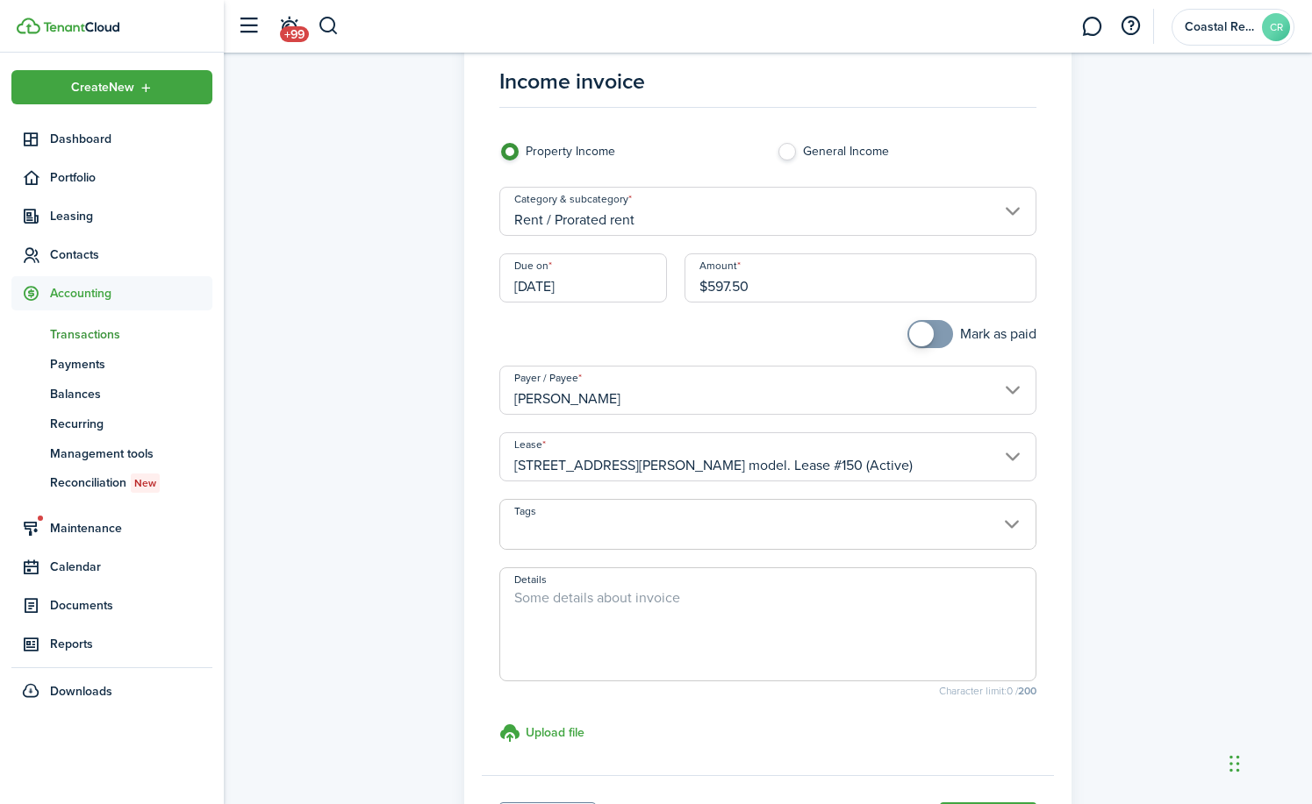
scroll to position [175, 0]
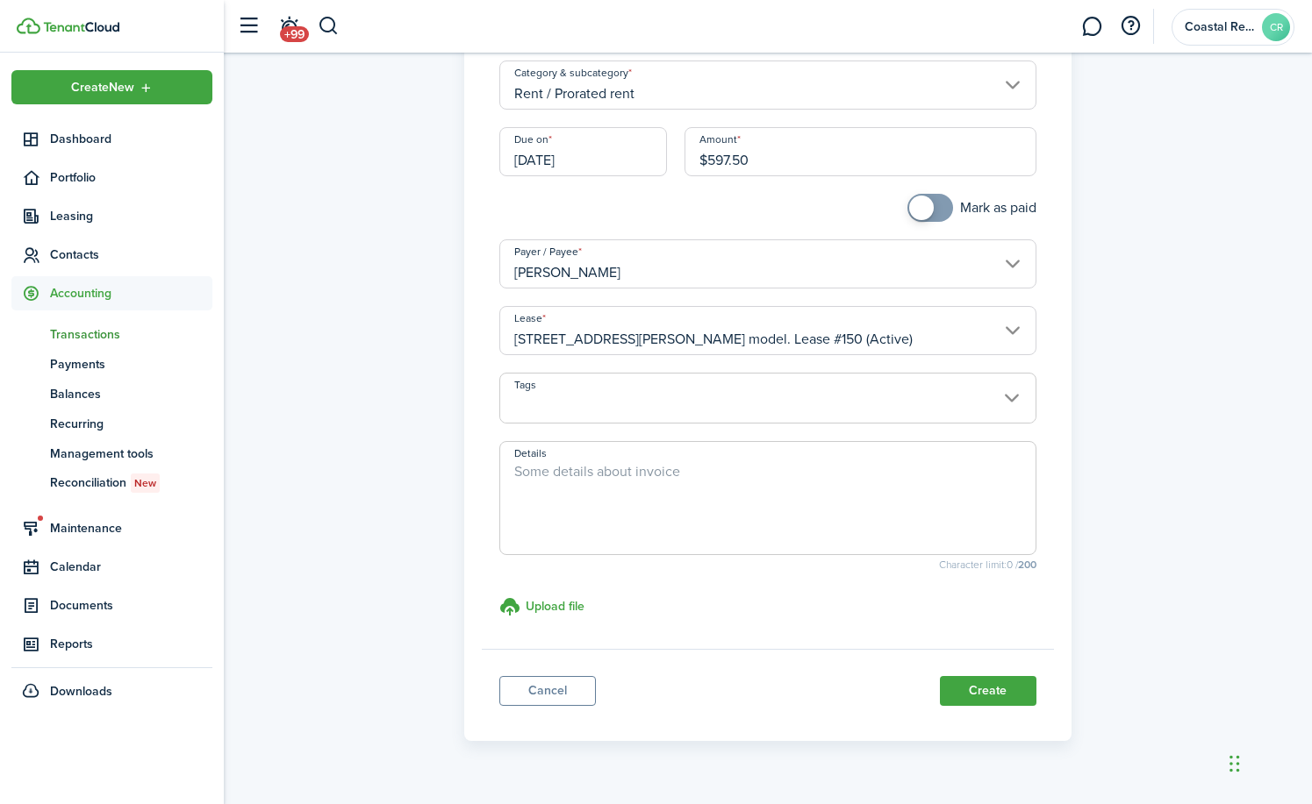
click at [608, 508] on textarea "Details" at bounding box center [767, 503] width 535 height 84
type textarea "Prorated 1st months rent"
click at [983, 698] on button "Create" at bounding box center [988, 691] width 97 height 30
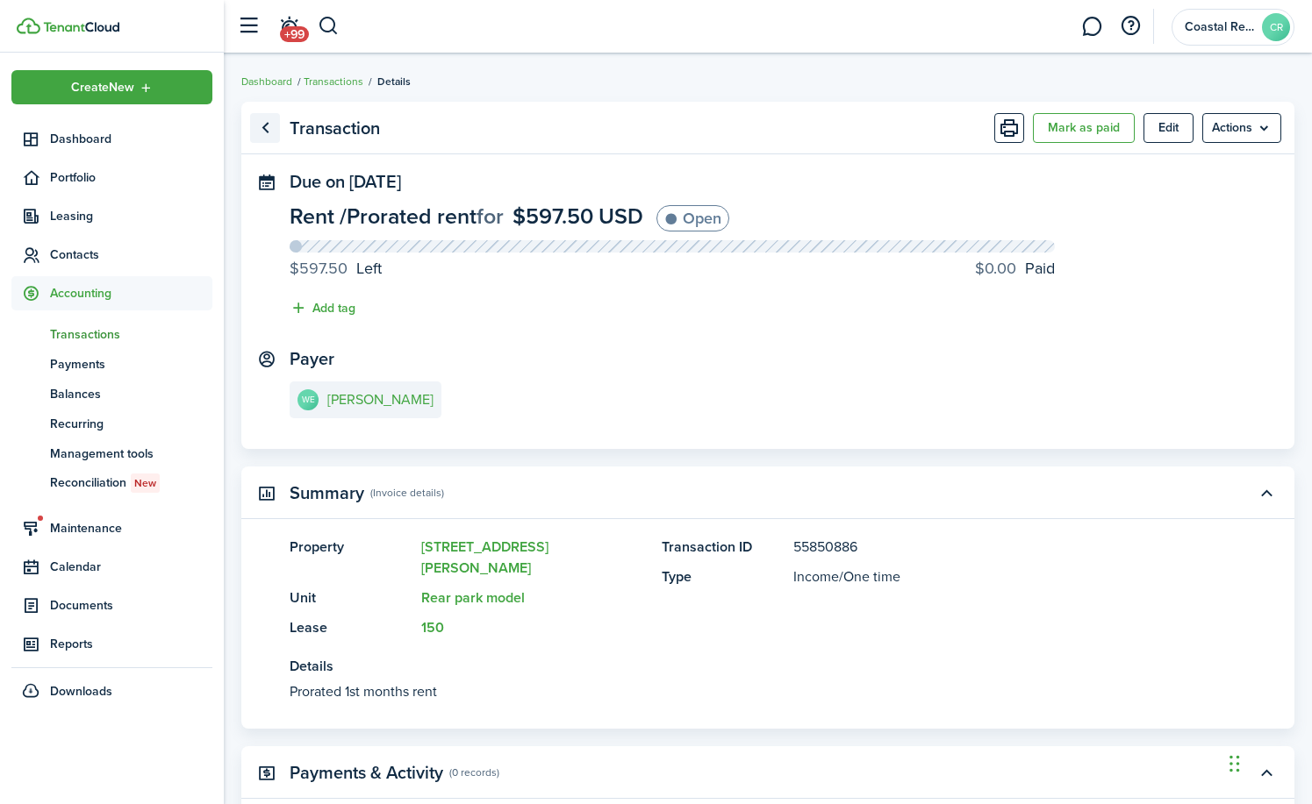
click at [268, 126] on link "Go back" at bounding box center [265, 128] width 30 height 30
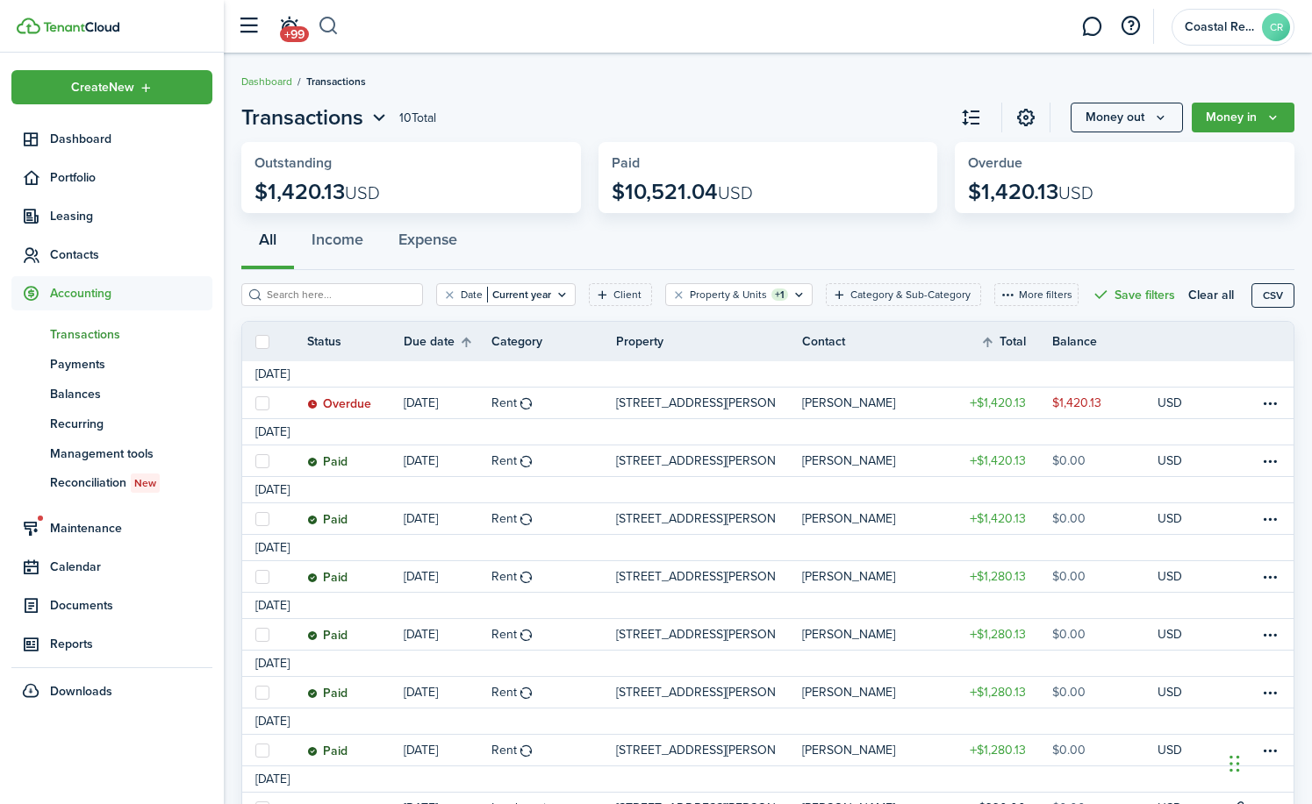
click at [322, 23] on button "button" at bounding box center [329, 26] width 22 height 30
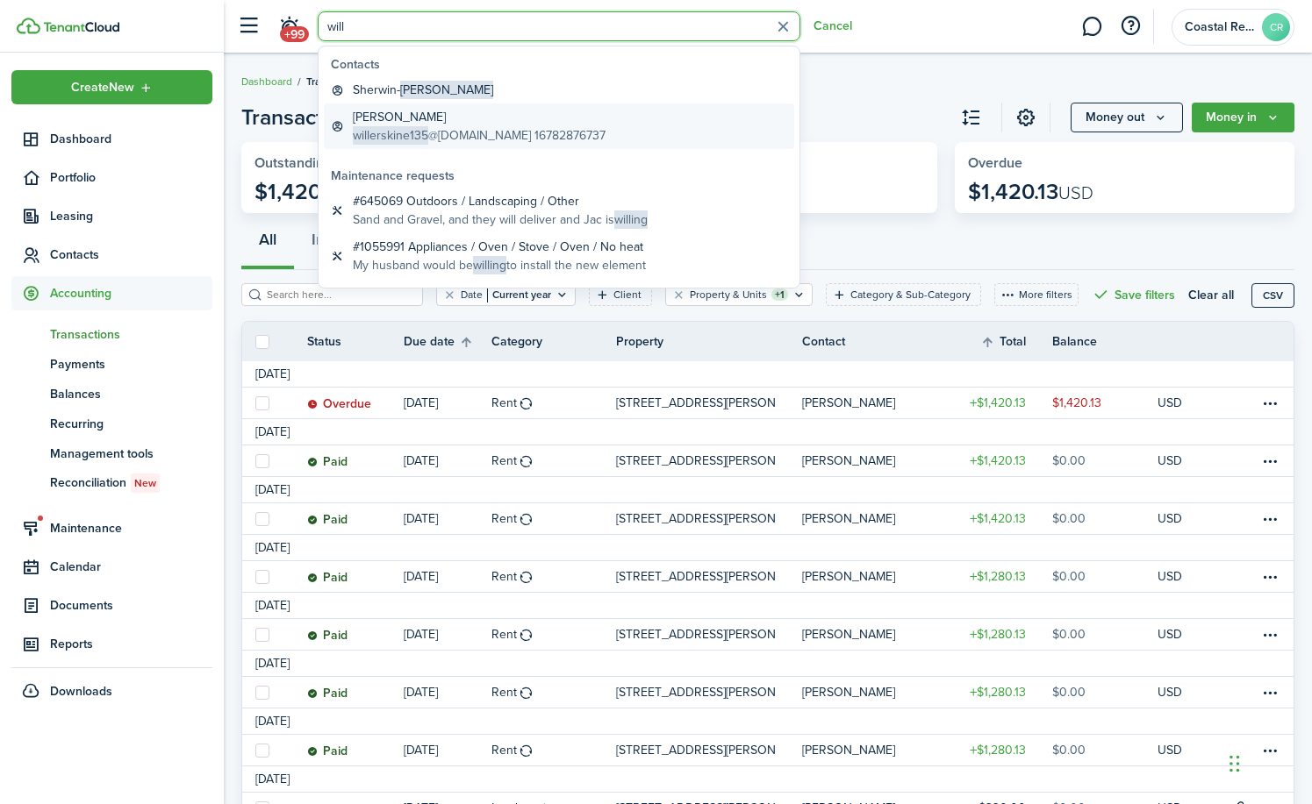
type input "will"
click at [375, 124] on global-search-item-title "[PERSON_NAME]" at bounding box center [479, 117] width 253 height 18
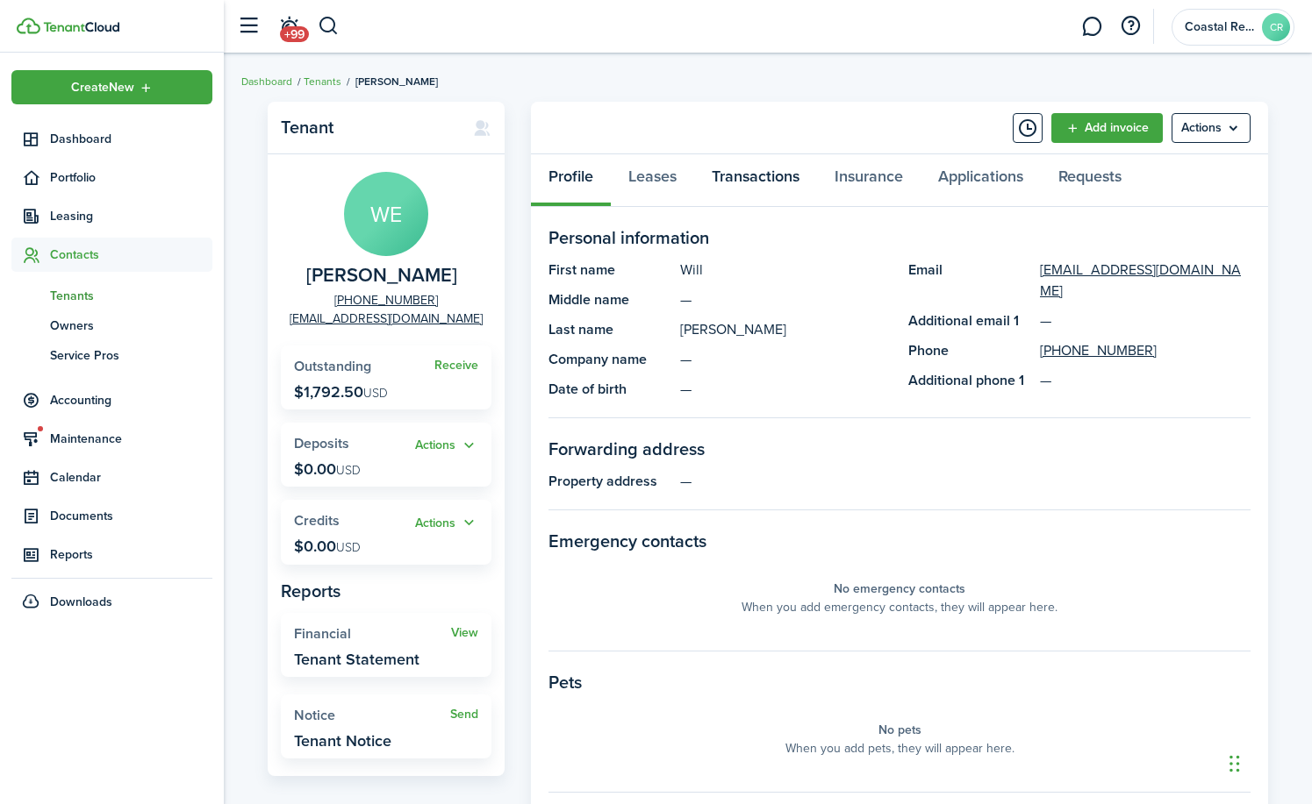
click at [767, 174] on link "Transactions" at bounding box center [755, 180] width 123 height 53
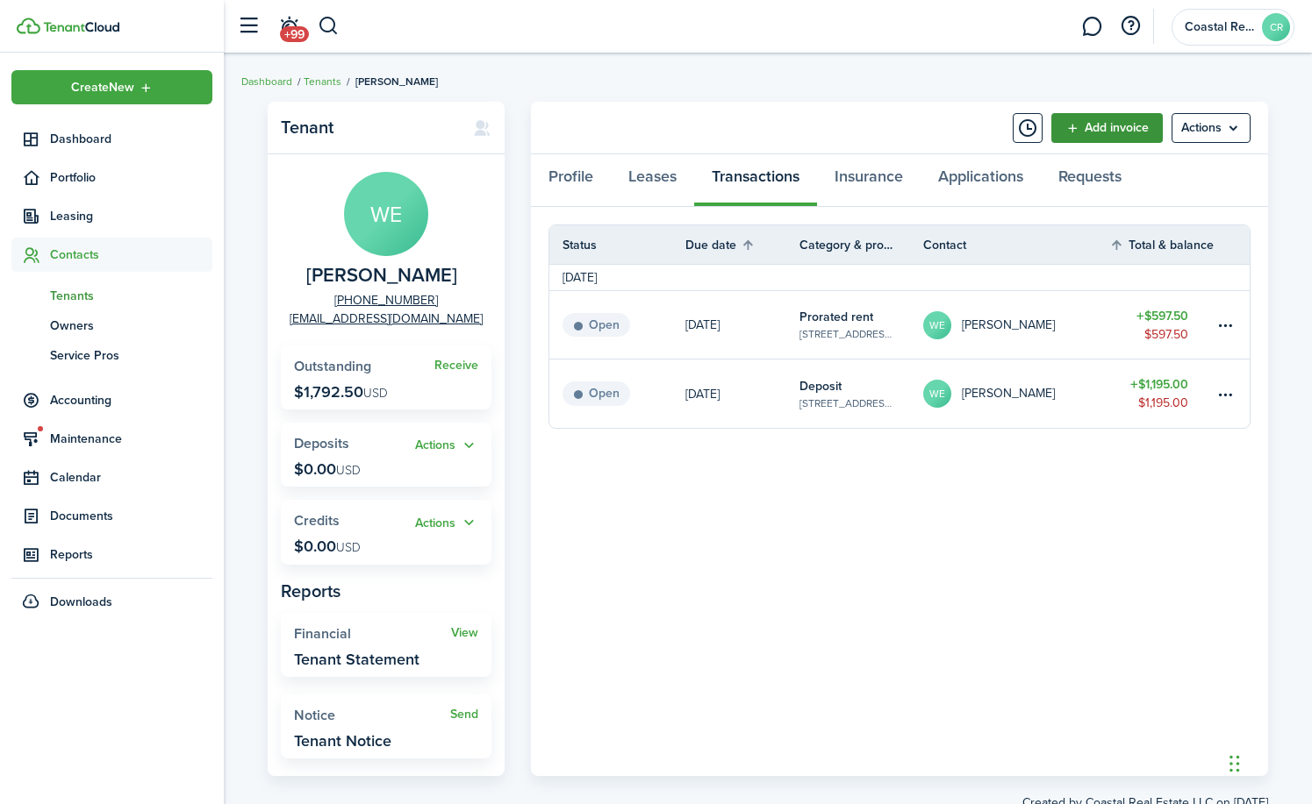
click at [1105, 125] on link "Add invoice" at bounding box center [1106, 128] width 111 height 30
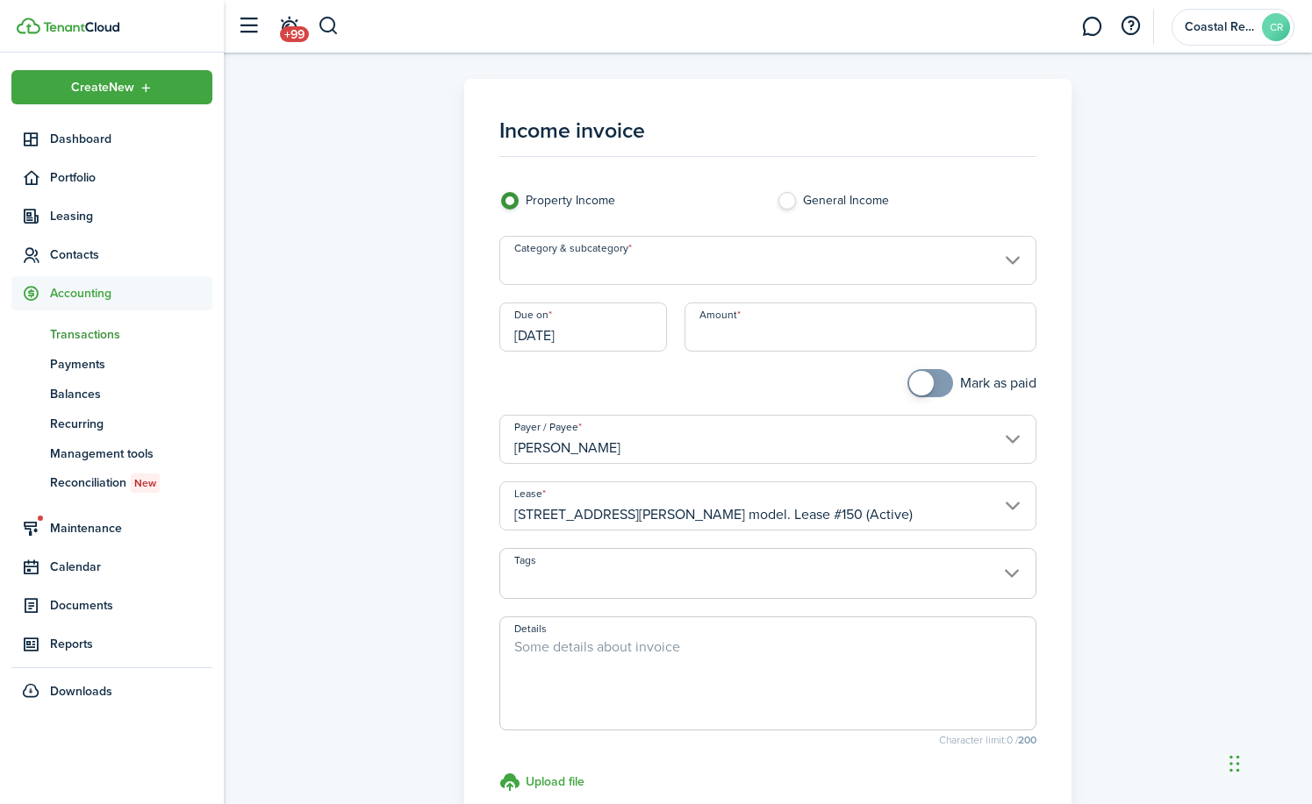
click at [739, 334] on input "Amount" at bounding box center [860, 327] width 352 height 49
click at [524, 259] on input "Category & subcategory" at bounding box center [767, 260] width 537 height 49
type input "$1,195.00"
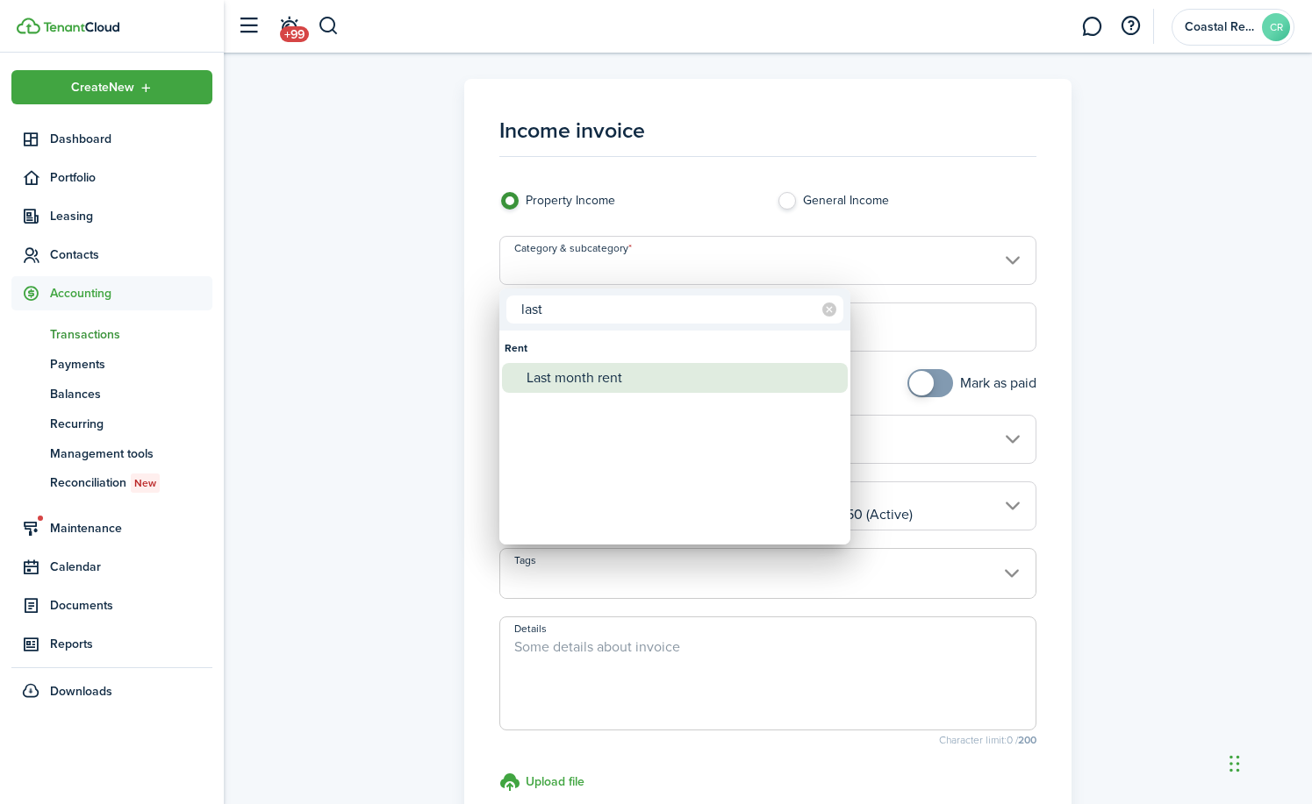
type input "last"
click at [557, 376] on div "Last month rent" at bounding box center [681, 378] width 311 height 30
type input "Rent / Last month rent"
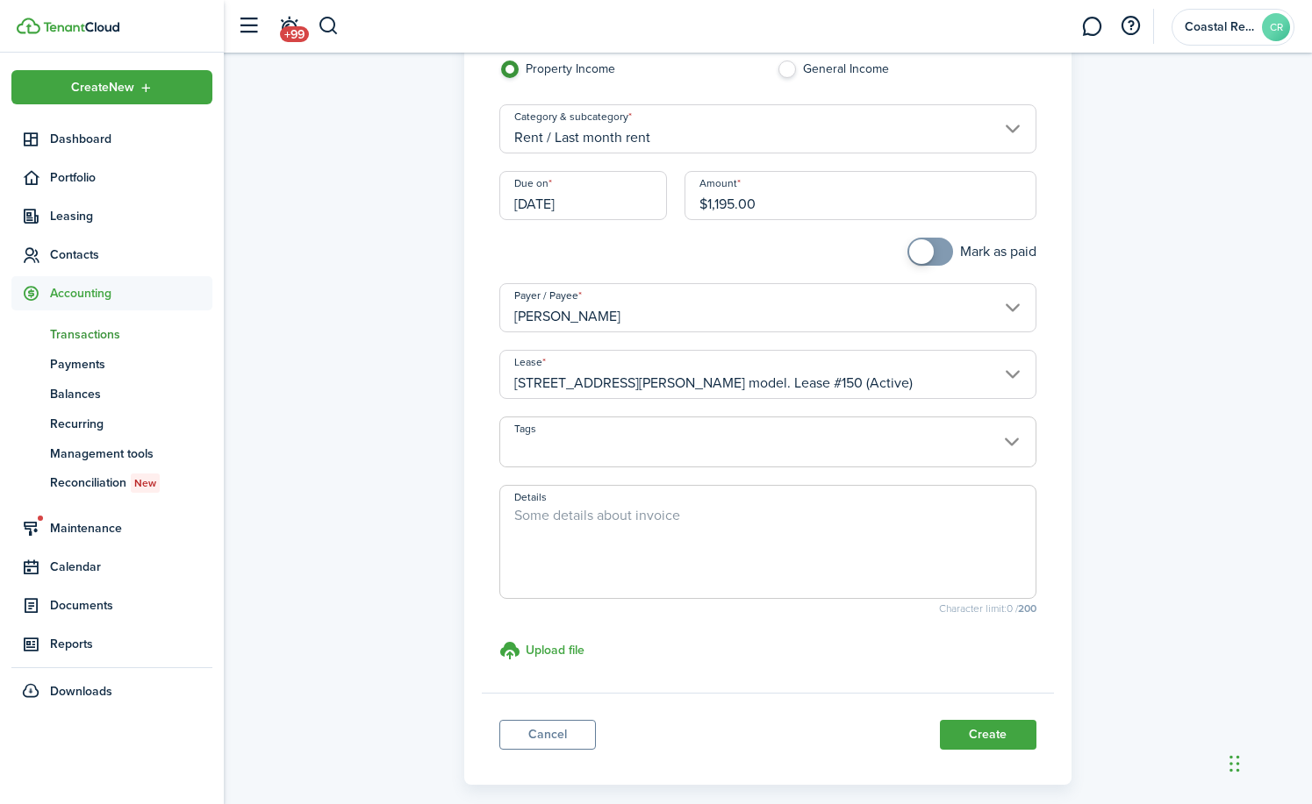
scroll to position [175, 0]
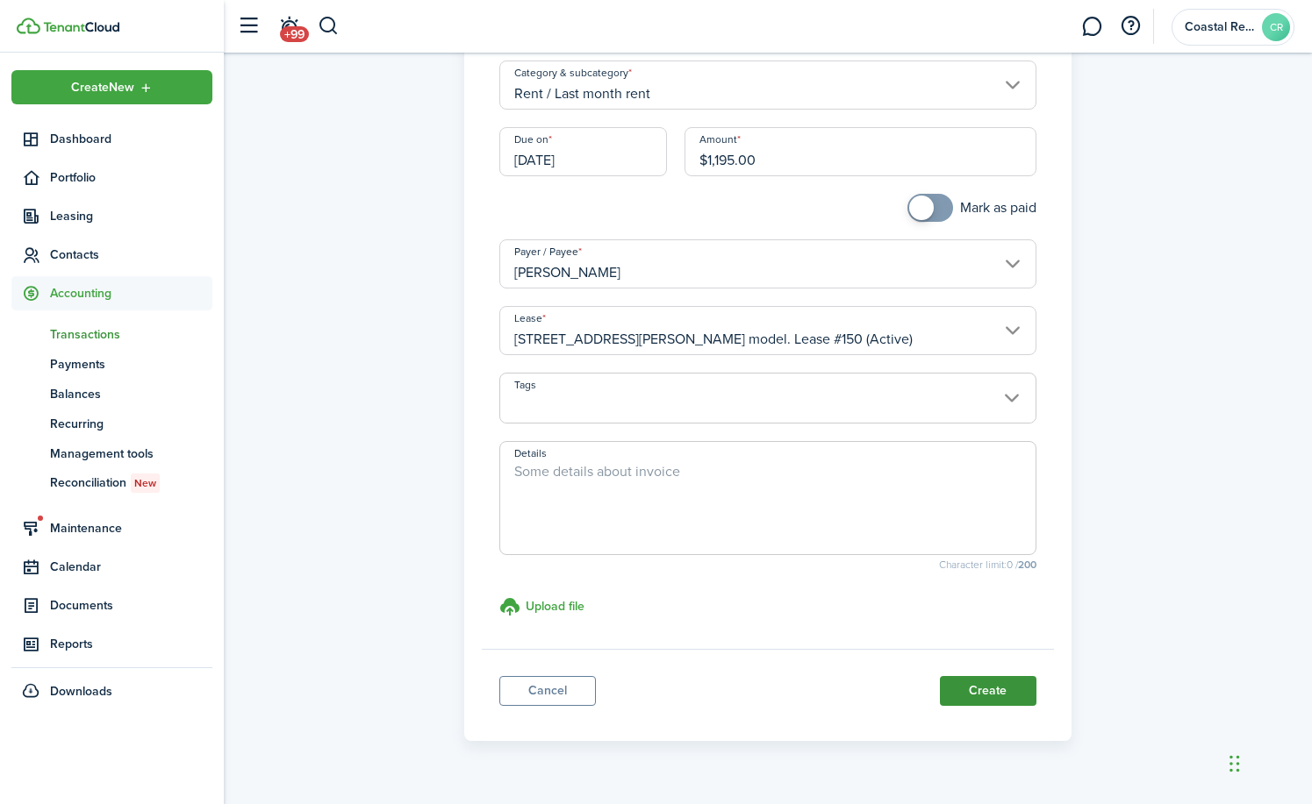
click at [974, 693] on button "Create" at bounding box center [988, 691] width 97 height 30
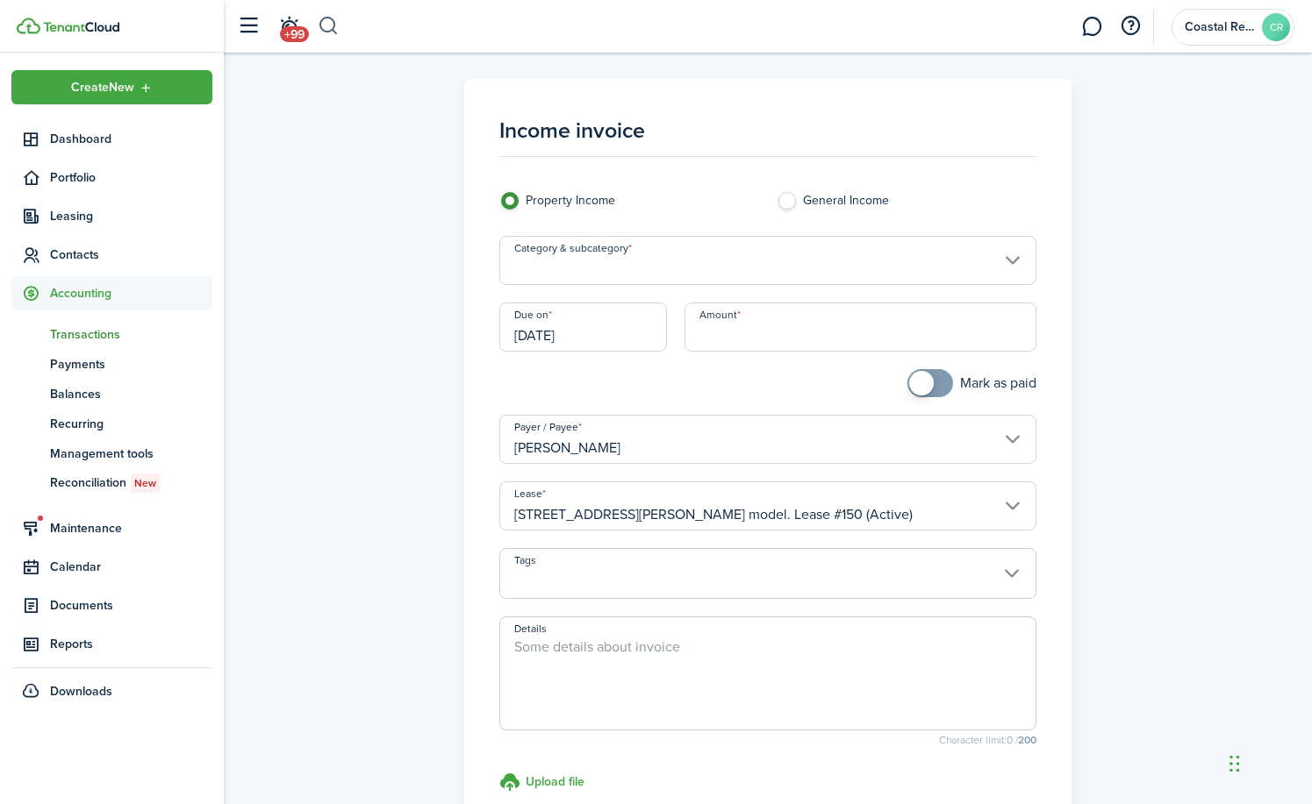
click at [329, 20] on button "button" at bounding box center [329, 26] width 22 height 30
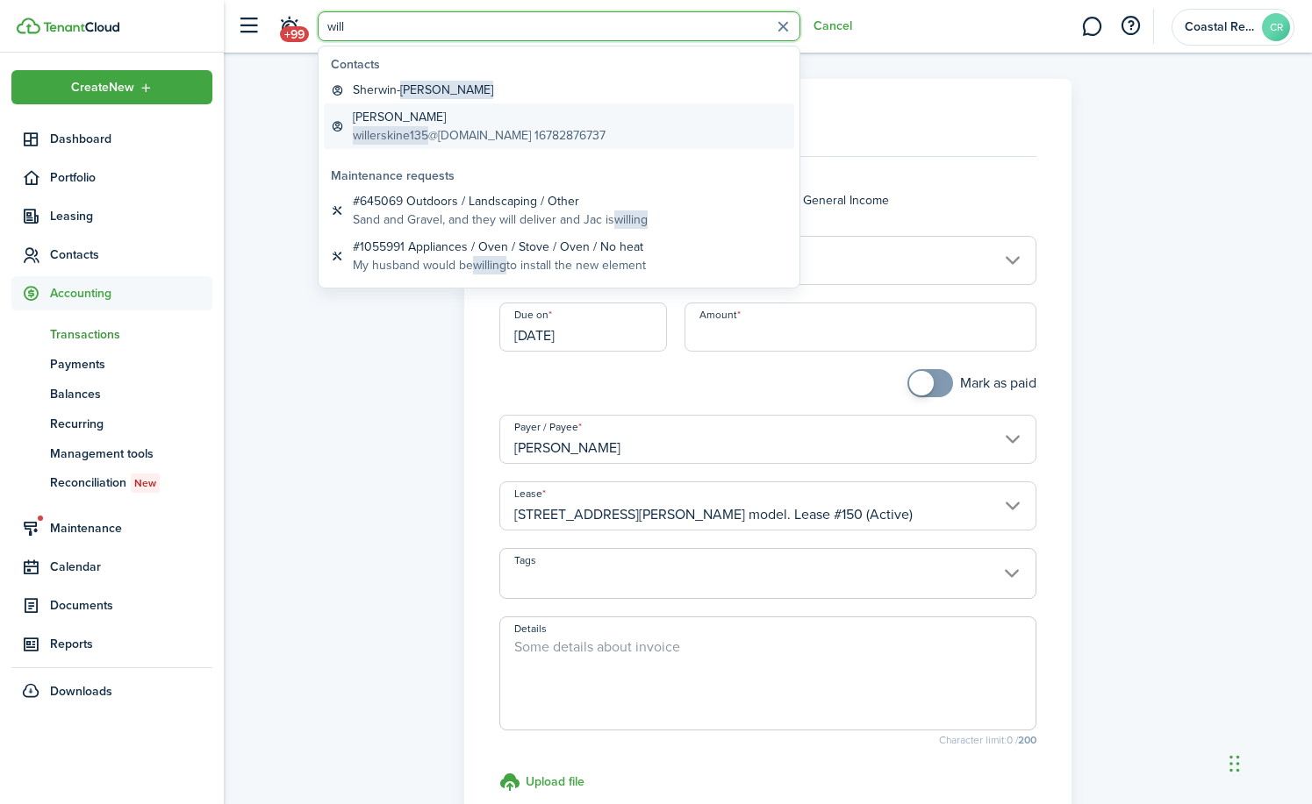
type input "will"
click at [379, 134] on span "willerskine135" at bounding box center [390, 135] width 75 height 18
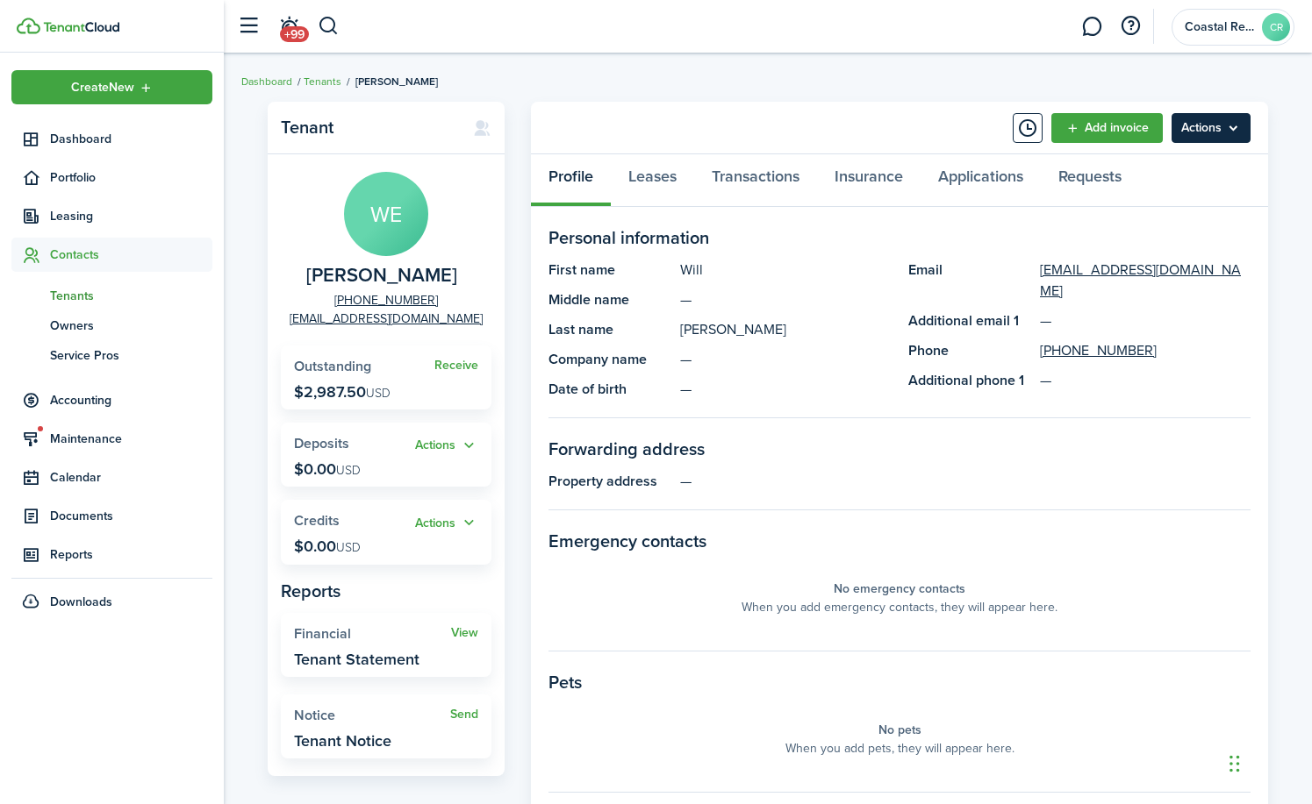
click at [1214, 132] on menu-btn "Actions" at bounding box center [1210, 128] width 79 height 30
click at [740, 178] on link "Transactions" at bounding box center [755, 180] width 123 height 53
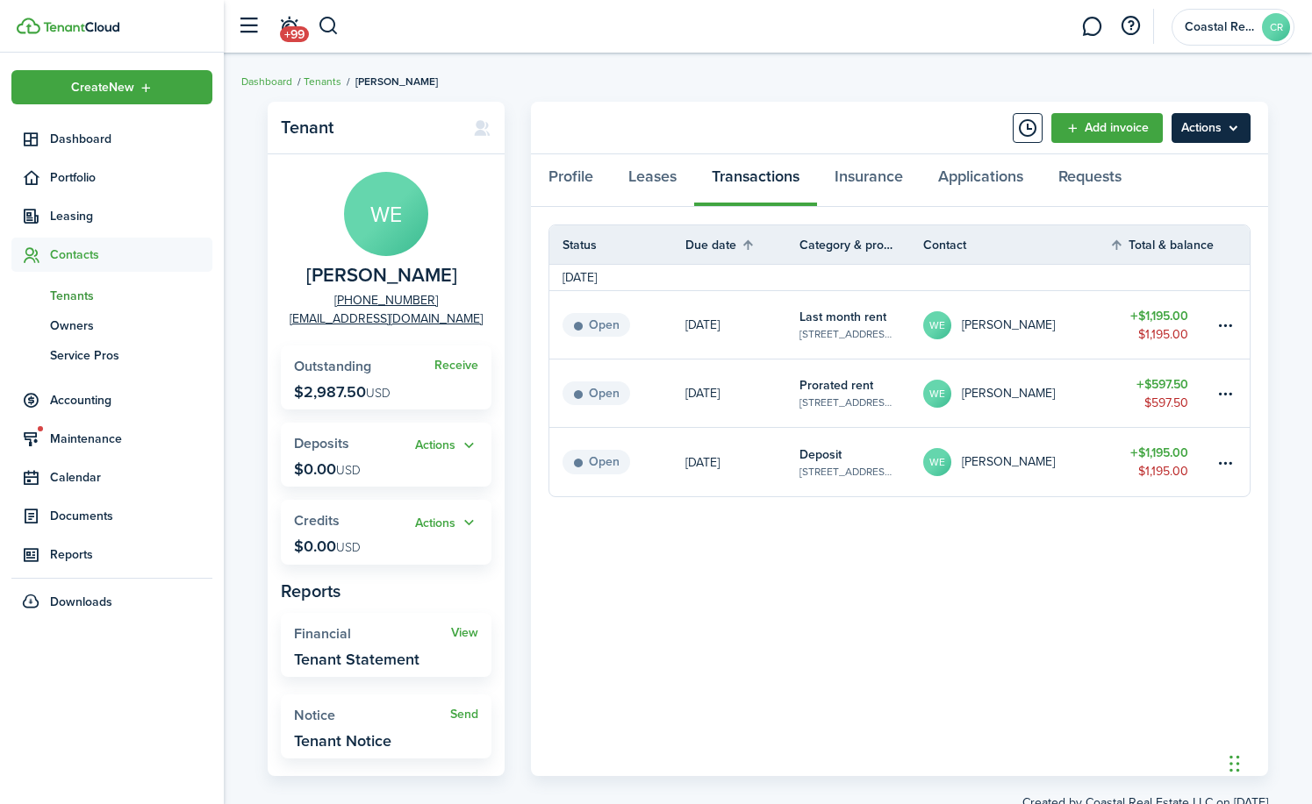
click at [1205, 138] on menu-btn "Actions" at bounding box center [1210, 128] width 79 height 30
click at [848, 79] on breadcrumb "Dashboard Tenants [PERSON_NAME]" at bounding box center [767, 73] width 1053 height 40
click at [435, 523] on button "Actions" at bounding box center [446, 523] width 63 height 20
click at [376, 560] on link "Add" at bounding box center [402, 557] width 154 height 30
click at [466, 368] on link "Receive" at bounding box center [456, 366] width 44 height 14
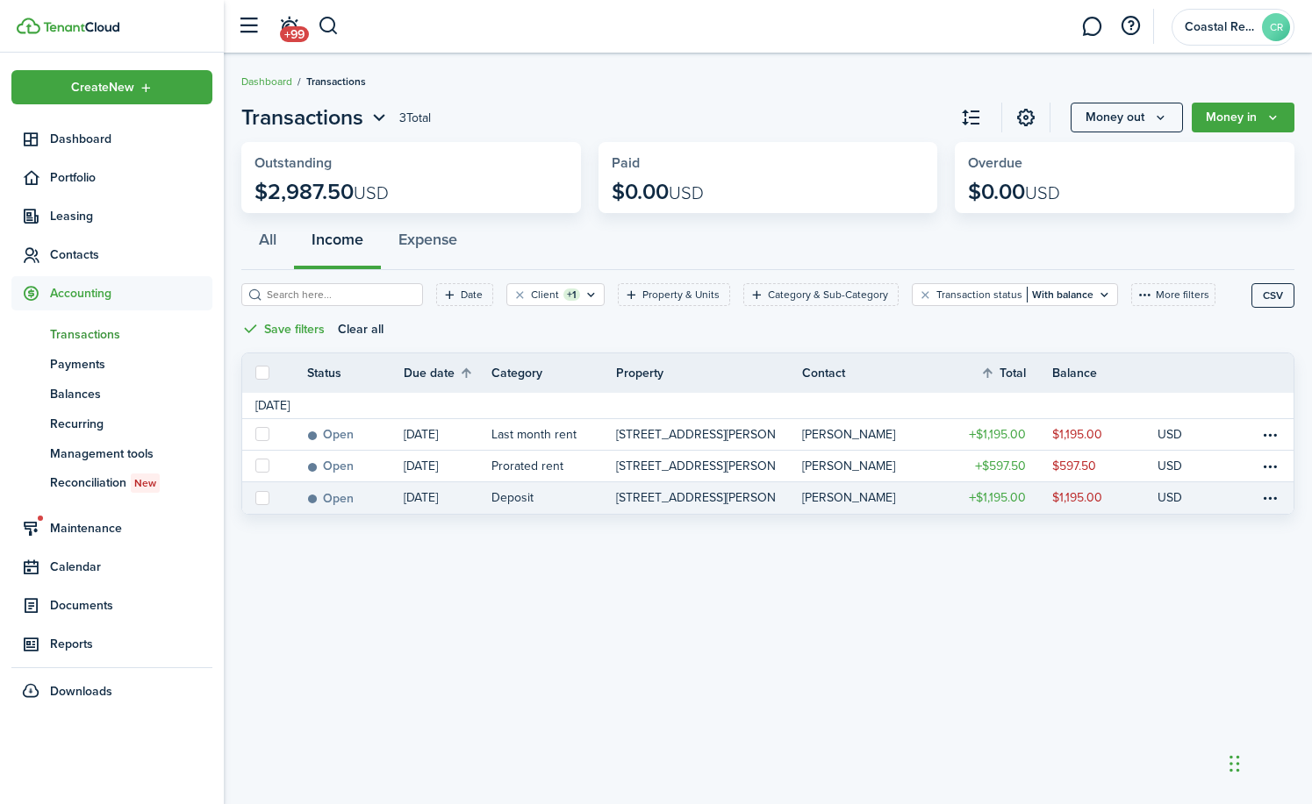
click at [257, 501] on label at bounding box center [262, 498] width 14 height 14
click at [255, 498] on input "checkbox" at bounding box center [254, 497] width 1 height 1
checkbox input "true"
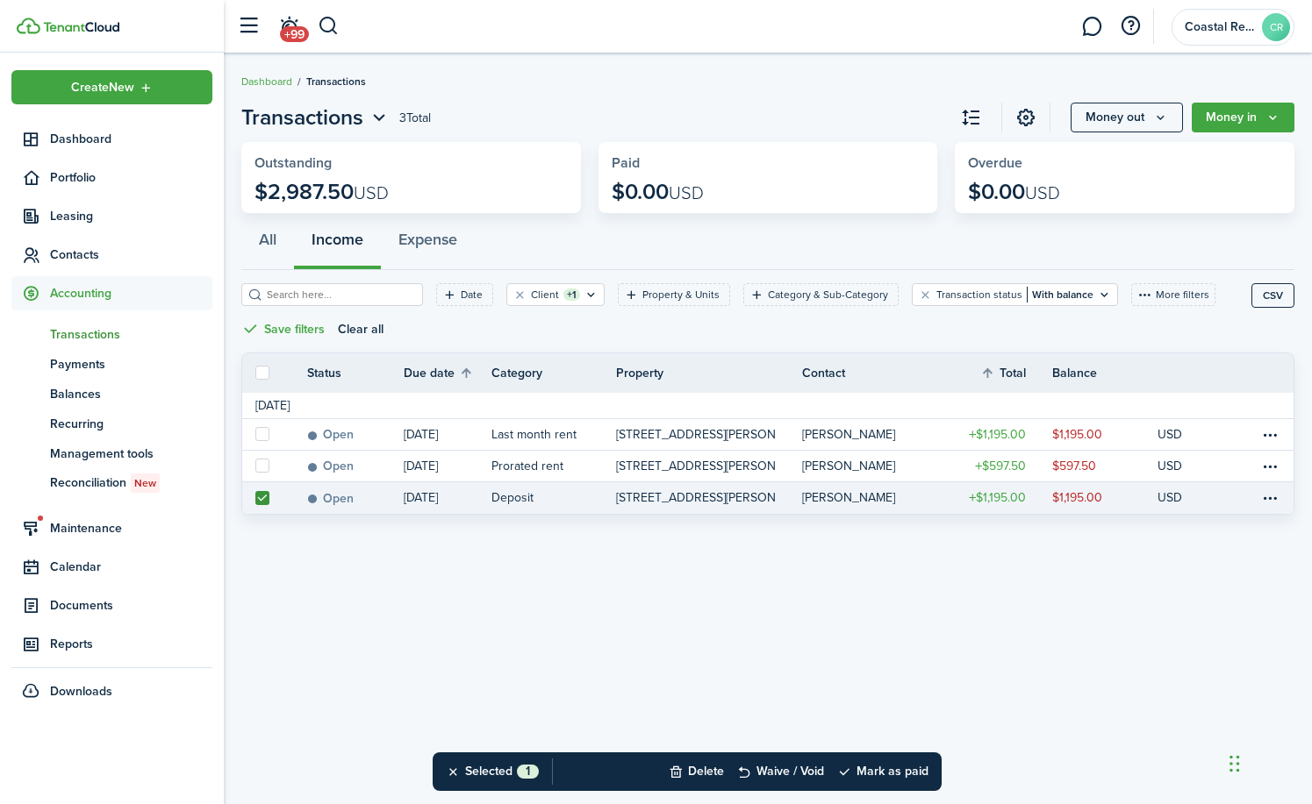
click at [879, 488] on link "[PERSON_NAME]" at bounding box center [874, 499] width 145 height 32
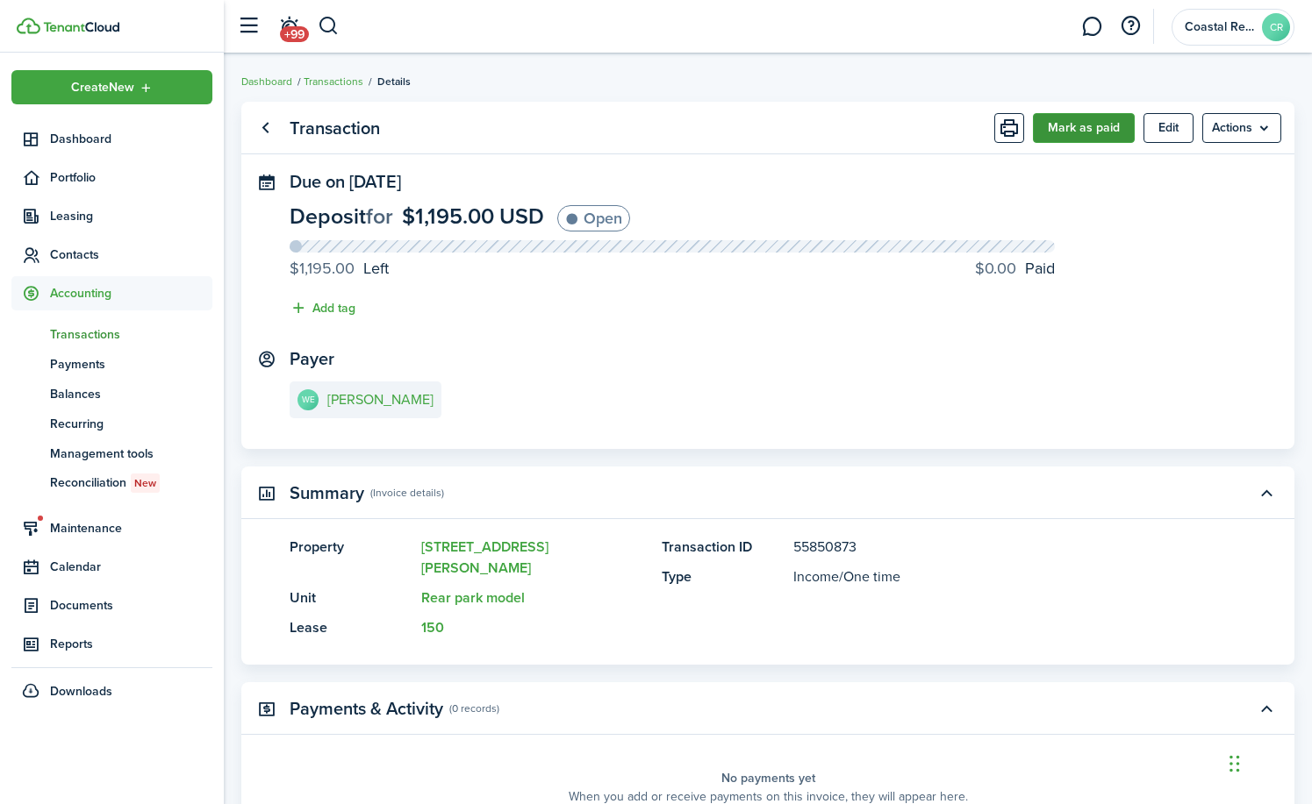
click at [1110, 130] on button "Mark as paid" at bounding box center [1084, 128] width 102 height 30
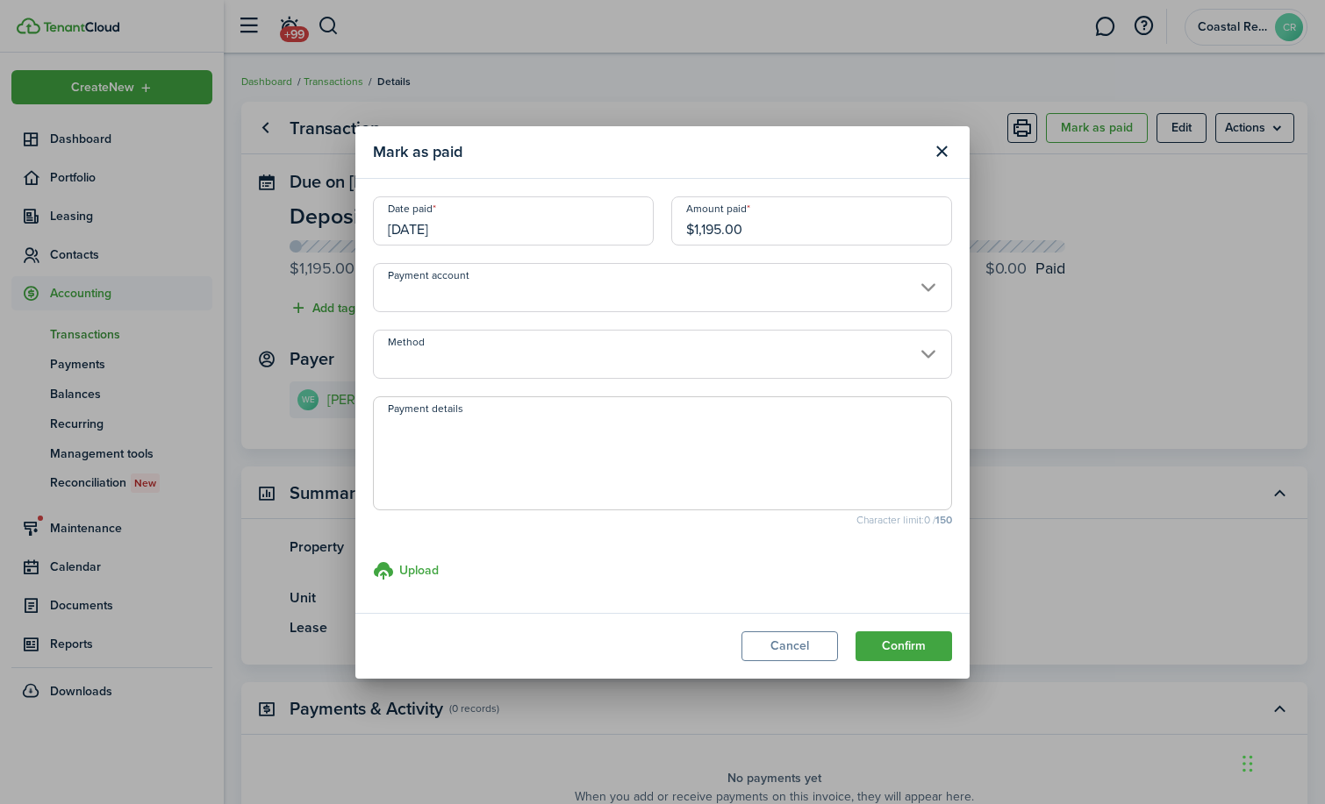
click at [758, 235] on input "$1,195.00" at bounding box center [811, 221] width 281 height 49
type input "$500.00"
click at [424, 460] on textarea "Payment details" at bounding box center [662, 459] width 577 height 84
type textarea "$500.00 paid to [PERSON_NAME]"
click at [899, 647] on button "Confirm" at bounding box center [903, 647] width 97 height 30
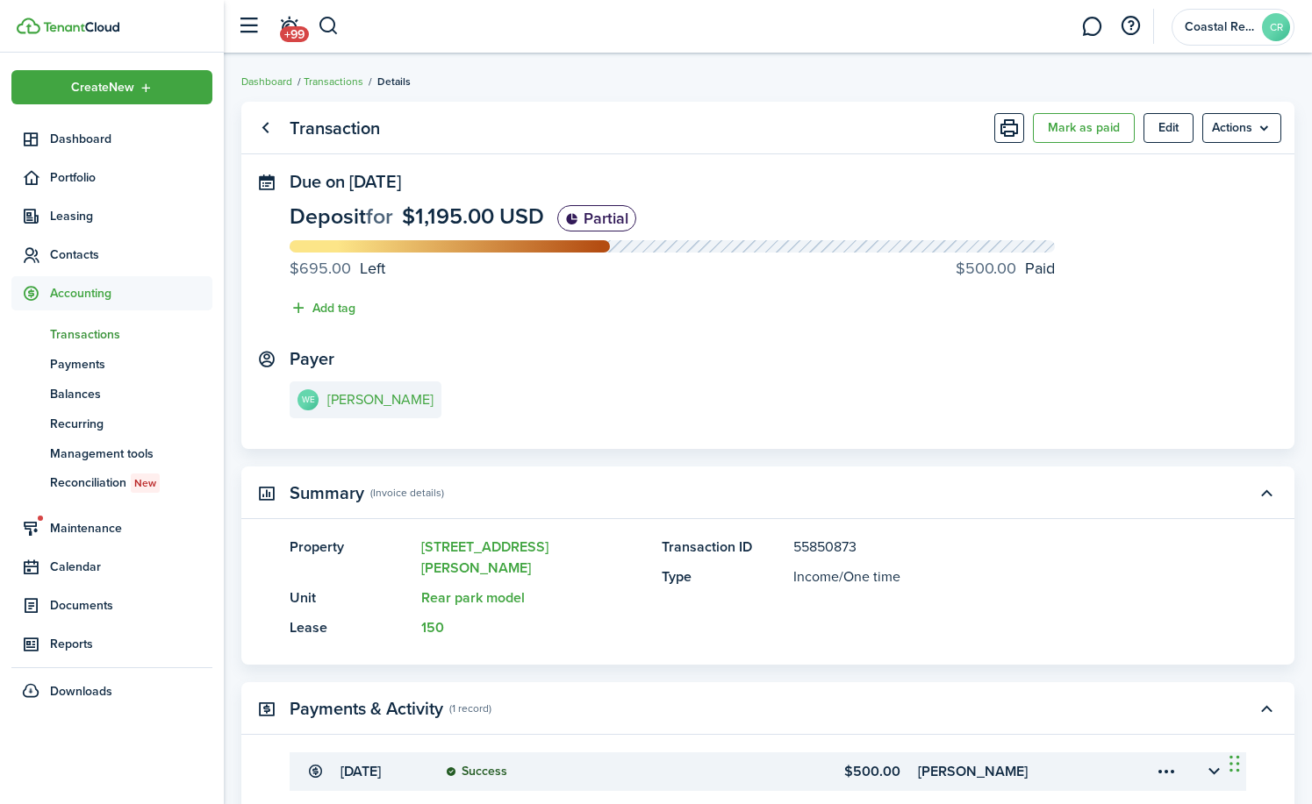
click at [324, 134] on panel-main-title "Transaction" at bounding box center [335, 128] width 90 height 20
click at [329, 25] on button "button" at bounding box center [329, 26] width 22 height 30
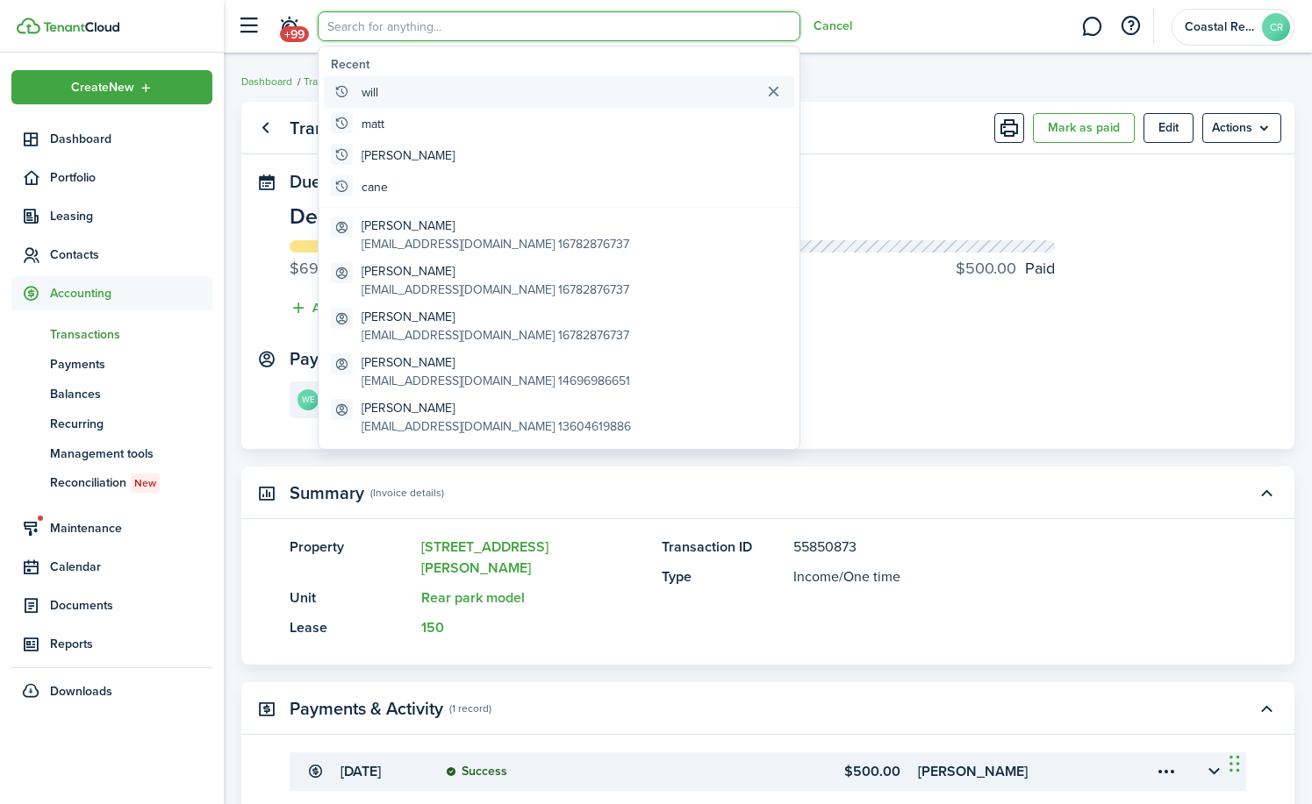
click at [361, 89] on global-search-item-title "will" at bounding box center [369, 92] width 17 height 18
type input "will"
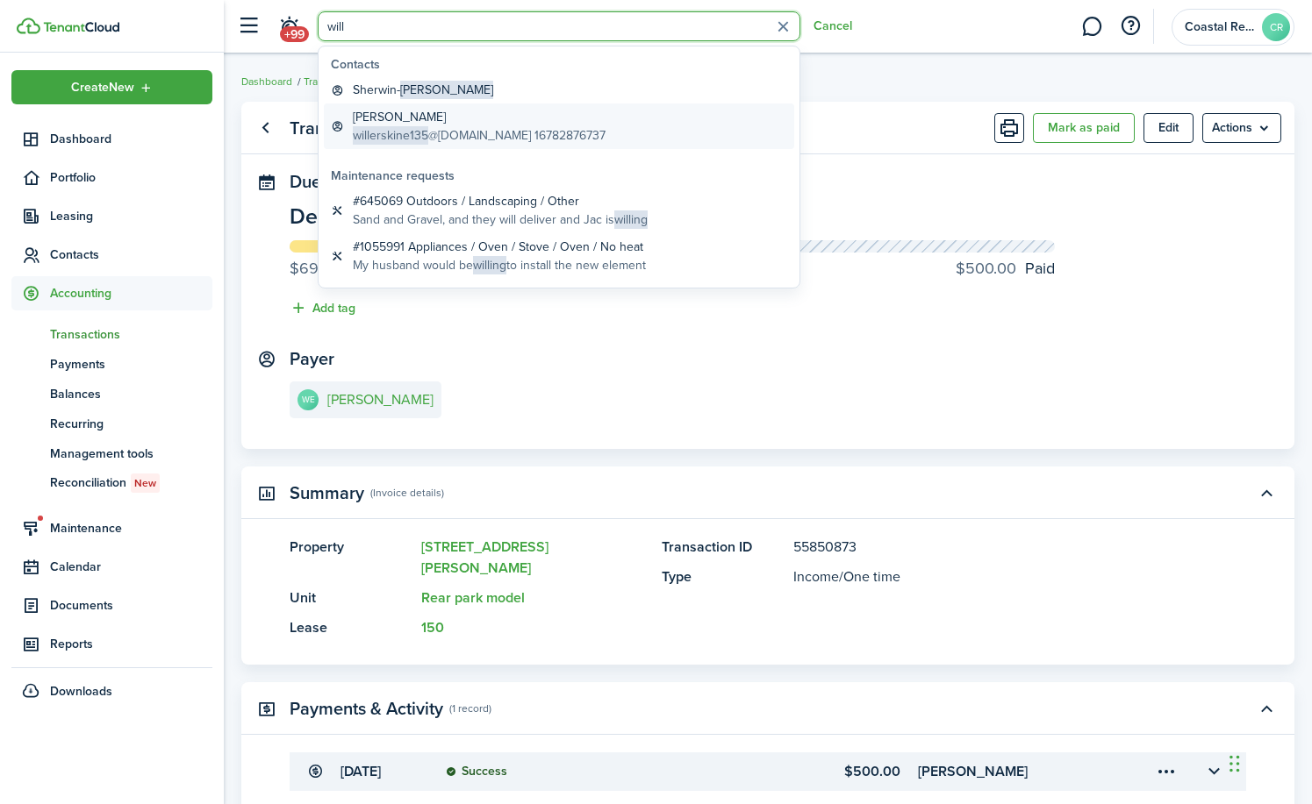
click at [397, 132] on span "willerskine135" at bounding box center [390, 135] width 75 height 18
